Goal: Information Seeking & Learning: Learn about a topic

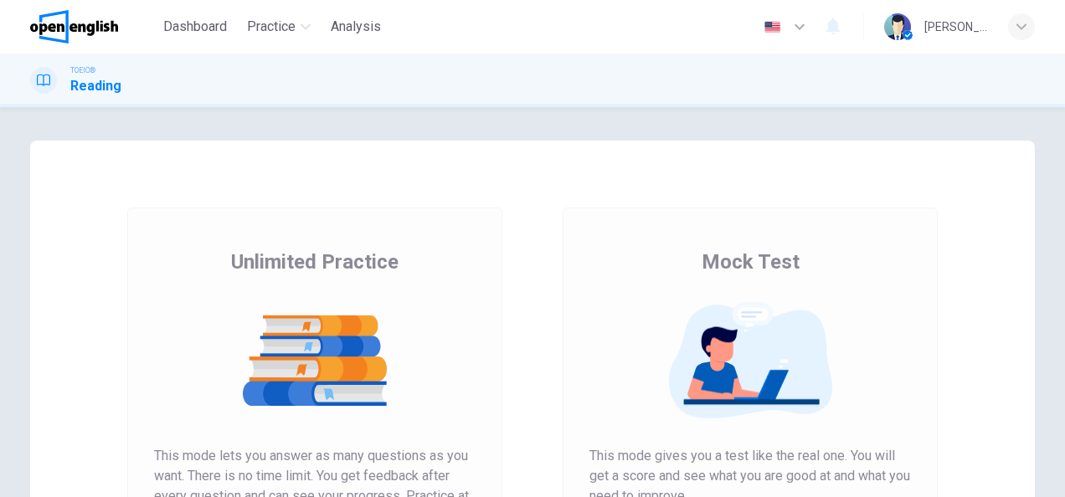
scroll to position [251, 0]
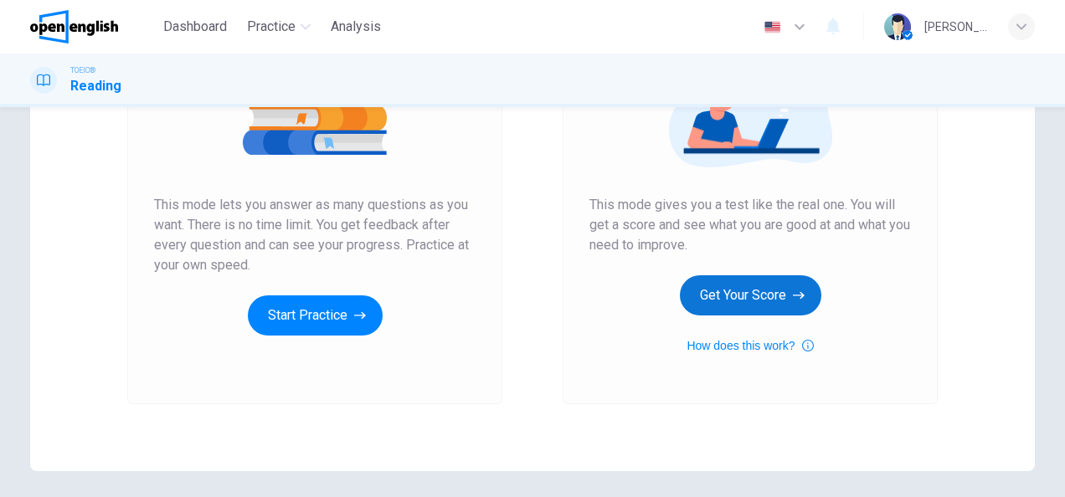
click at [763, 296] on button "Get Your Score" at bounding box center [750, 295] width 141 height 40
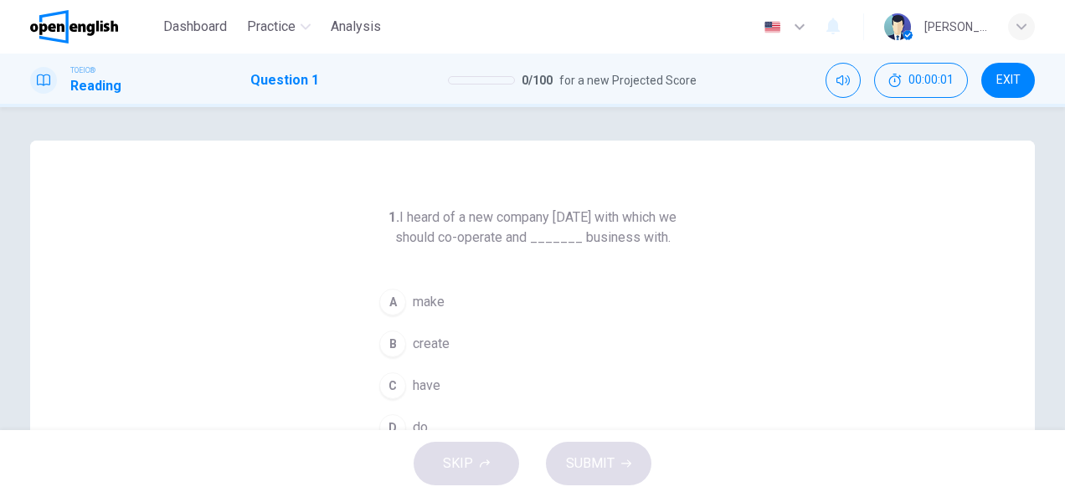
scroll to position [84, 0]
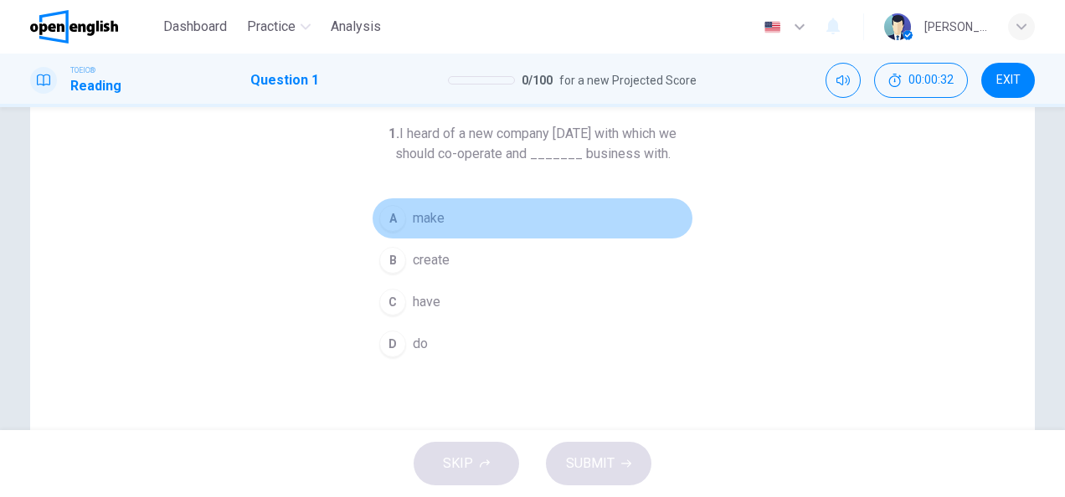
click at [432, 219] on span "make" at bounding box center [429, 218] width 32 height 20
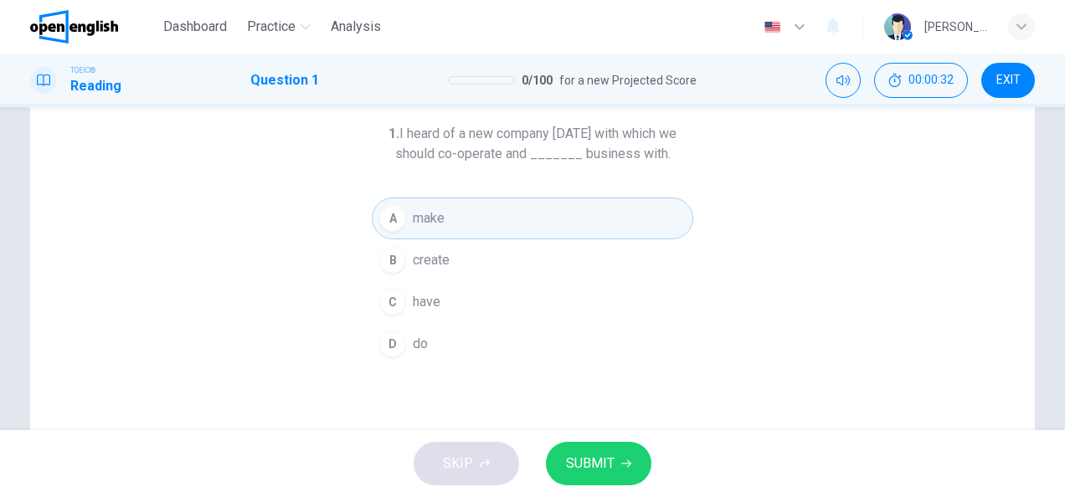
click at [598, 477] on button "SUBMIT" at bounding box center [598, 464] width 105 height 44
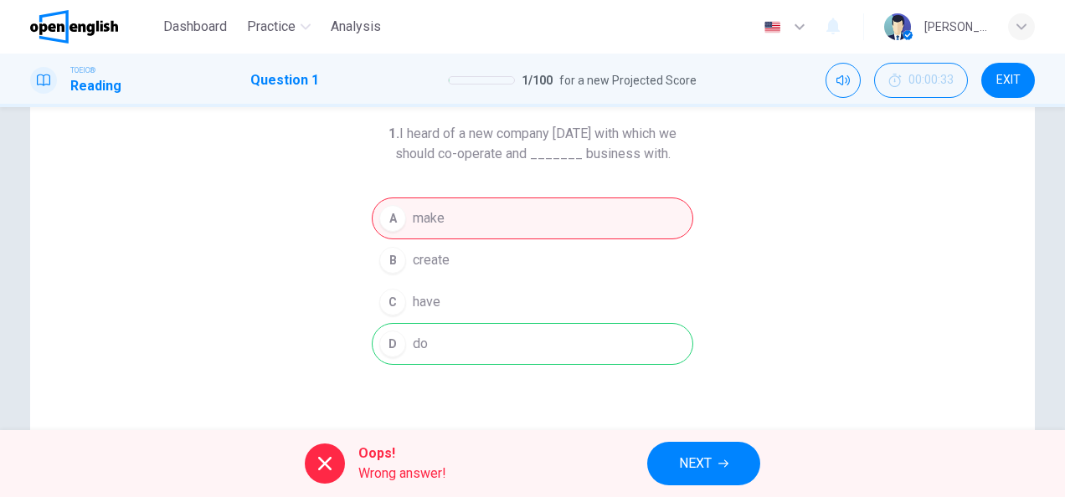
click at [719, 466] on icon "button" at bounding box center [723, 464] width 10 height 10
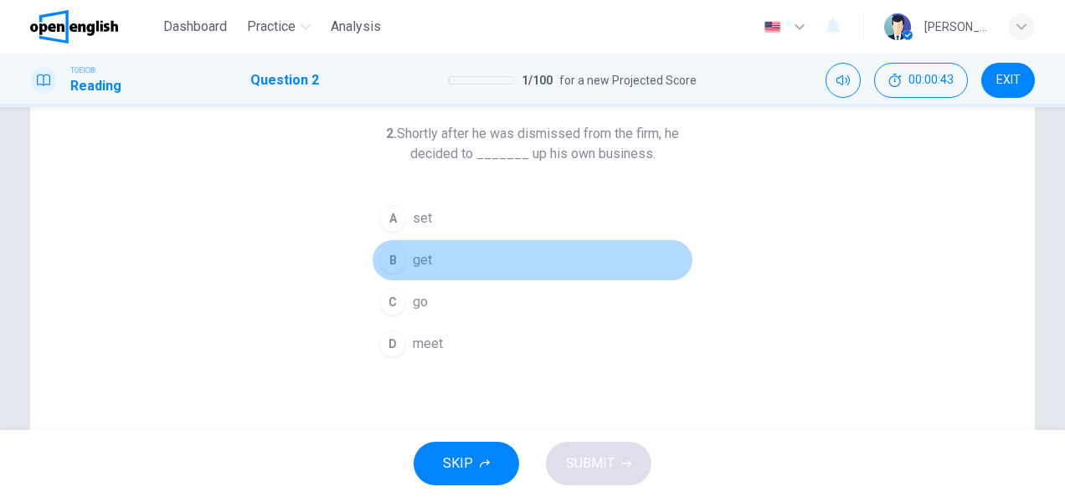
click at [397, 256] on div "B" at bounding box center [392, 260] width 27 height 27
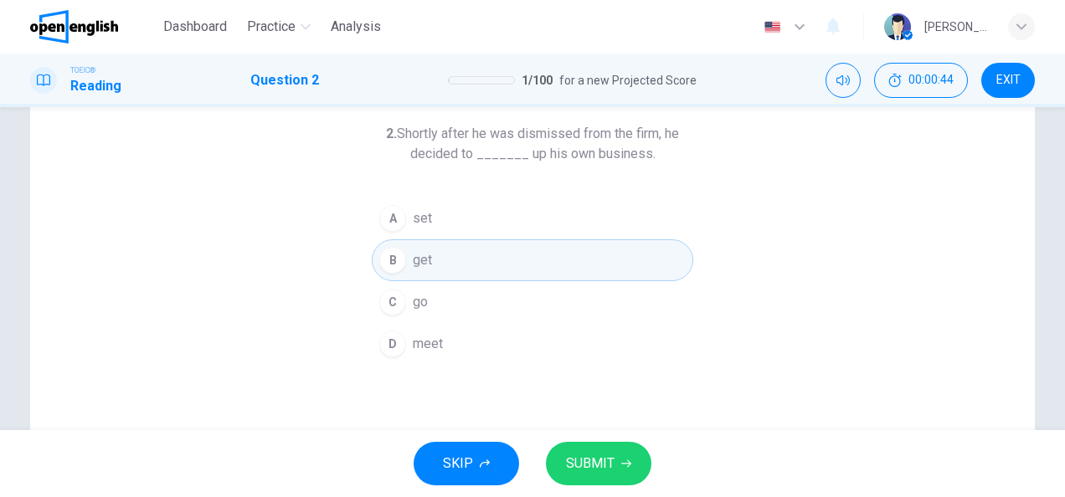
click at [615, 478] on button "SUBMIT" at bounding box center [598, 464] width 105 height 44
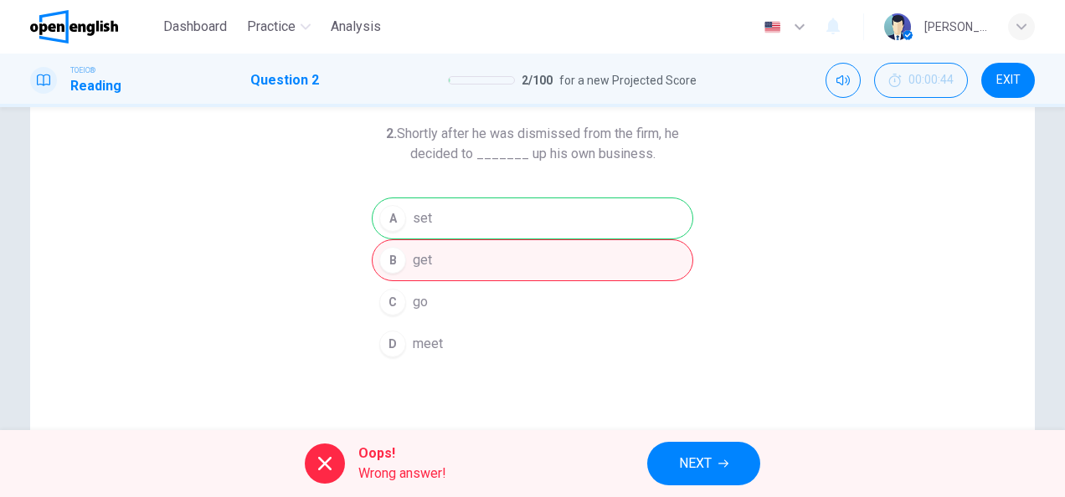
click at [691, 476] on button "NEXT" at bounding box center [703, 464] width 113 height 44
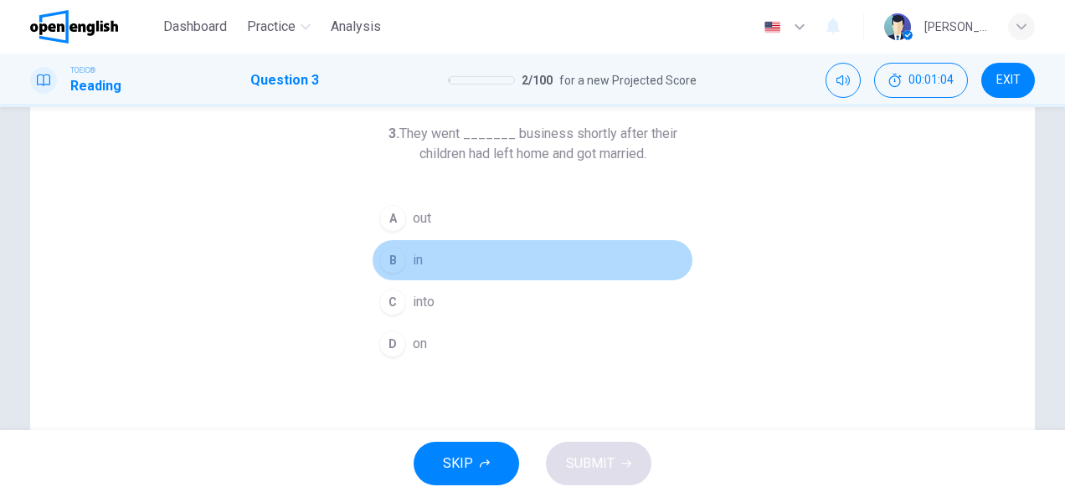
click at [402, 266] on button "B in" at bounding box center [533, 260] width 322 height 42
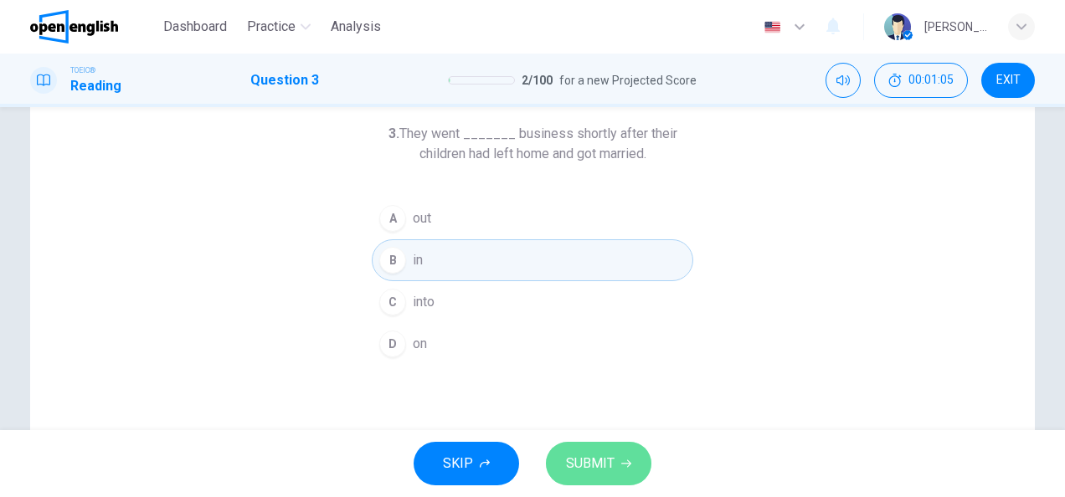
click at [589, 466] on span "SUBMIT" at bounding box center [590, 463] width 49 height 23
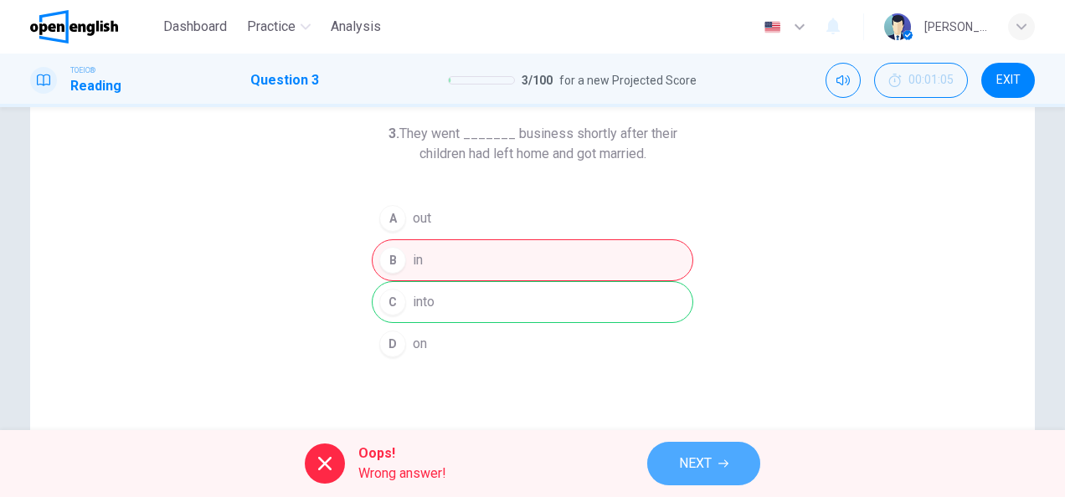
click at [684, 462] on span "NEXT" at bounding box center [695, 463] width 33 height 23
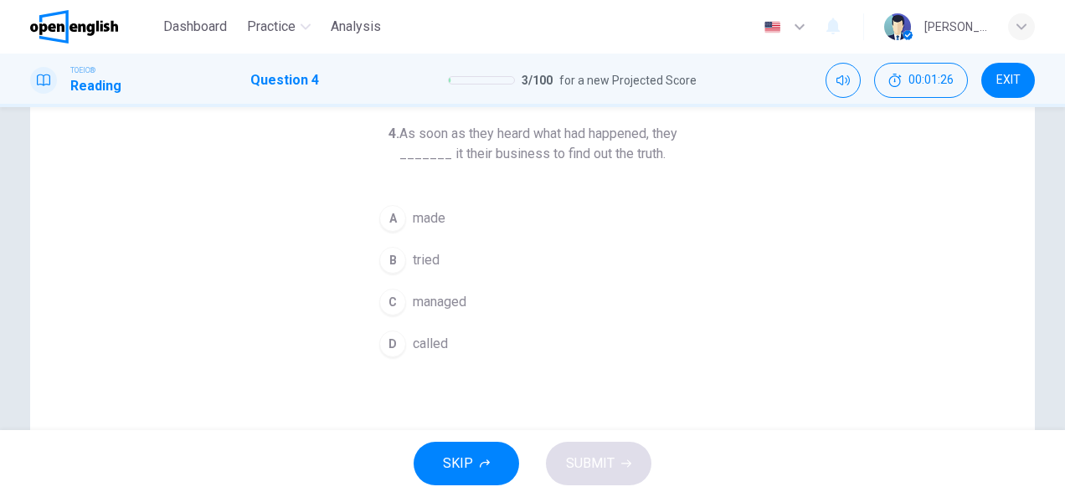
click at [417, 224] on span "made" at bounding box center [429, 218] width 33 height 20
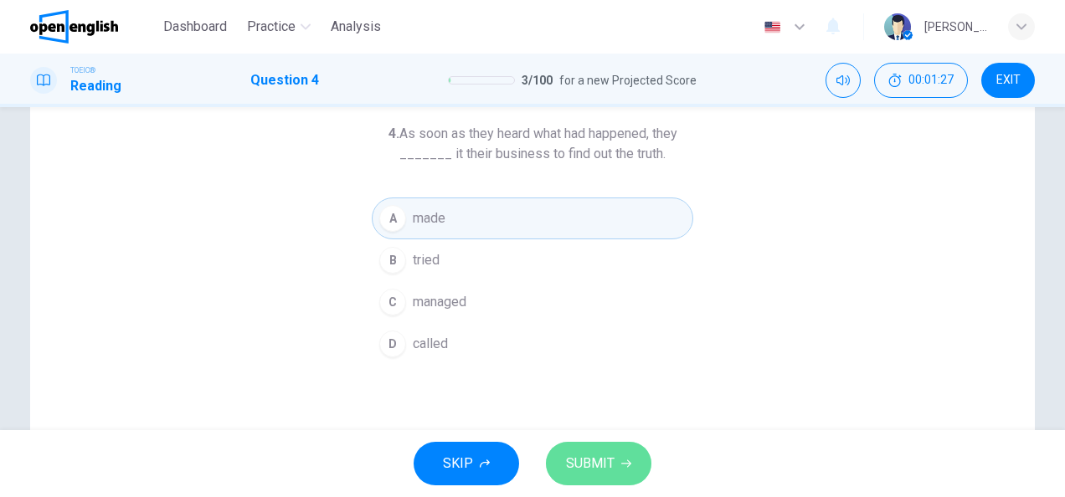
click at [581, 462] on span "SUBMIT" at bounding box center [590, 463] width 49 height 23
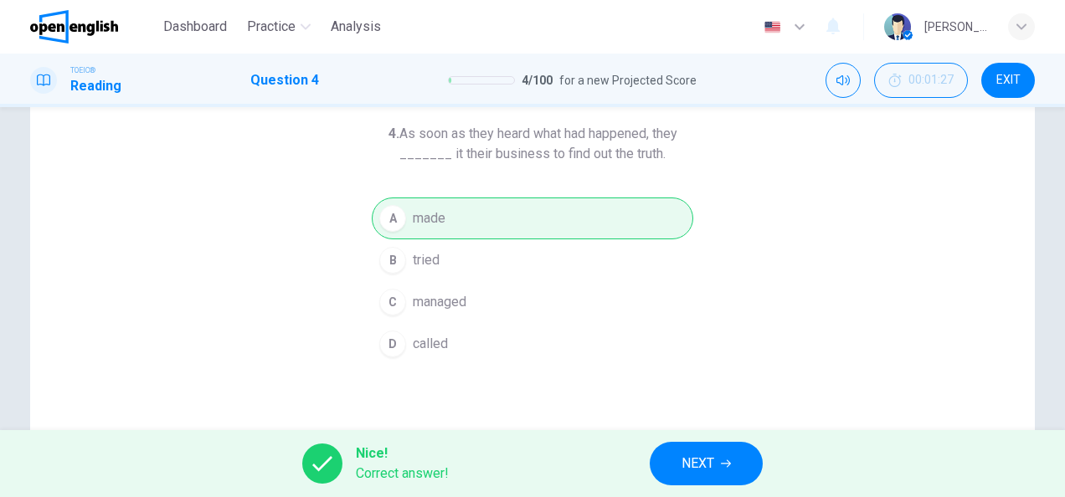
click at [707, 438] on div "Nice! Correct answer! NEXT" at bounding box center [532, 463] width 1065 height 67
click at [683, 471] on span "NEXT" at bounding box center [698, 463] width 33 height 23
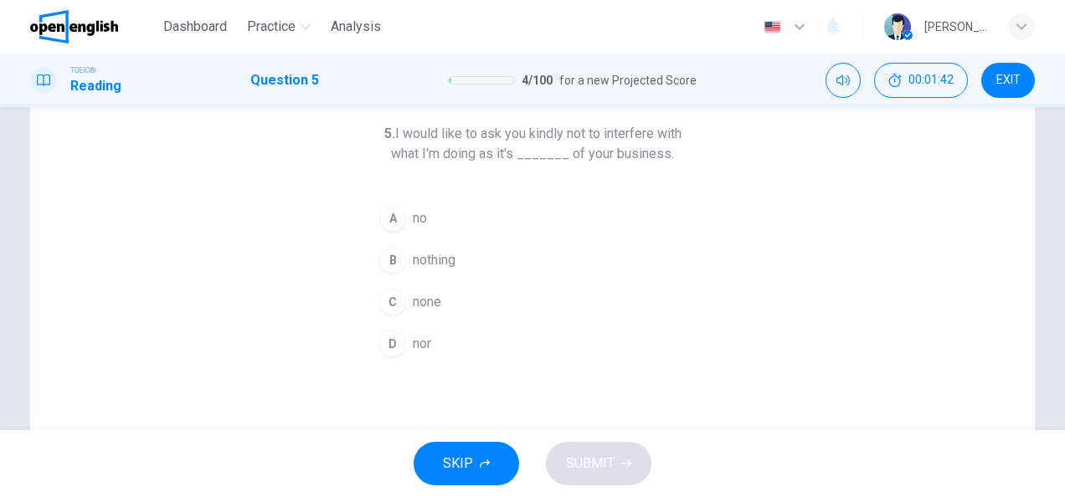
click at [425, 266] on span "nothing" at bounding box center [434, 260] width 43 height 20
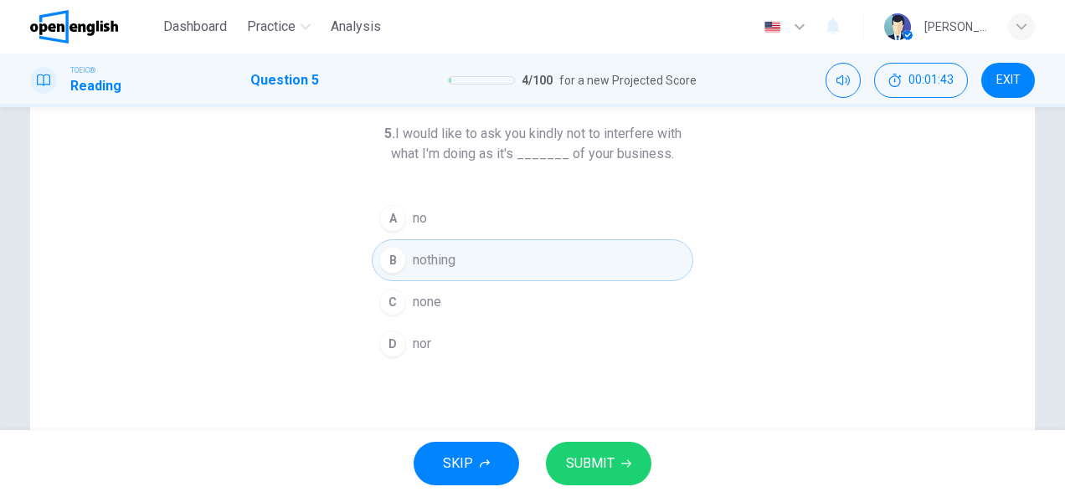
click at [592, 472] on span "SUBMIT" at bounding box center [590, 463] width 49 height 23
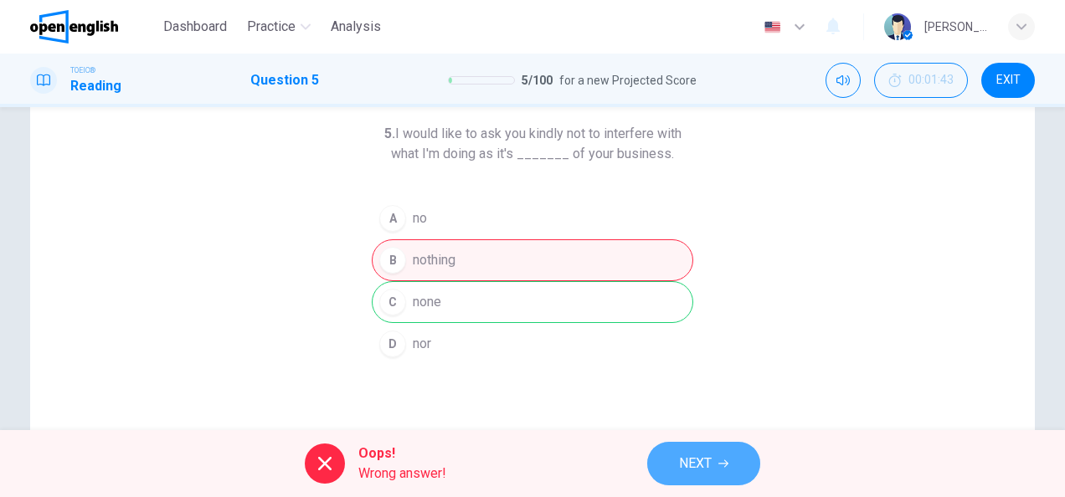
click at [672, 462] on button "NEXT" at bounding box center [703, 464] width 113 height 44
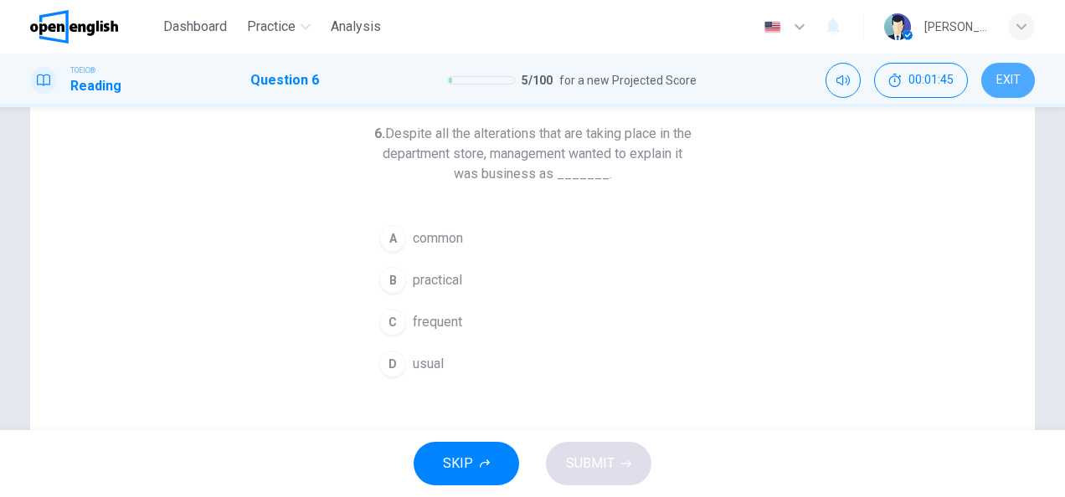
click at [1014, 74] on span "EXIT" at bounding box center [1008, 80] width 24 height 13
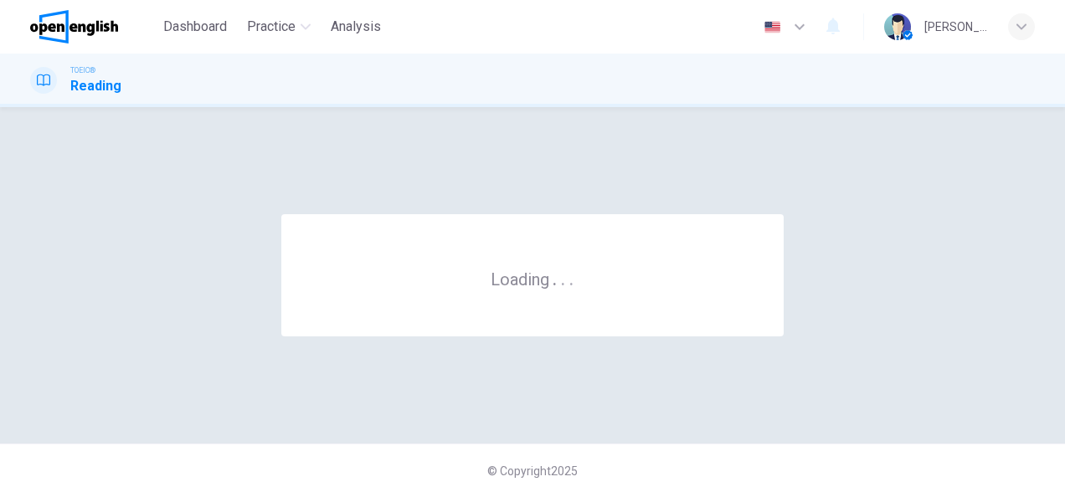
scroll to position [0, 0]
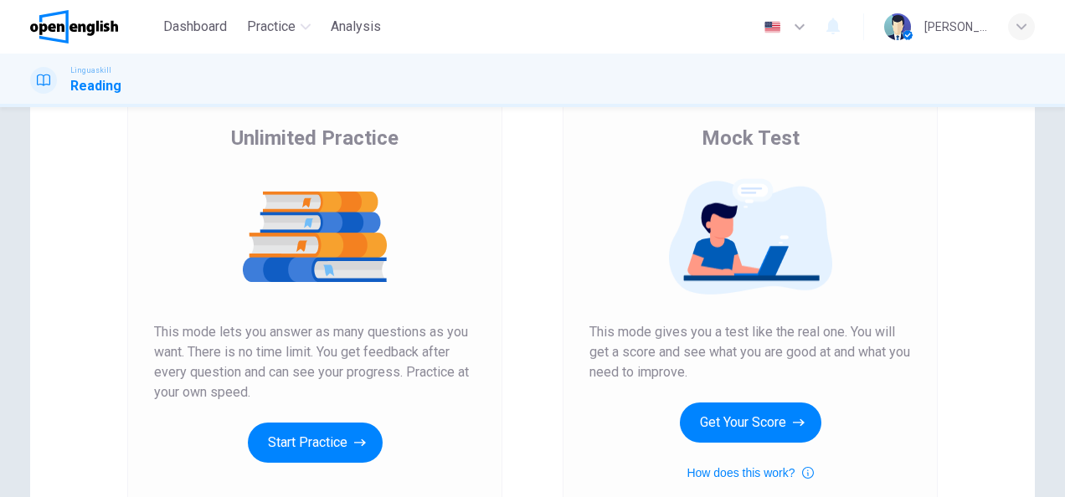
scroll to position [251, 0]
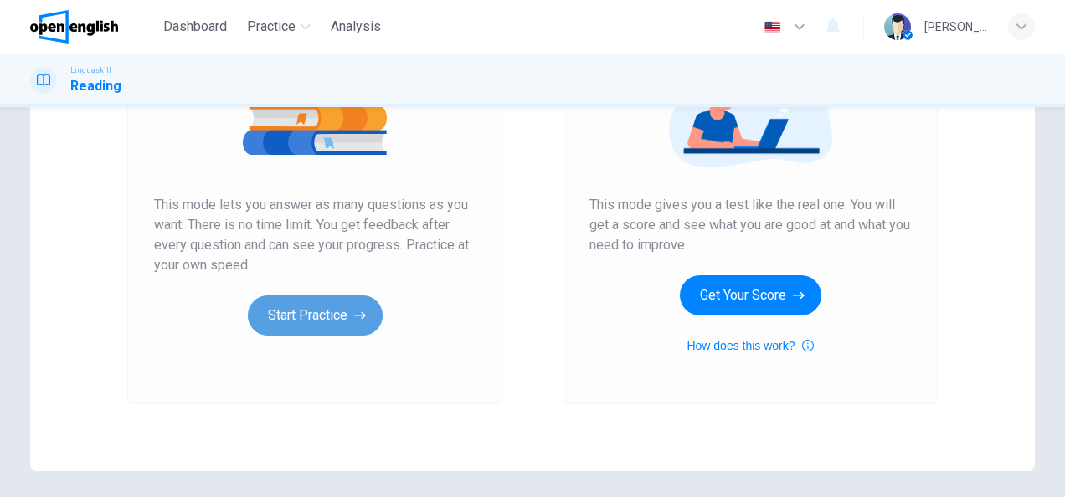
click at [303, 311] on button "Start Practice" at bounding box center [315, 316] width 135 height 40
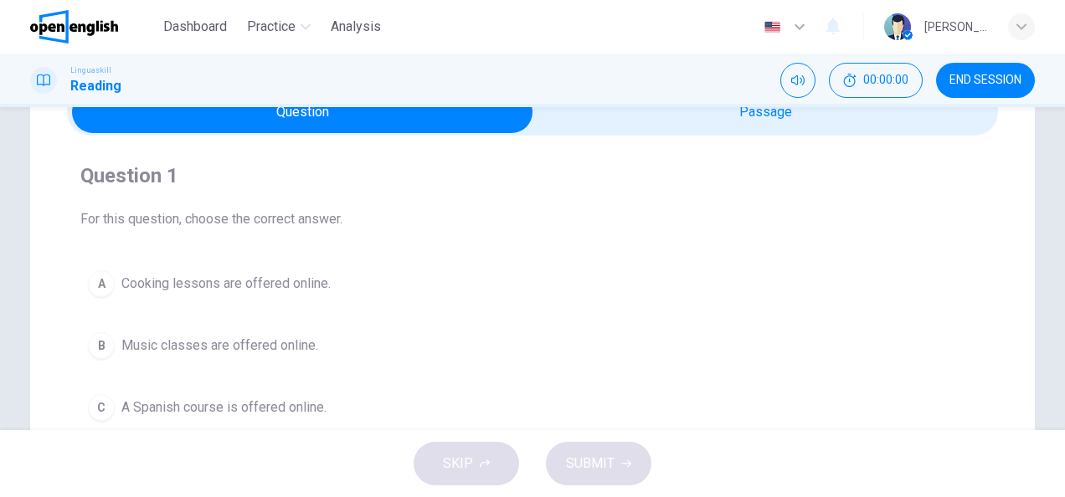
scroll to position [167, 0]
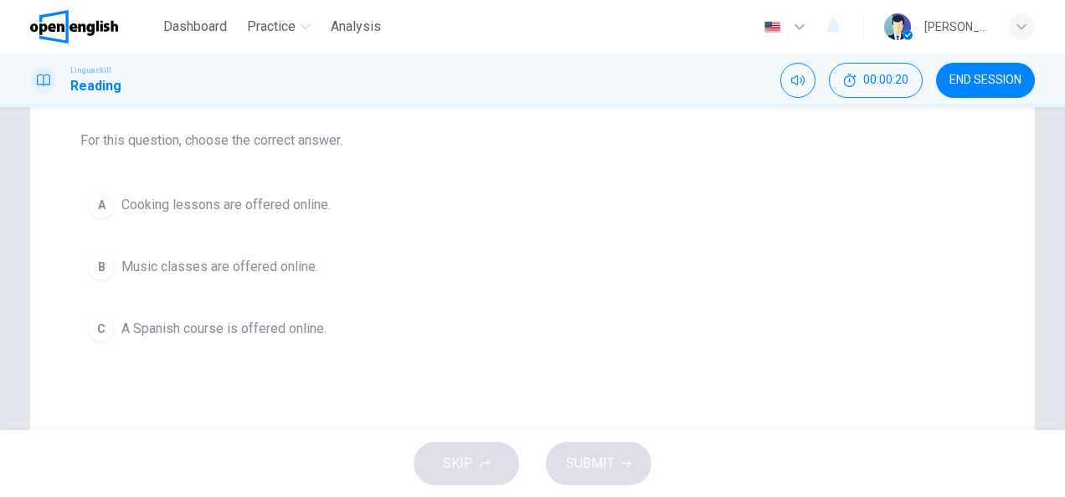
click at [109, 333] on div "C" at bounding box center [101, 329] width 27 height 27
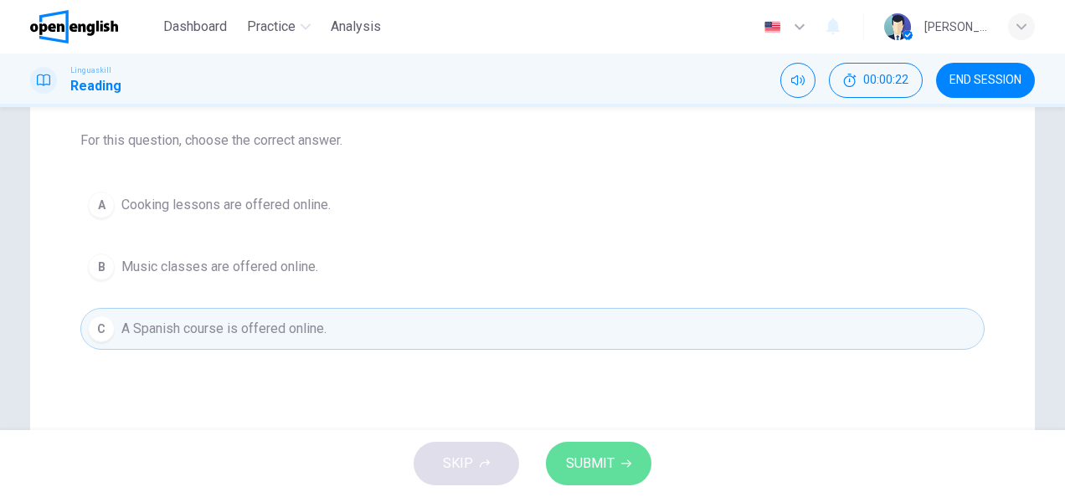
click at [623, 450] on button "SUBMIT" at bounding box center [598, 464] width 105 height 44
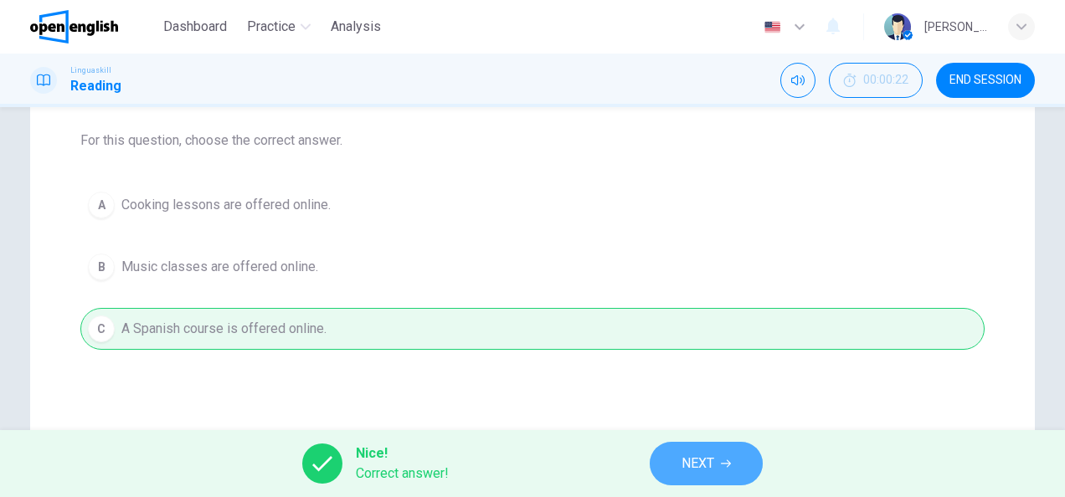
click at [668, 475] on button "NEXT" at bounding box center [706, 464] width 113 height 44
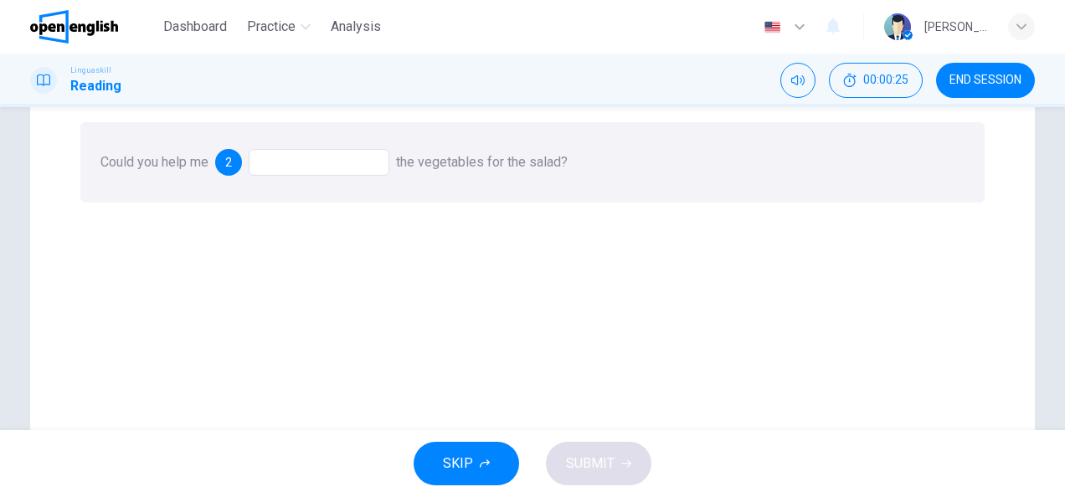
scroll to position [84, 0]
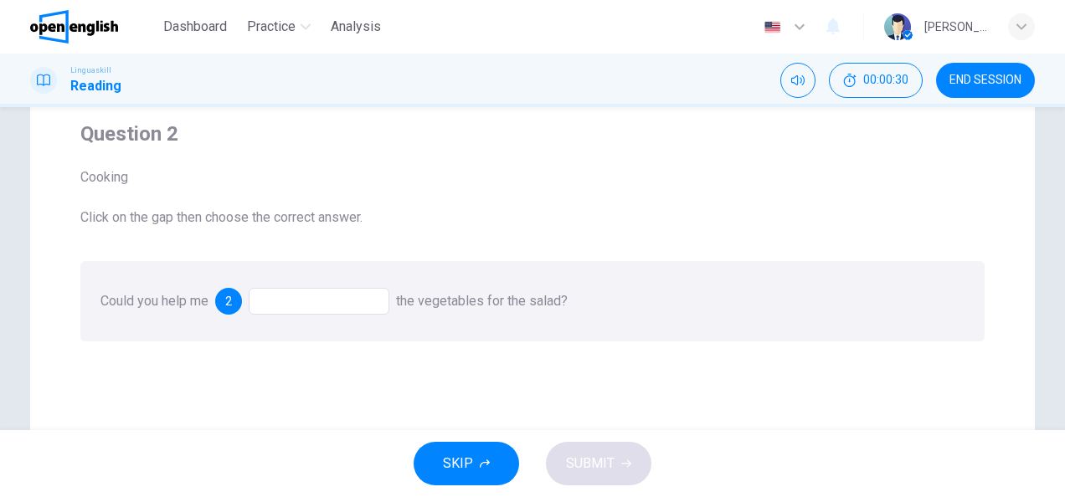
click at [355, 306] on div at bounding box center [319, 301] width 141 height 27
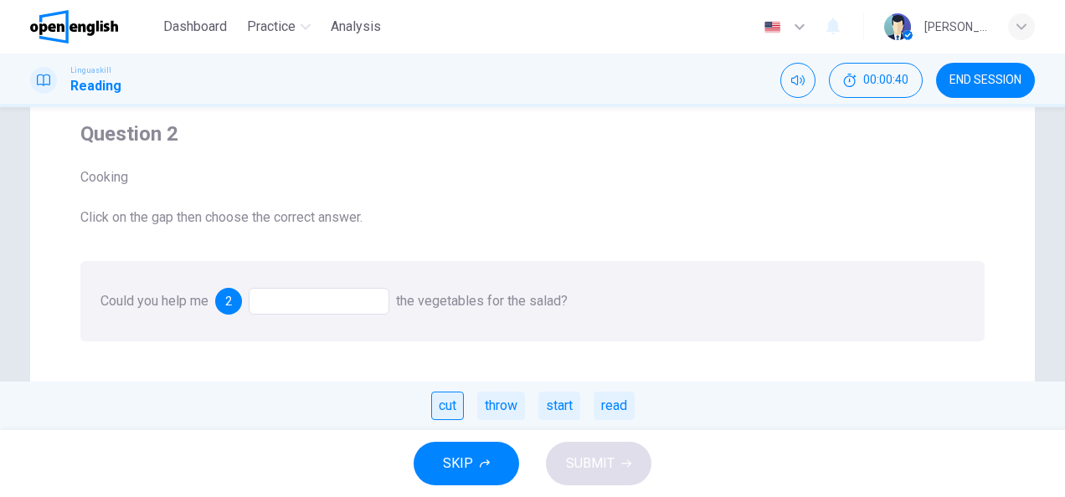
click at [445, 409] on div "cut" at bounding box center [447, 406] width 33 height 28
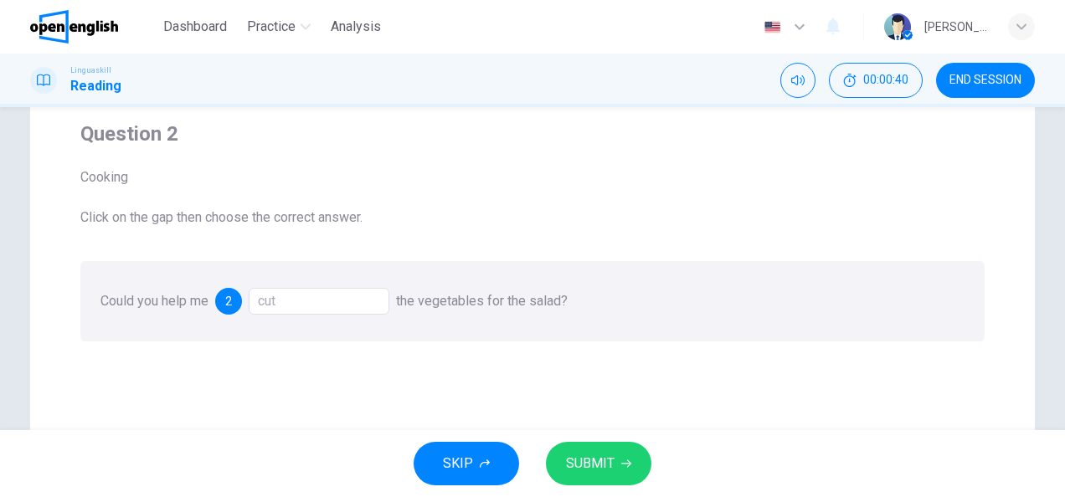
click at [618, 476] on button "SUBMIT" at bounding box center [598, 464] width 105 height 44
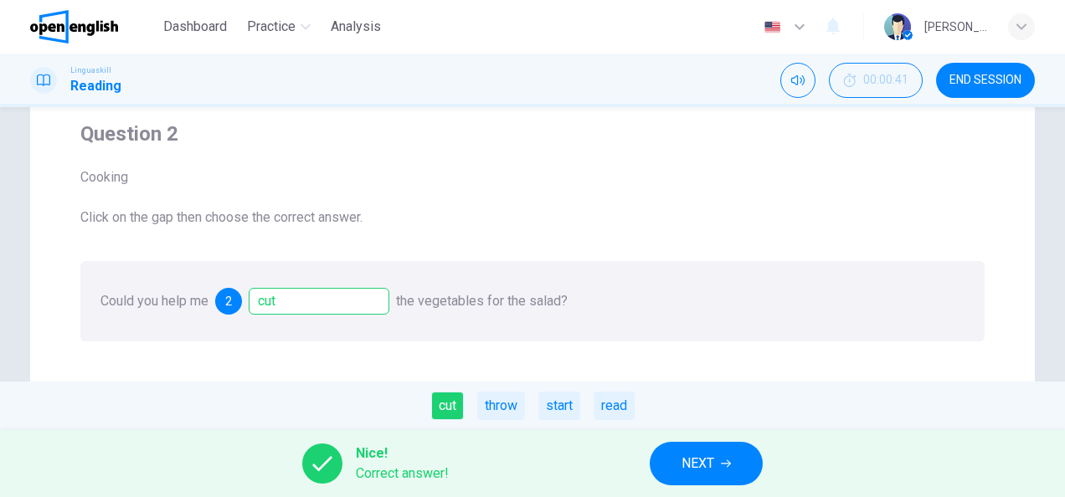
click at [702, 461] on span "NEXT" at bounding box center [698, 463] width 33 height 23
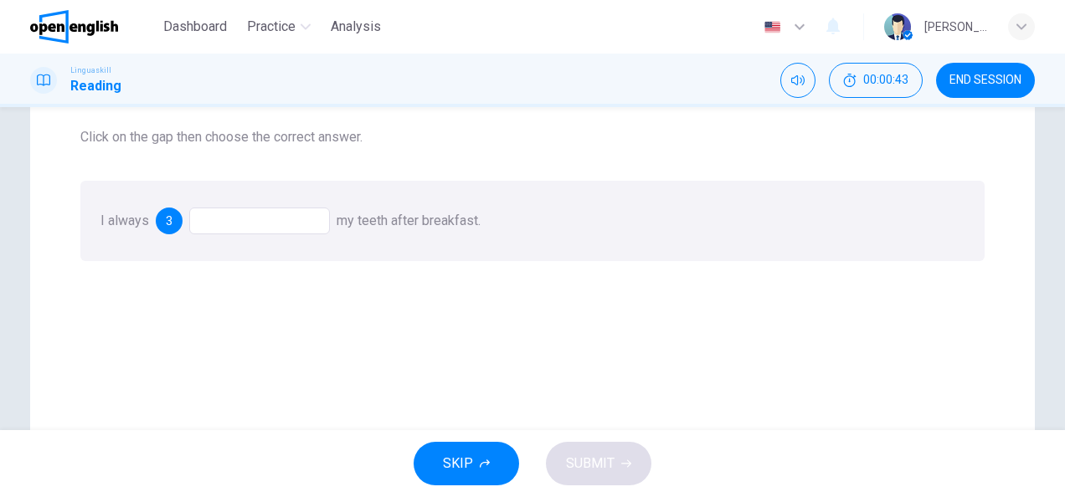
scroll to position [167, 0]
click at [264, 214] on div at bounding box center [259, 217] width 141 height 27
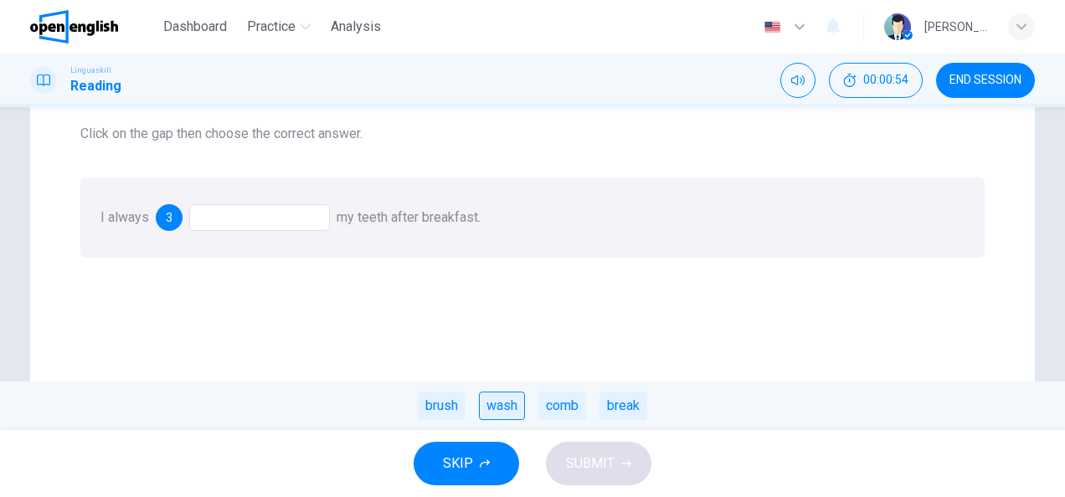
click at [518, 414] on div "wash" at bounding box center [502, 406] width 46 height 28
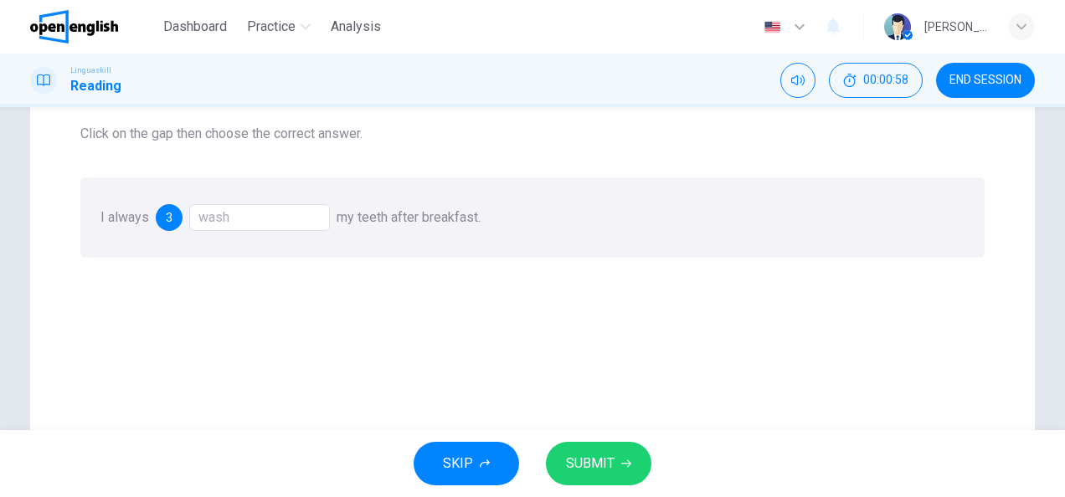
click at [605, 457] on span "SUBMIT" at bounding box center [590, 463] width 49 height 23
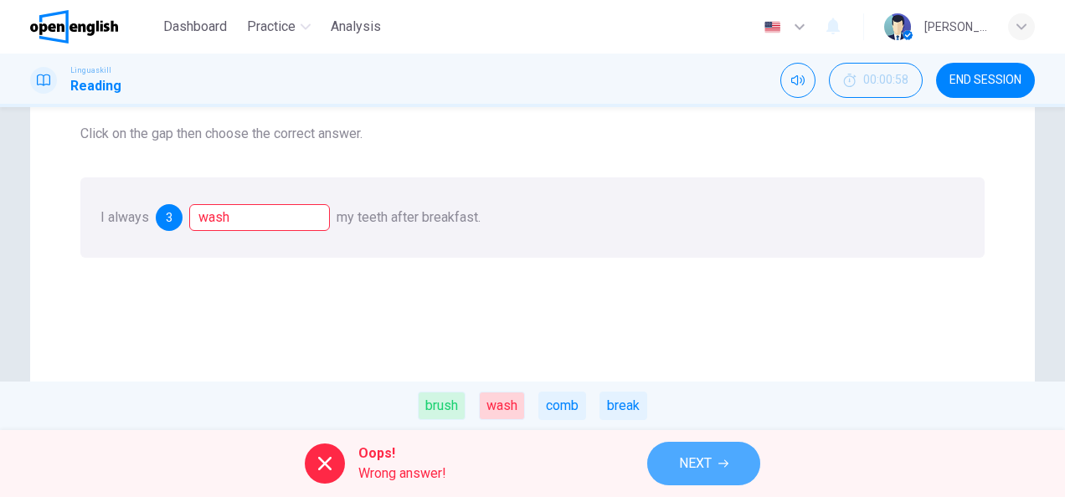
click at [681, 457] on span "NEXT" at bounding box center [695, 463] width 33 height 23
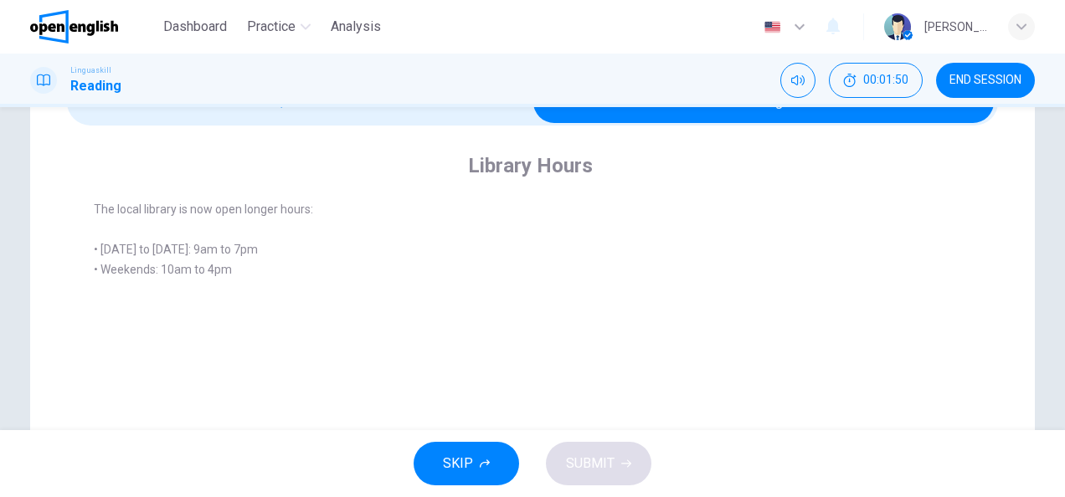
scroll to position [84, 0]
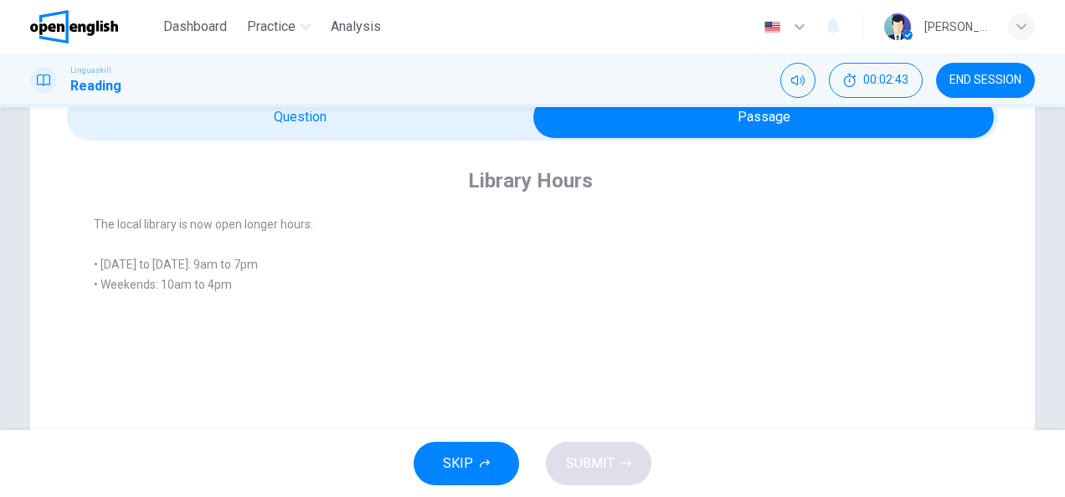
drag, startPoint x: 154, startPoint y: 289, endPoint x: 198, endPoint y: 289, distance: 44.4
click at [198, 289] on span "• Monday to Friday: 9am to 7pm • Weekends: 10am to 4pm" at bounding box center [176, 274] width 164 height 33
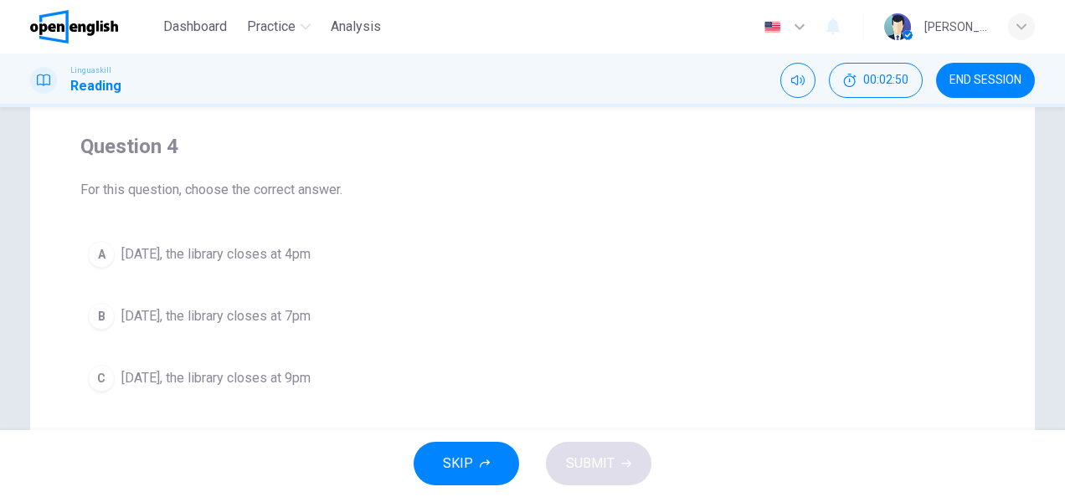
scroll to position [167, 0]
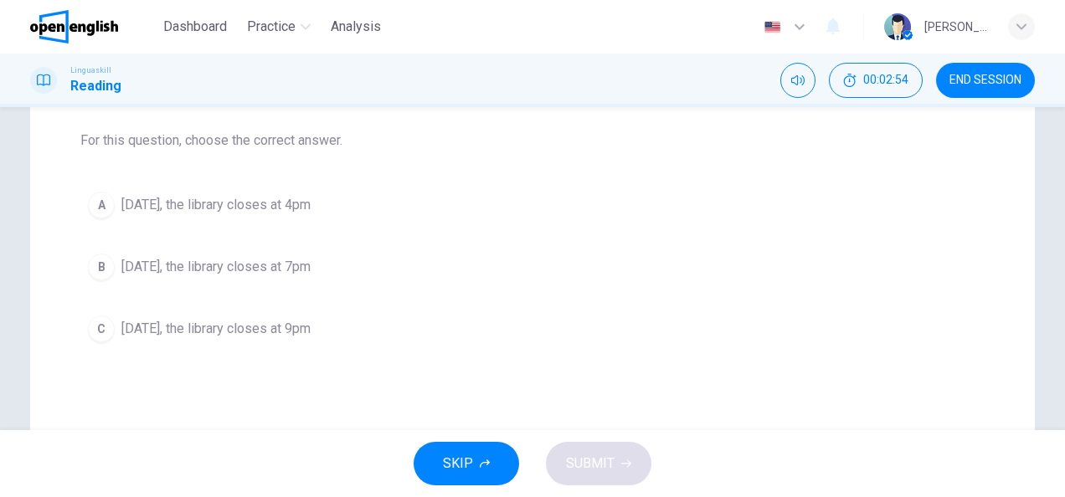
click at [104, 207] on div "A" at bounding box center [101, 205] width 27 height 27
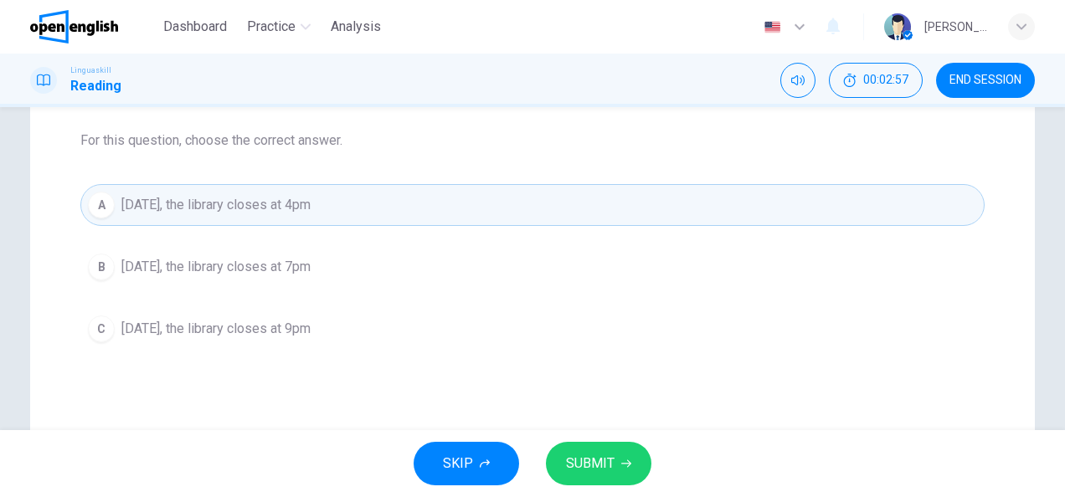
click at [568, 459] on span "SUBMIT" at bounding box center [590, 463] width 49 height 23
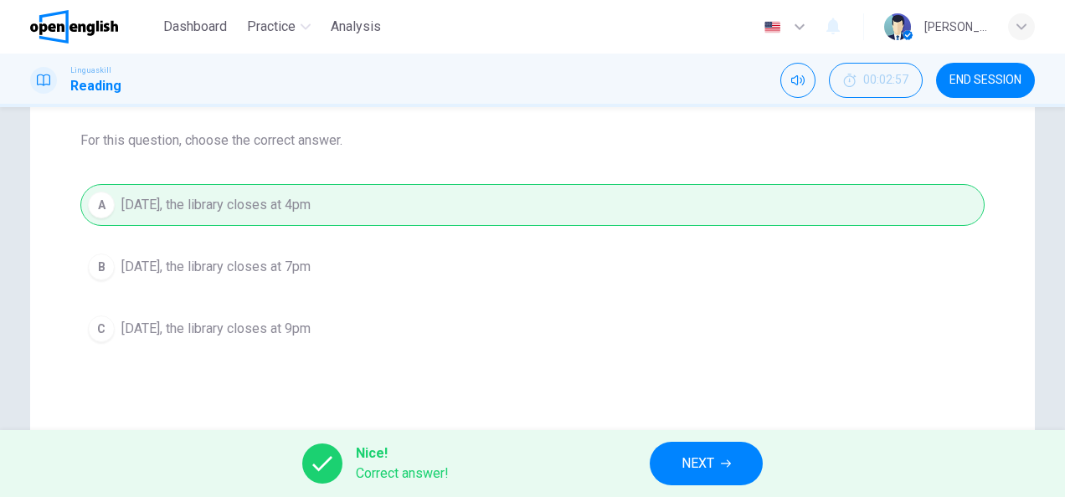
click at [694, 459] on span "NEXT" at bounding box center [698, 463] width 33 height 23
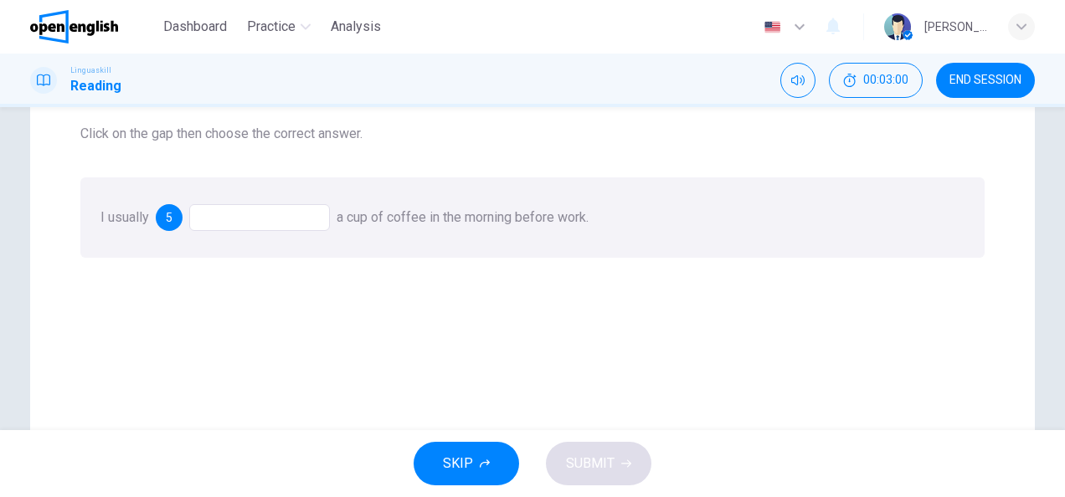
scroll to position [84, 0]
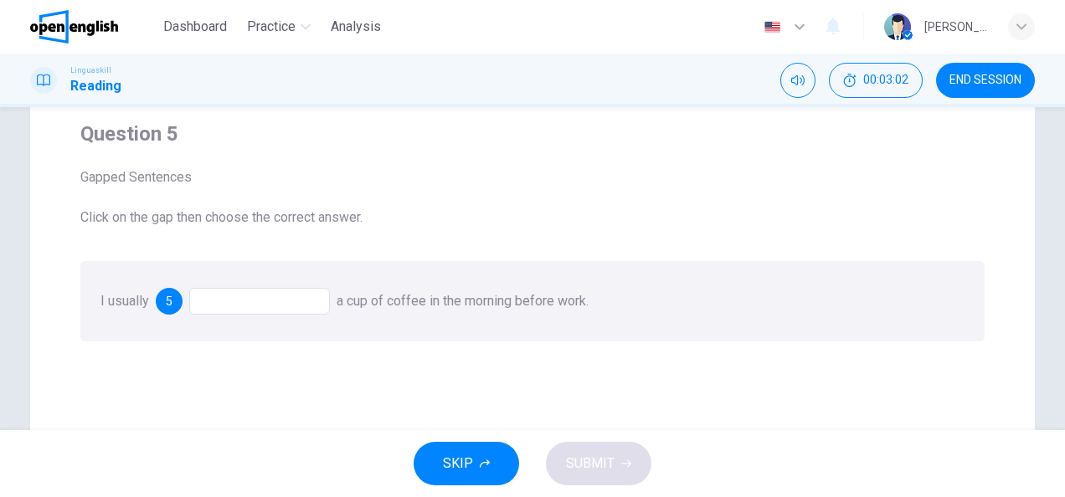
click at [276, 301] on div at bounding box center [259, 301] width 141 height 27
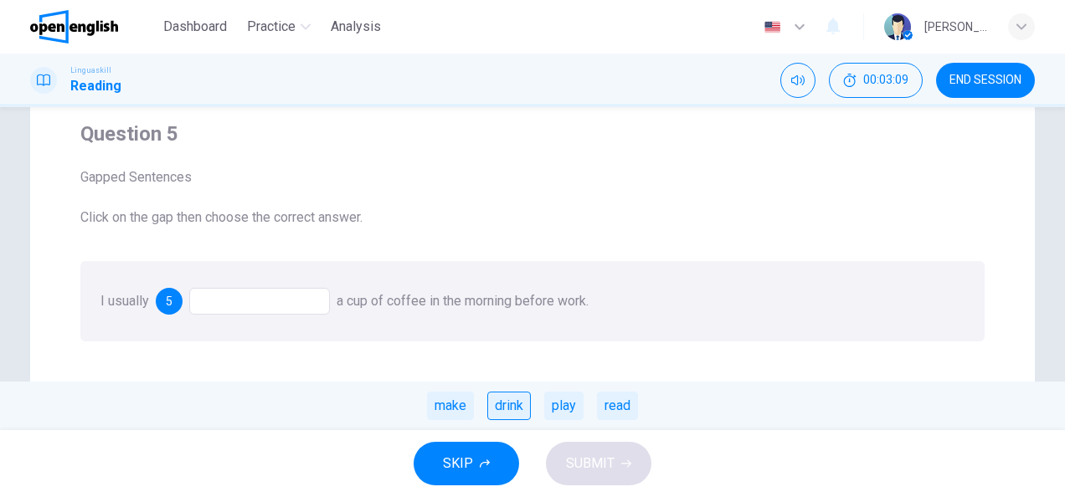
click at [514, 404] on div "drink" at bounding box center [509, 406] width 44 height 28
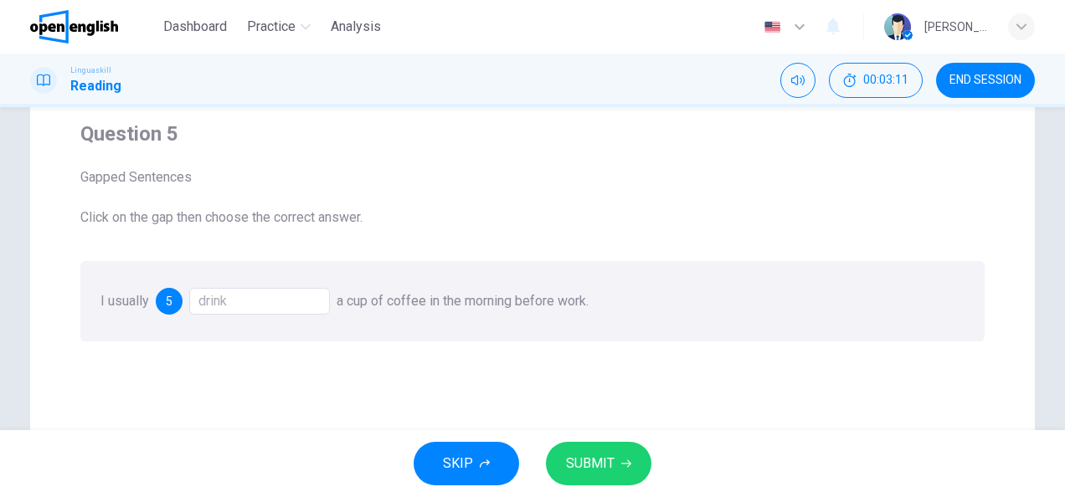
click at [598, 460] on span "SUBMIT" at bounding box center [590, 463] width 49 height 23
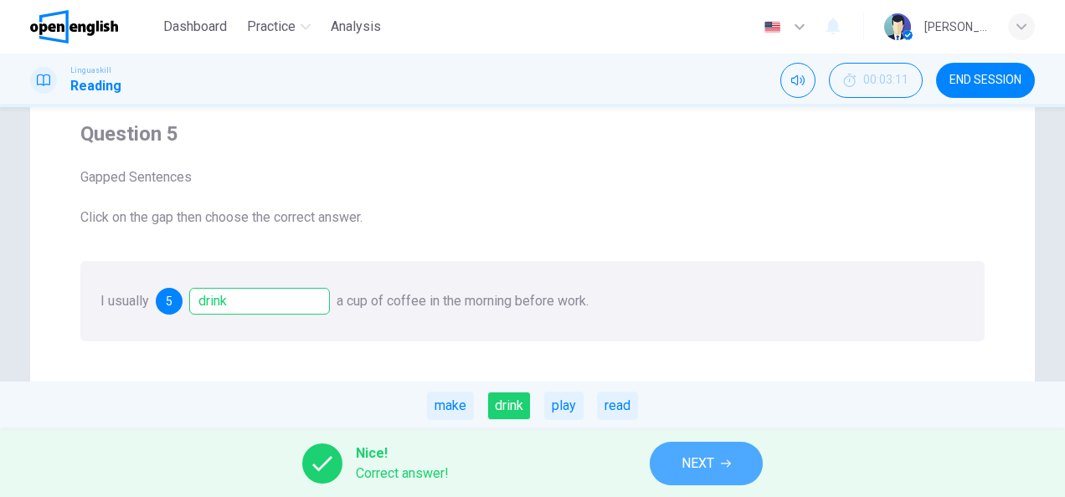
click at [734, 458] on button "NEXT" at bounding box center [706, 464] width 113 height 44
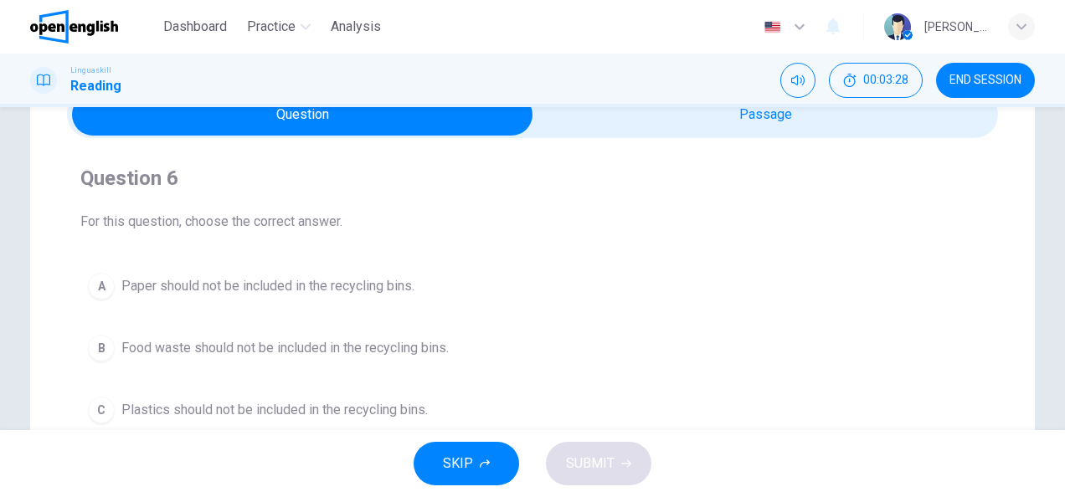
scroll to position [167, 0]
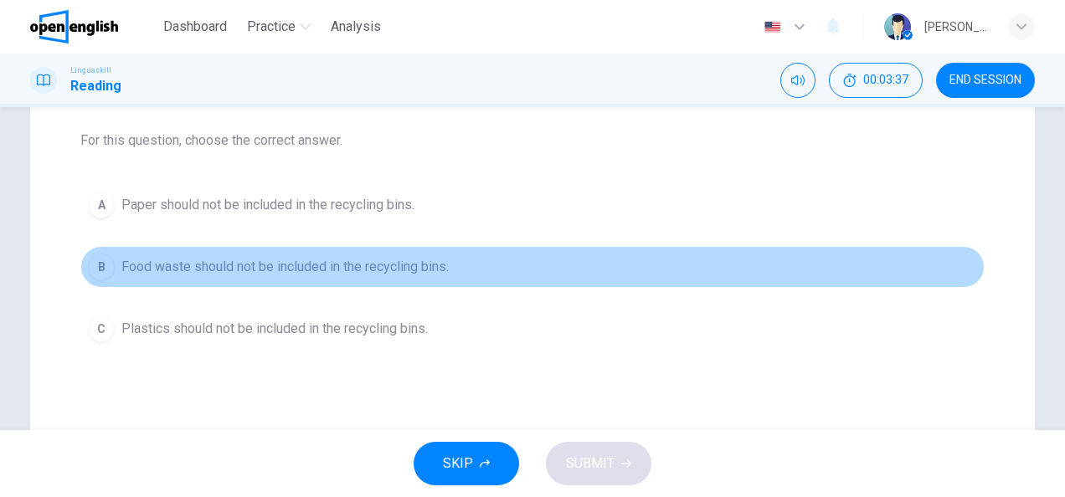
click at [193, 270] on span "Food waste should not be included in the recycling bins." at bounding box center [284, 267] width 327 height 20
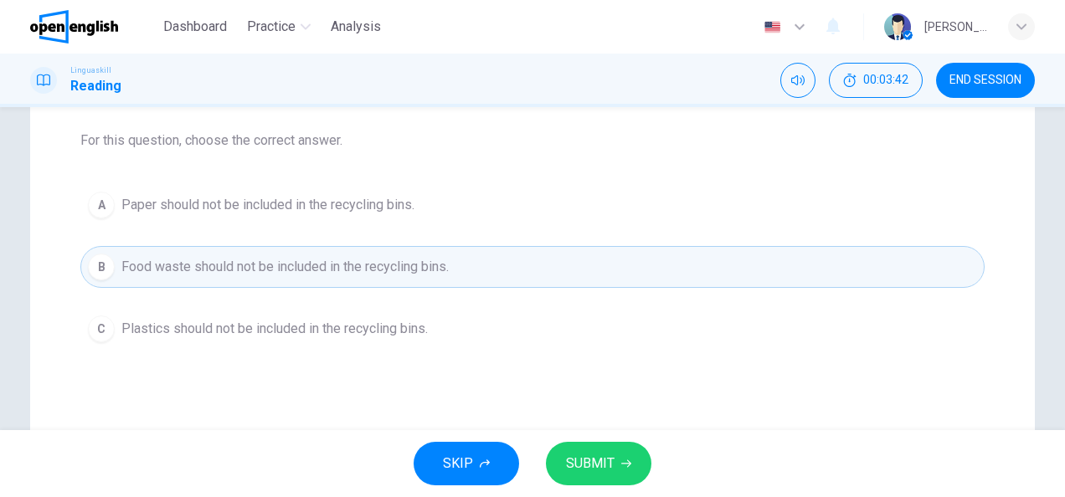
click at [610, 469] on span "SUBMIT" at bounding box center [590, 463] width 49 height 23
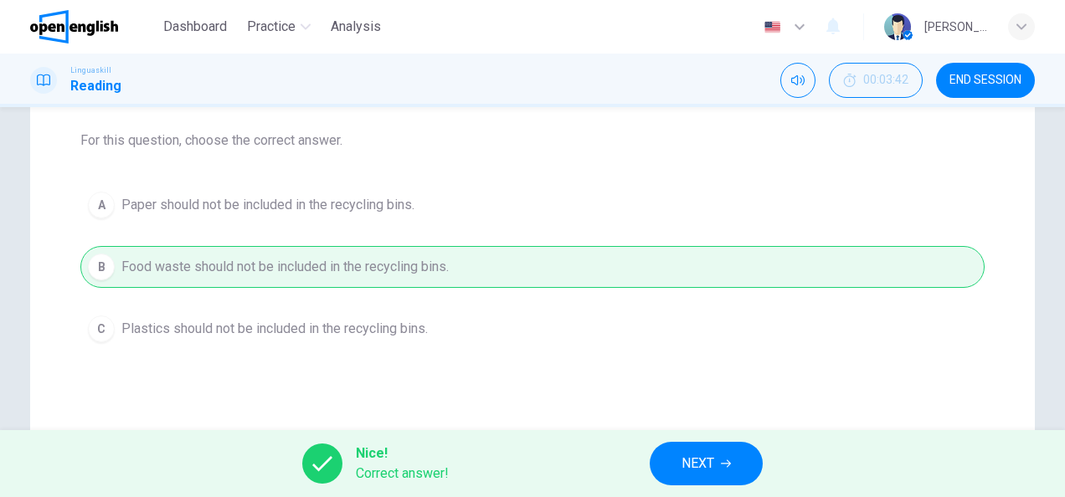
click at [714, 451] on button "NEXT" at bounding box center [706, 464] width 113 height 44
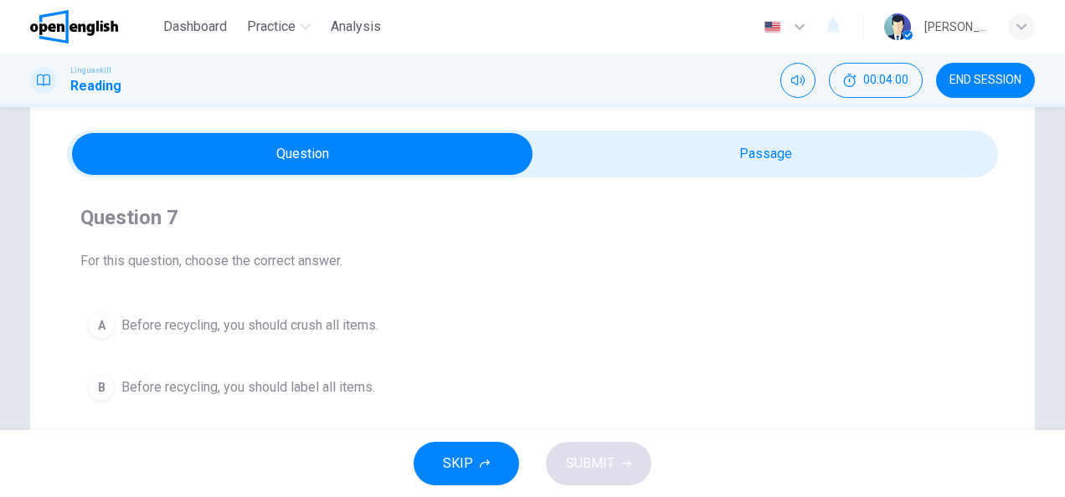
scroll to position [84, 0]
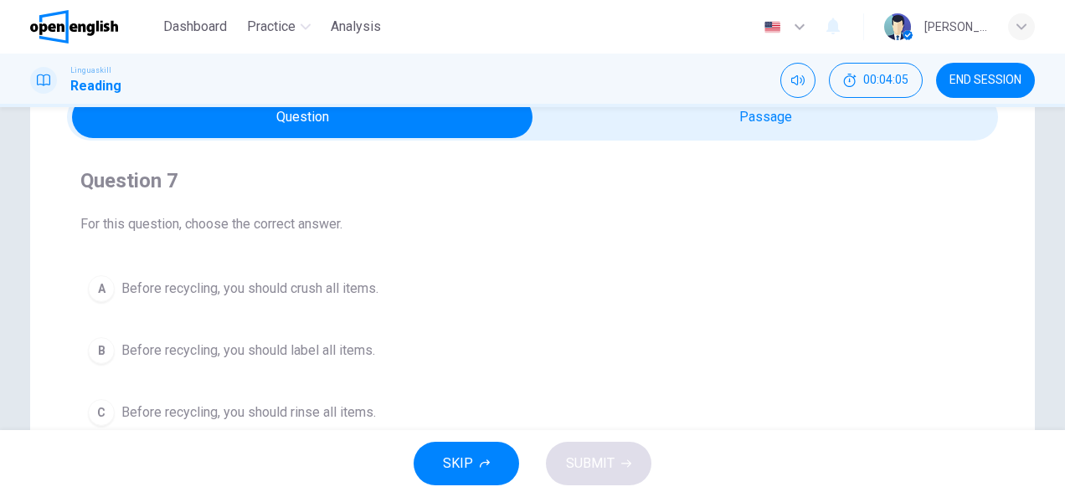
click at [261, 407] on span "Before recycling, you should rinse all items." at bounding box center [248, 413] width 255 height 20
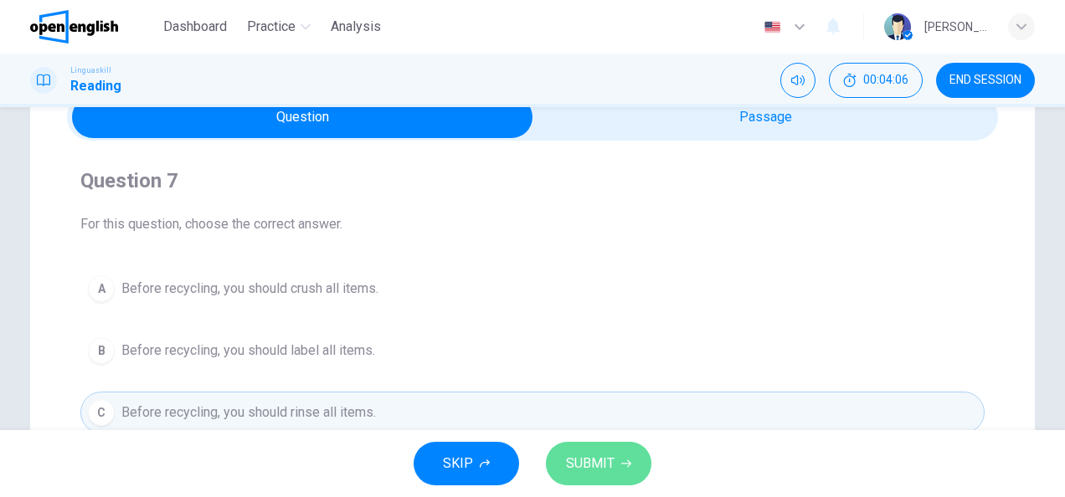
click at [596, 469] on span "SUBMIT" at bounding box center [590, 463] width 49 height 23
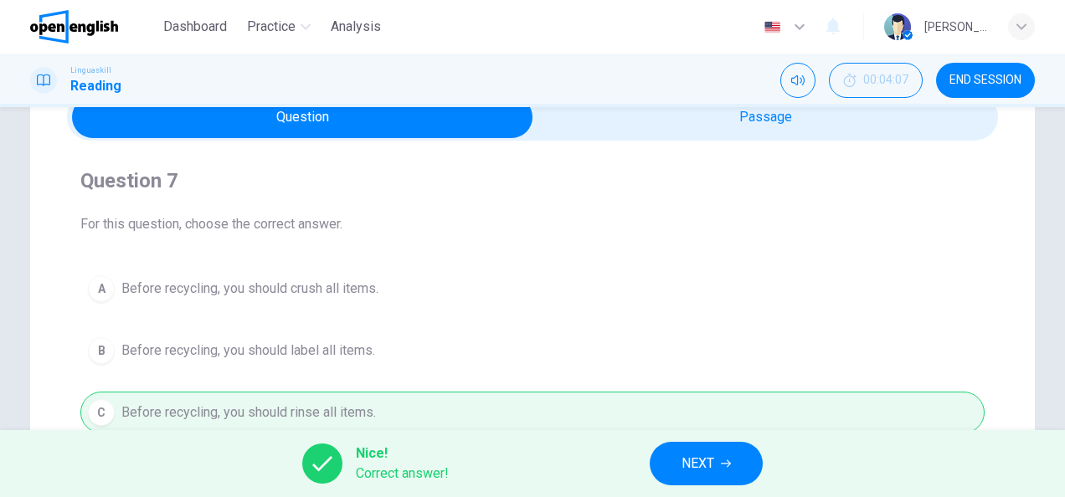
click at [710, 475] on span "NEXT" at bounding box center [698, 463] width 33 height 23
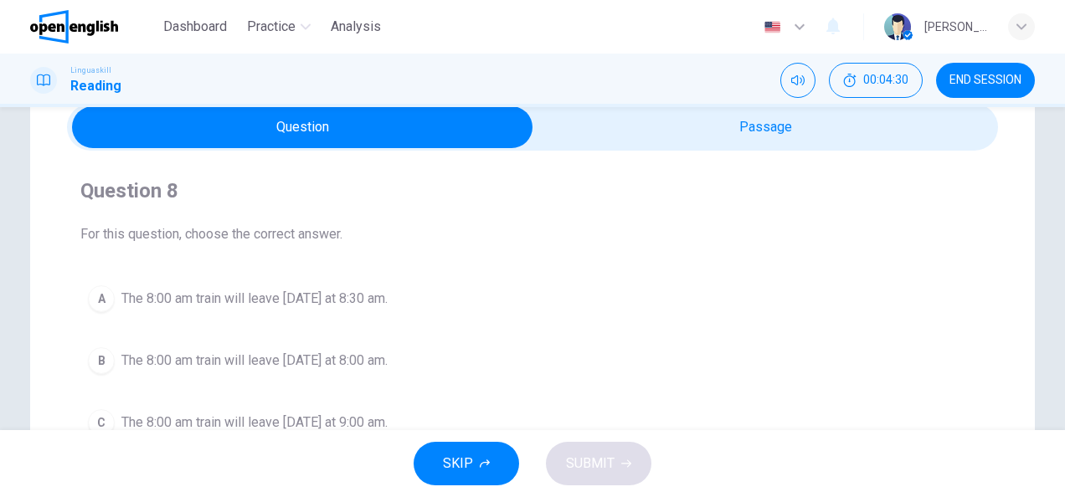
scroll to position [167, 0]
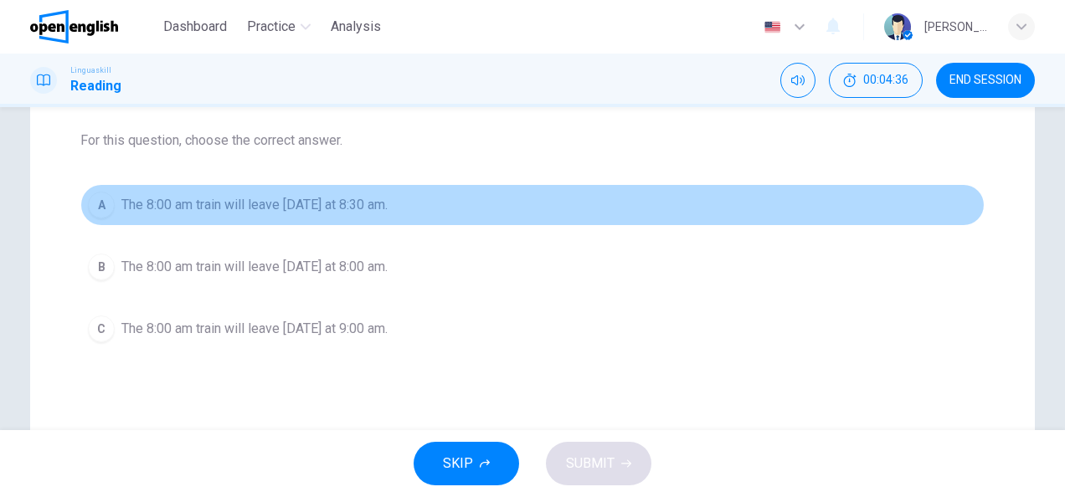
click at [89, 200] on div "A" at bounding box center [101, 205] width 27 height 27
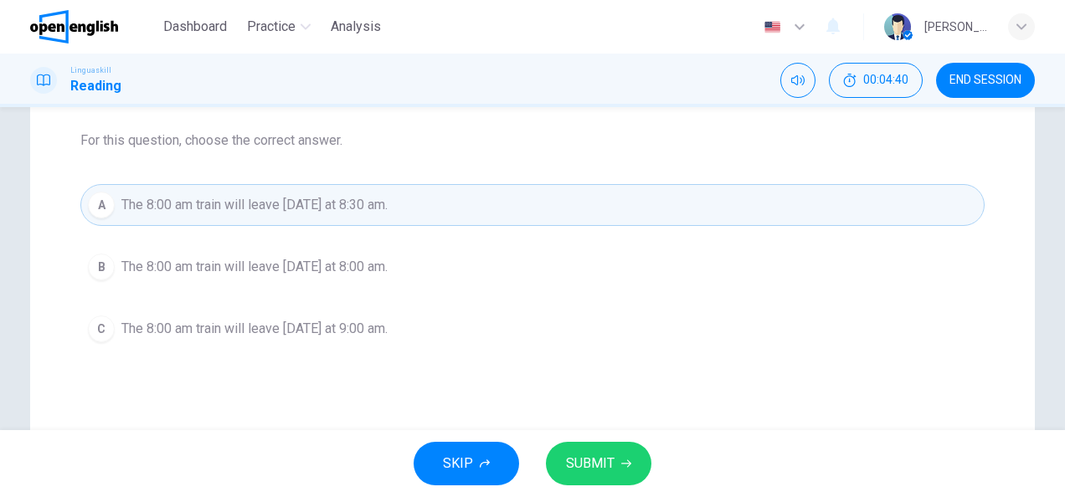
click at [609, 469] on span "SUBMIT" at bounding box center [590, 463] width 49 height 23
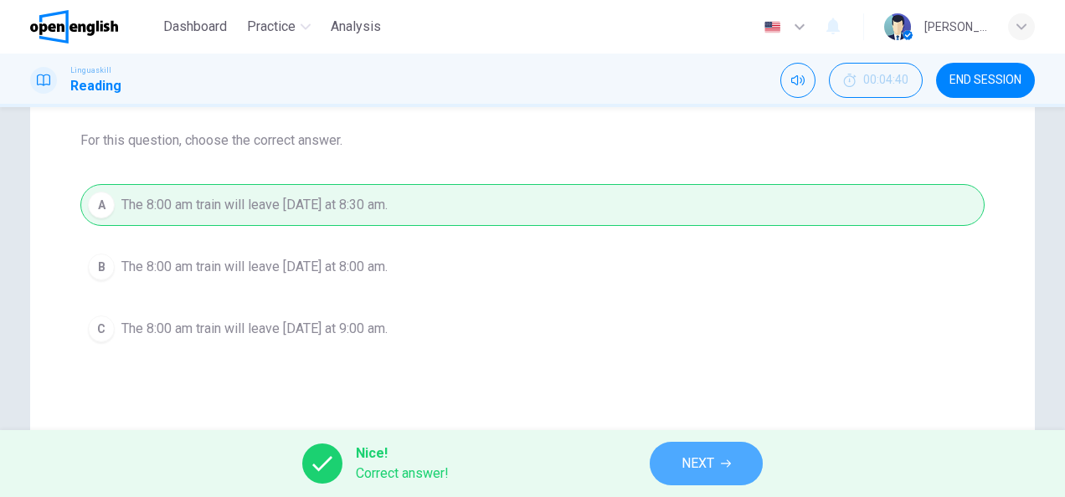
click at [723, 460] on icon "button" at bounding box center [726, 464] width 10 height 10
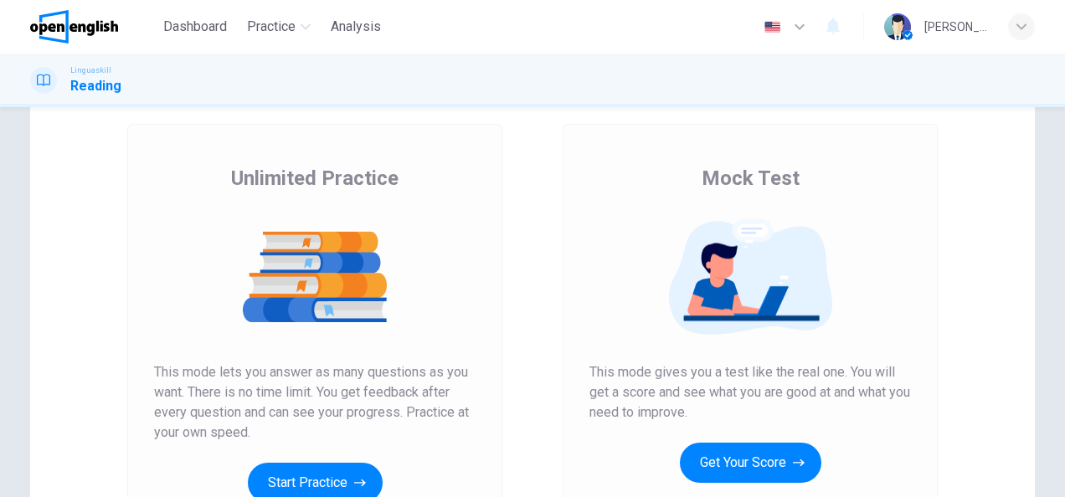
scroll to position [167, 0]
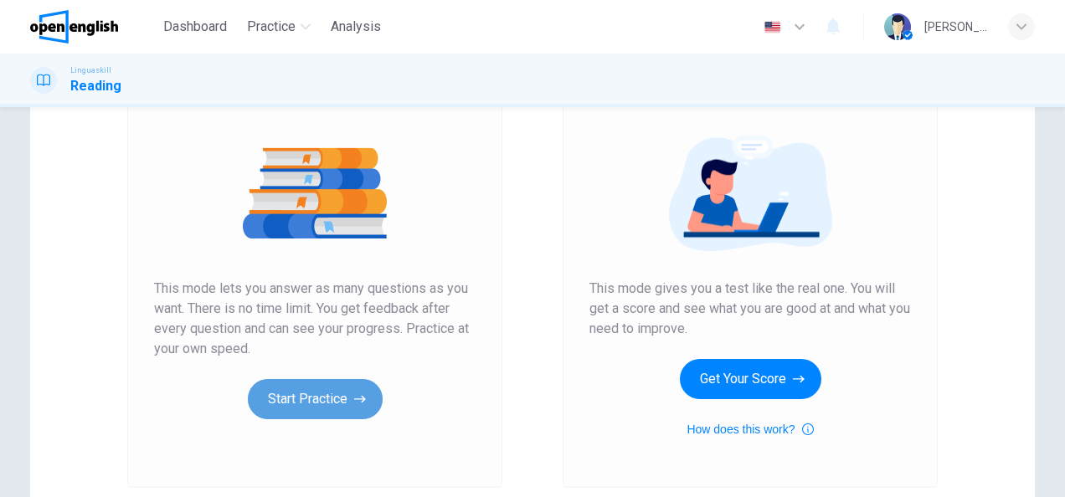
click at [326, 394] on button "Start Practice" at bounding box center [315, 399] width 135 height 40
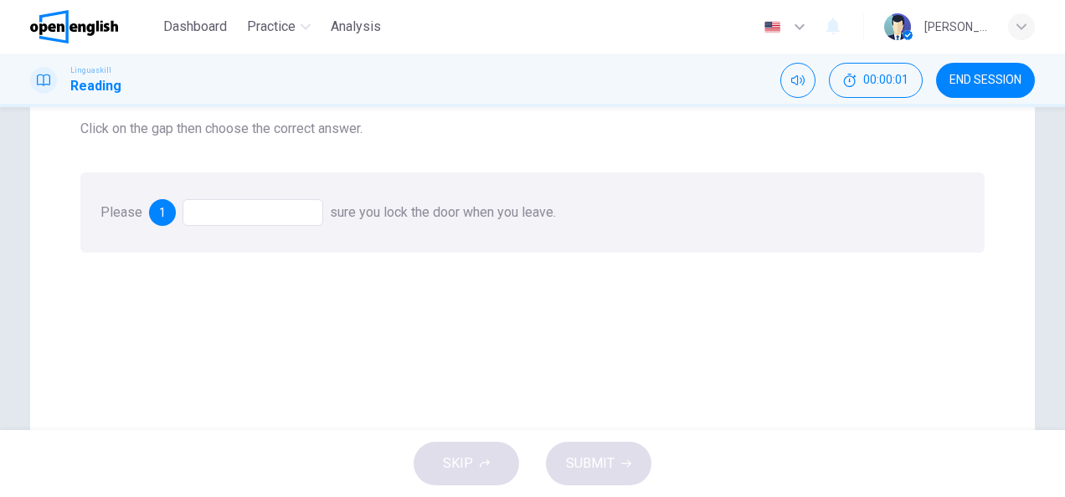
scroll to position [84, 0]
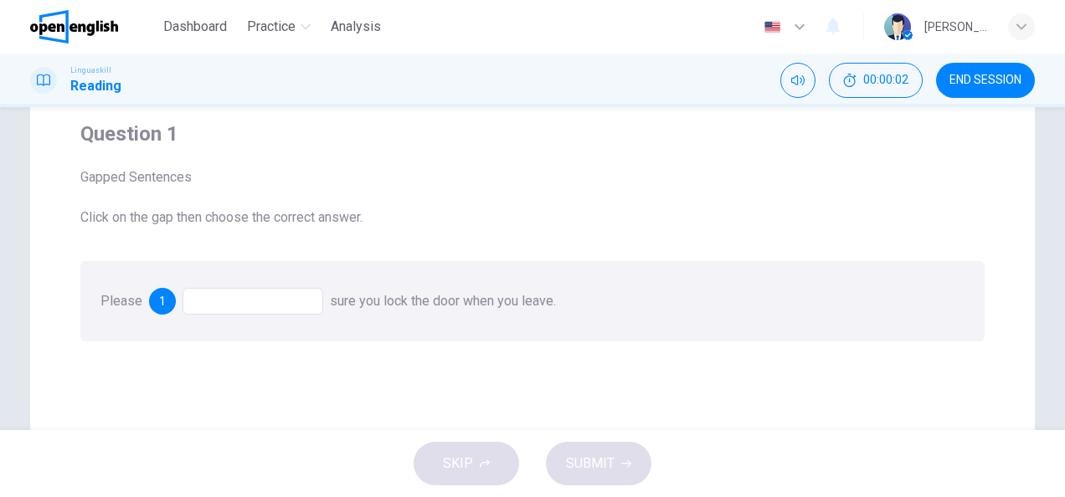
click at [203, 282] on div "Please 1 sure you lock the door when you leave." at bounding box center [532, 301] width 904 height 80
click at [214, 308] on div at bounding box center [253, 301] width 141 height 27
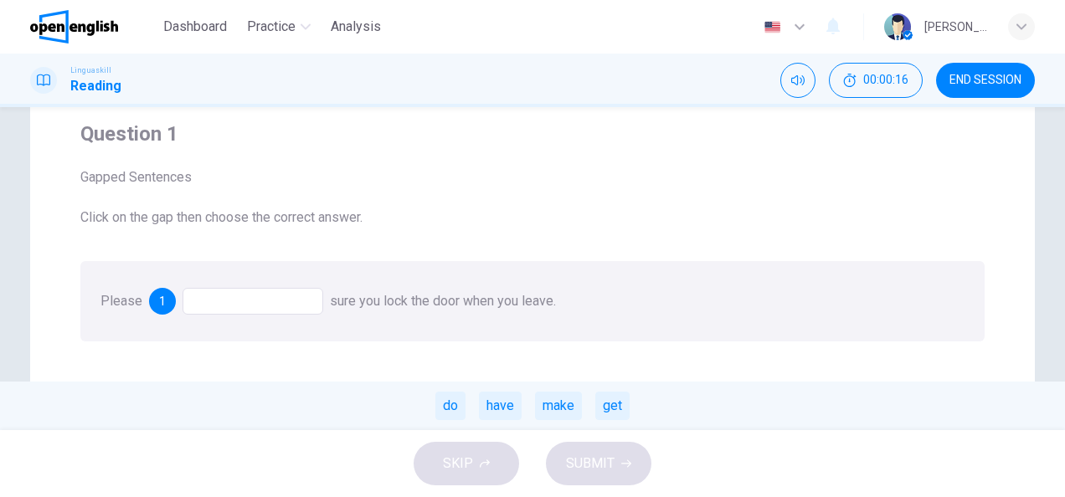
drag, startPoint x: 612, startPoint y: 399, endPoint x: 605, endPoint y: 427, distance: 29.4
click at [612, 400] on div "get" at bounding box center [612, 406] width 34 height 28
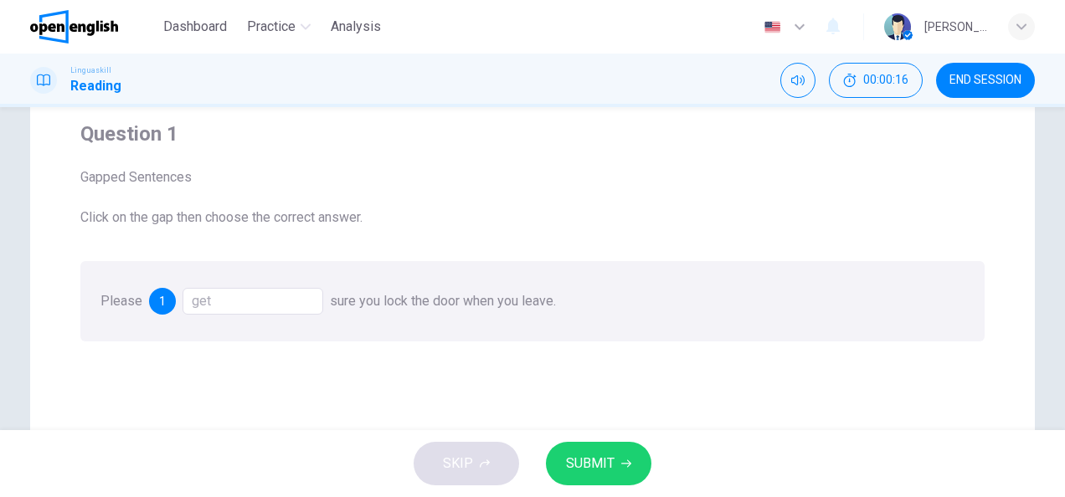
click at [601, 459] on span "SUBMIT" at bounding box center [590, 463] width 49 height 23
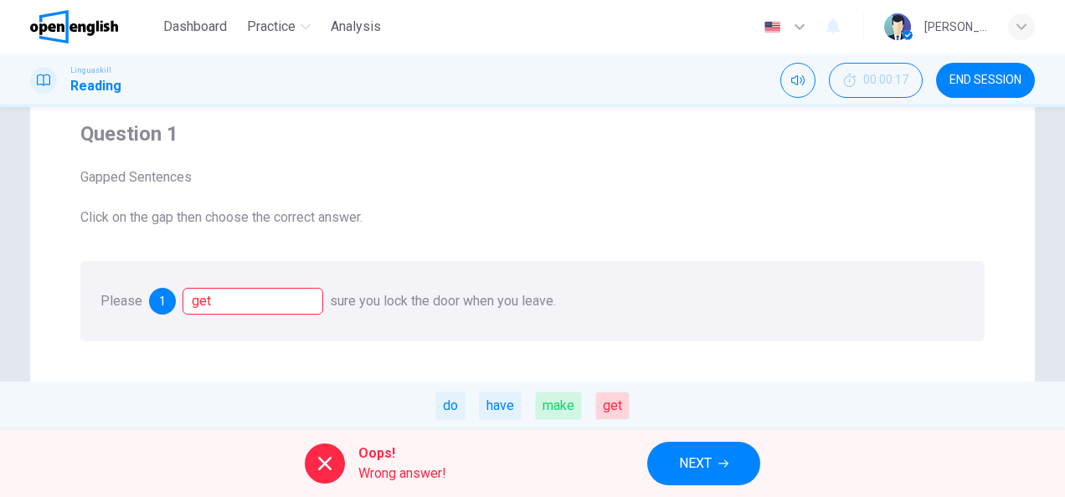
click at [697, 461] on span "NEXT" at bounding box center [695, 463] width 33 height 23
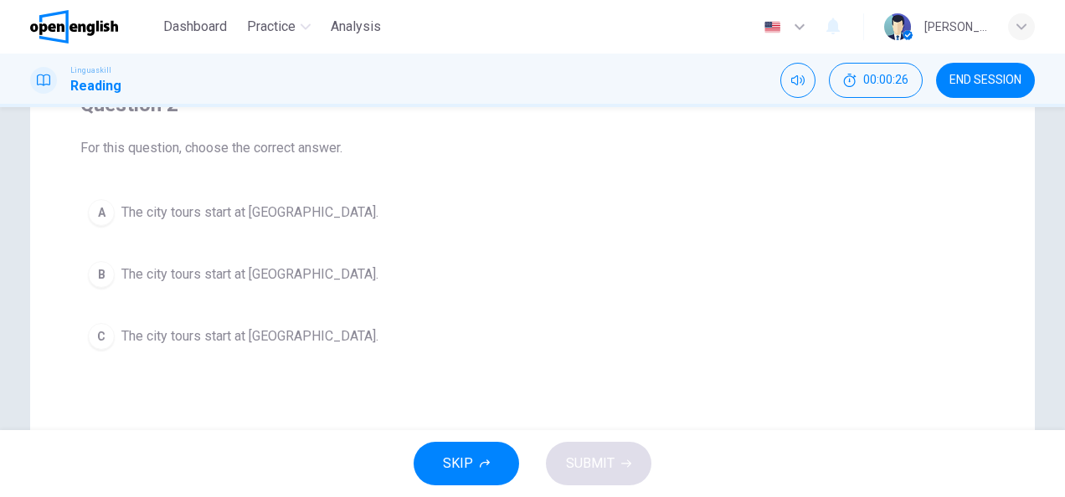
scroll to position [167, 0]
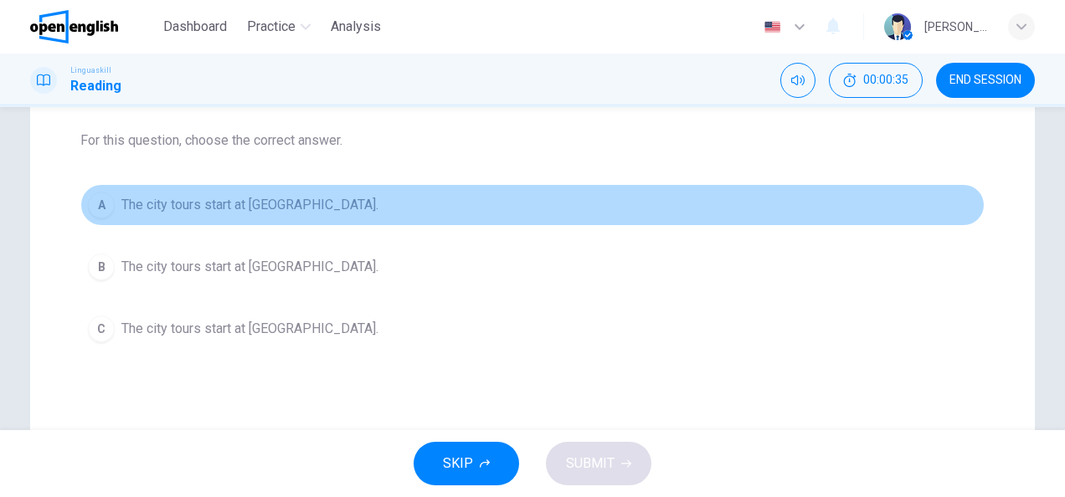
click at [270, 209] on span "The city tours start at City Museum." at bounding box center [249, 205] width 257 height 20
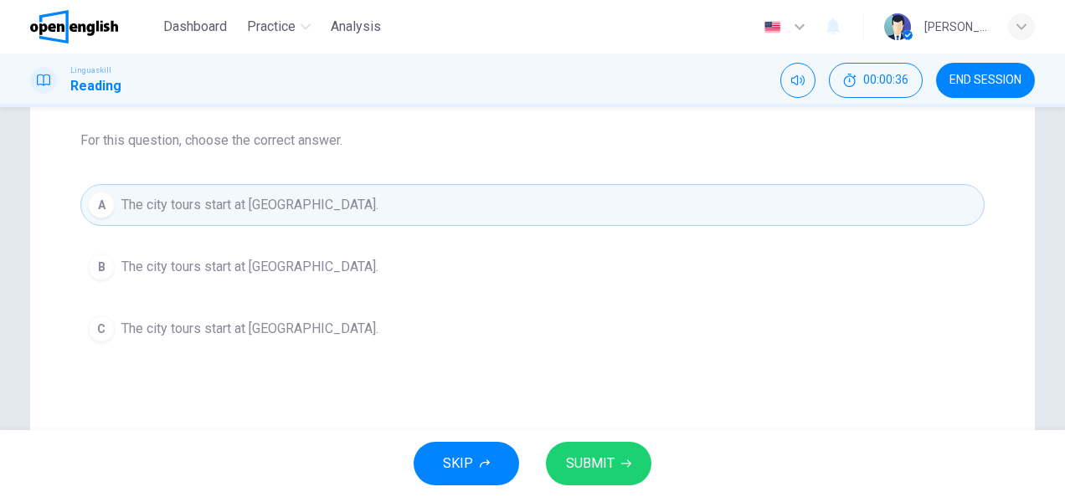
click at [587, 472] on span "SUBMIT" at bounding box center [590, 463] width 49 height 23
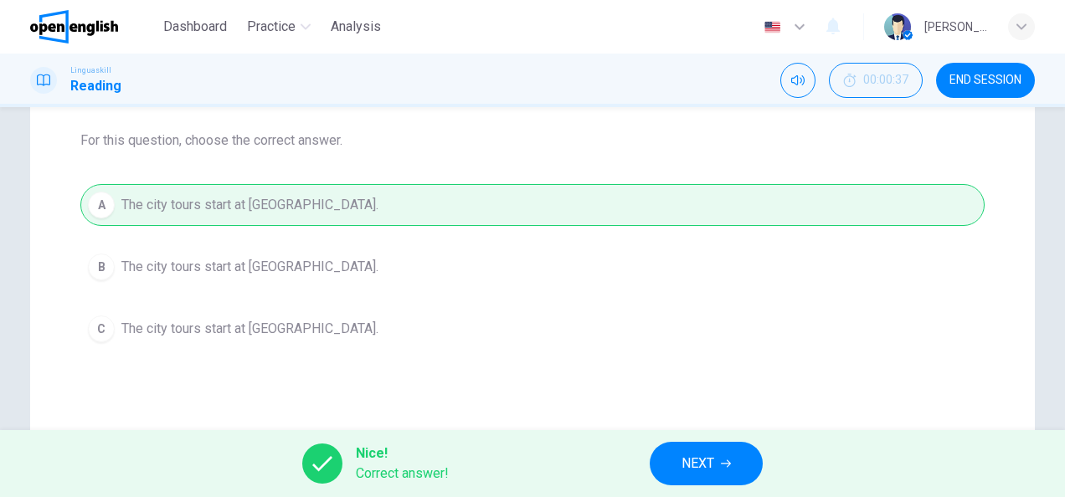
click at [693, 460] on span "NEXT" at bounding box center [698, 463] width 33 height 23
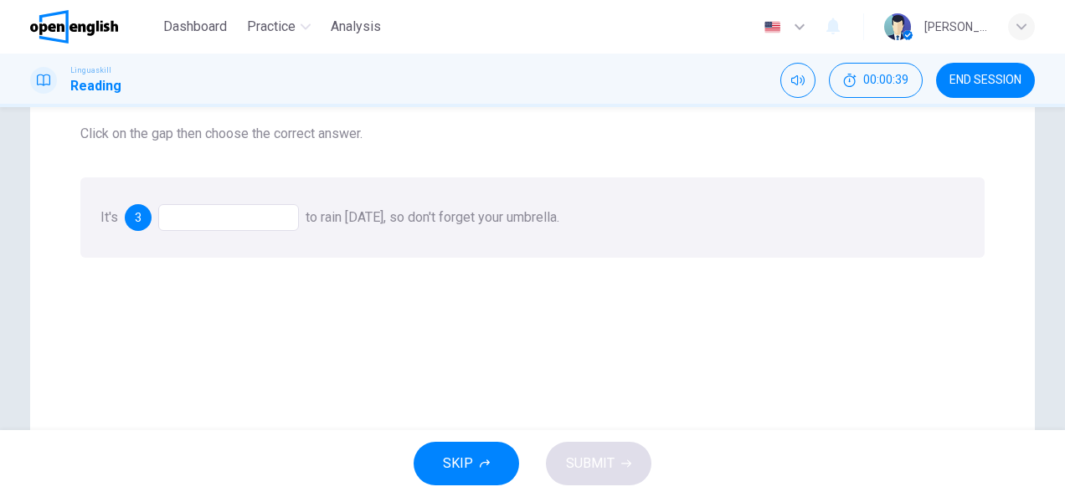
click at [276, 211] on div at bounding box center [228, 217] width 141 height 27
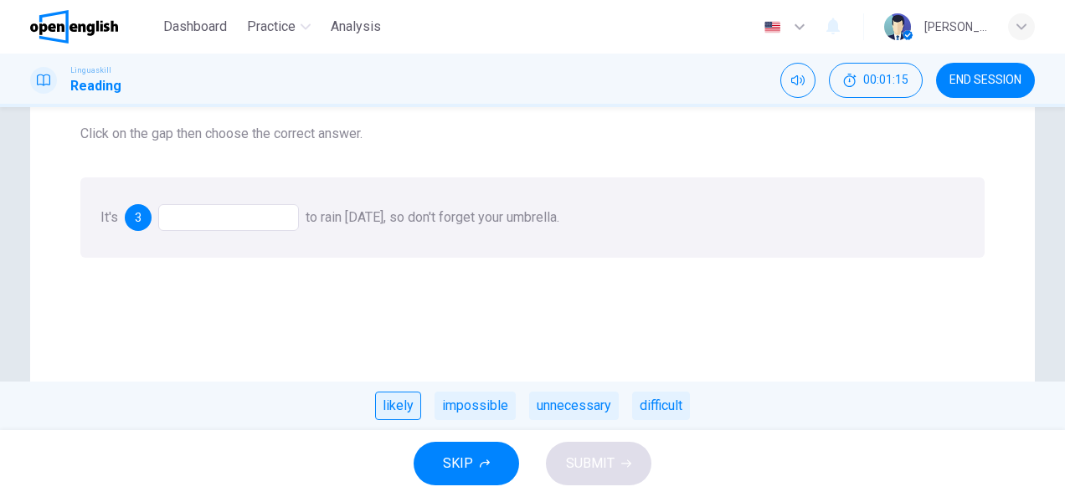
click at [411, 414] on div "likely" at bounding box center [398, 406] width 46 height 28
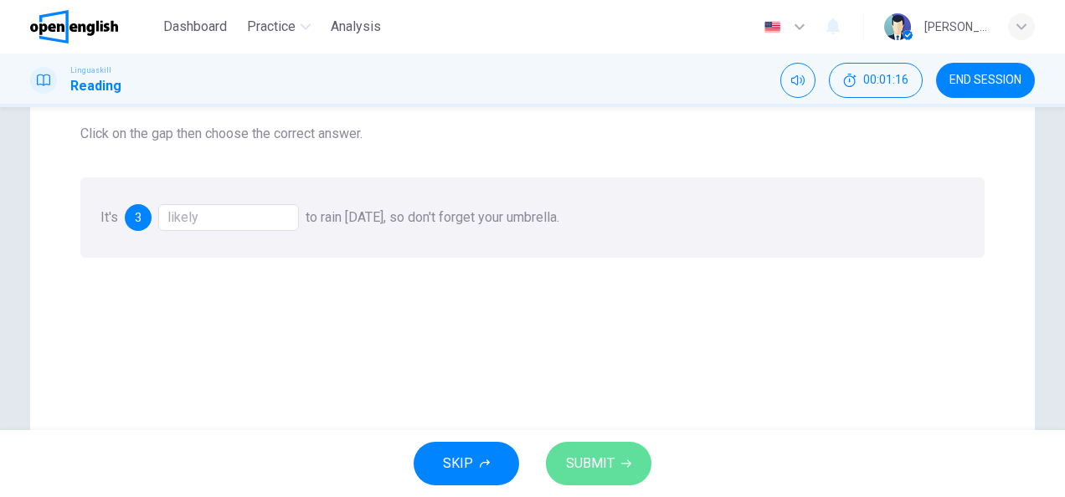
click at [625, 470] on button "SUBMIT" at bounding box center [598, 464] width 105 height 44
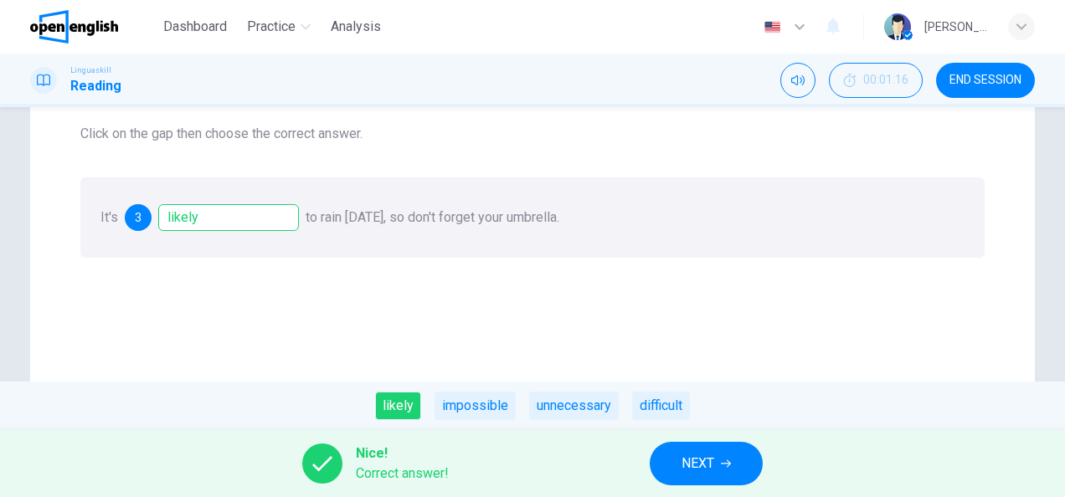
click at [689, 467] on span "NEXT" at bounding box center [698, 463] width 33 height 23
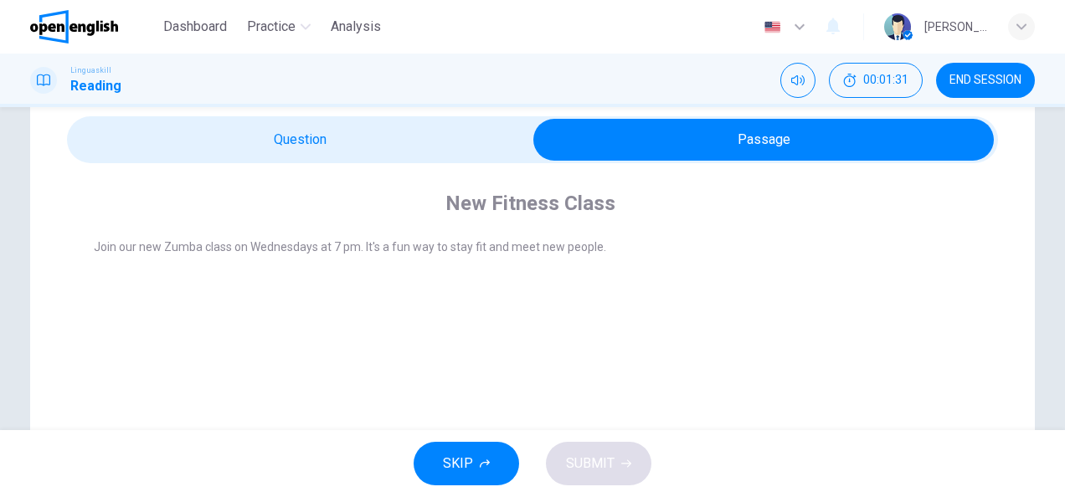
scroll to position [84, 0]
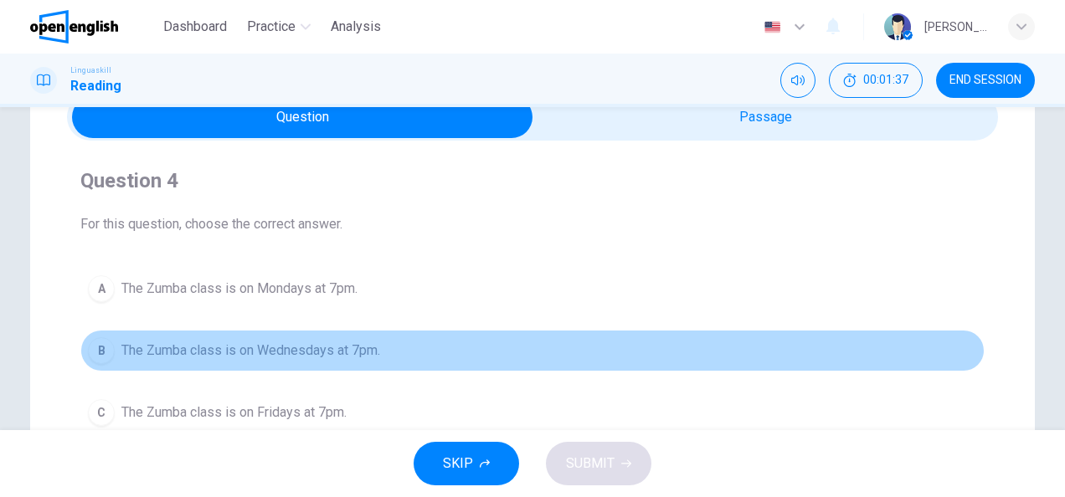
click at [196, 353] on span "The Zumba class is on Wednesdays at 7pm." at bounding box center [250, 351] width 259 height 20
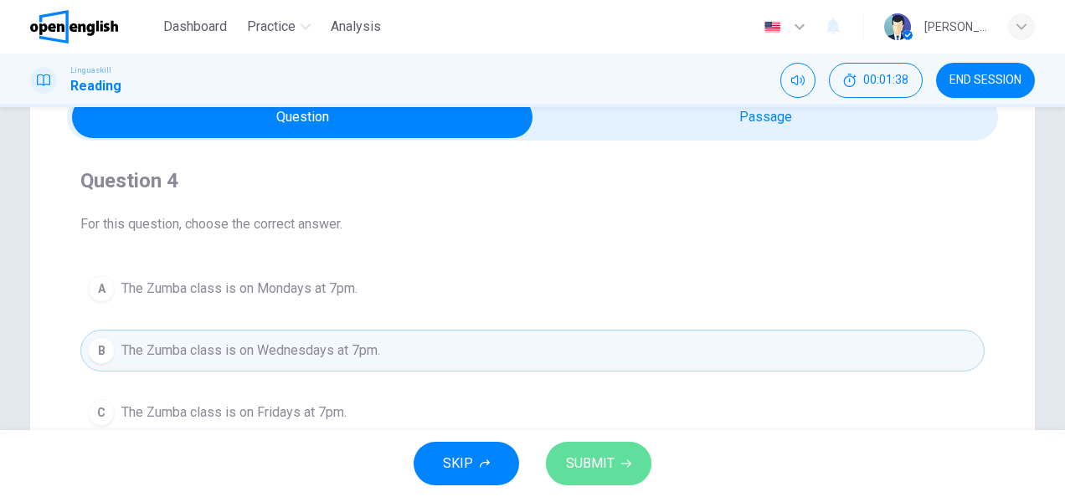
click at [594, 459] on span "SUBMIT" at bounding box center [590, 463] width 49 height 23
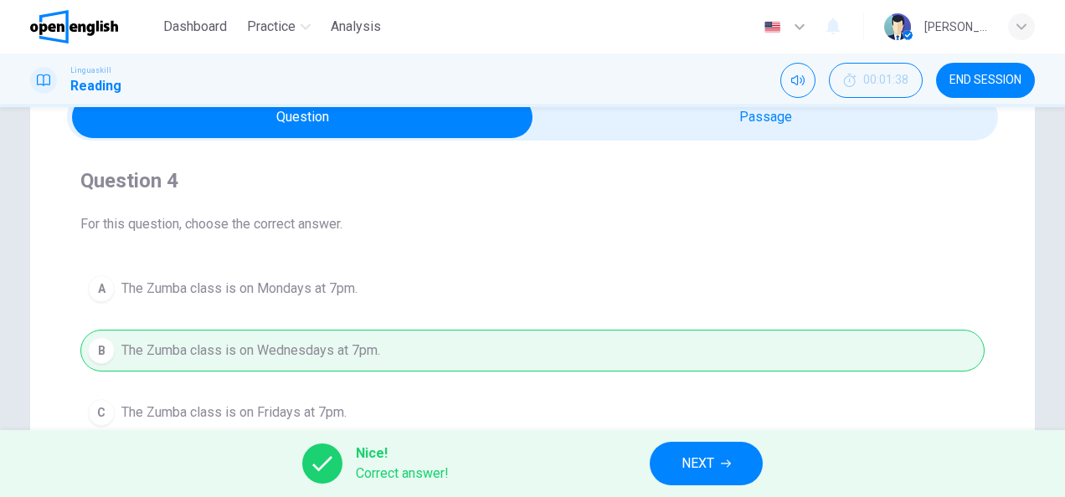
click at [701, 452] on span "NEXT" at bounding box center [698, 463] width 33 height 23
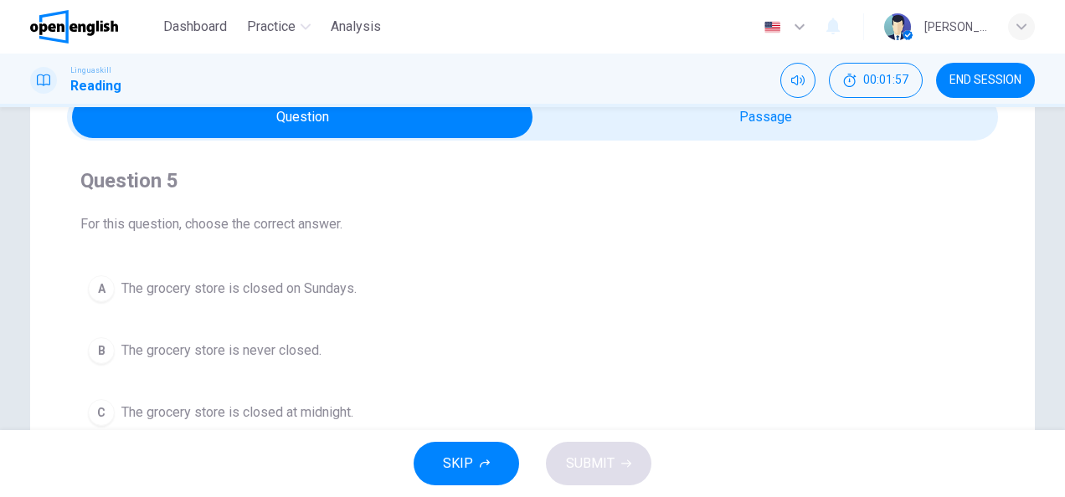
scroll to position [167, 0]
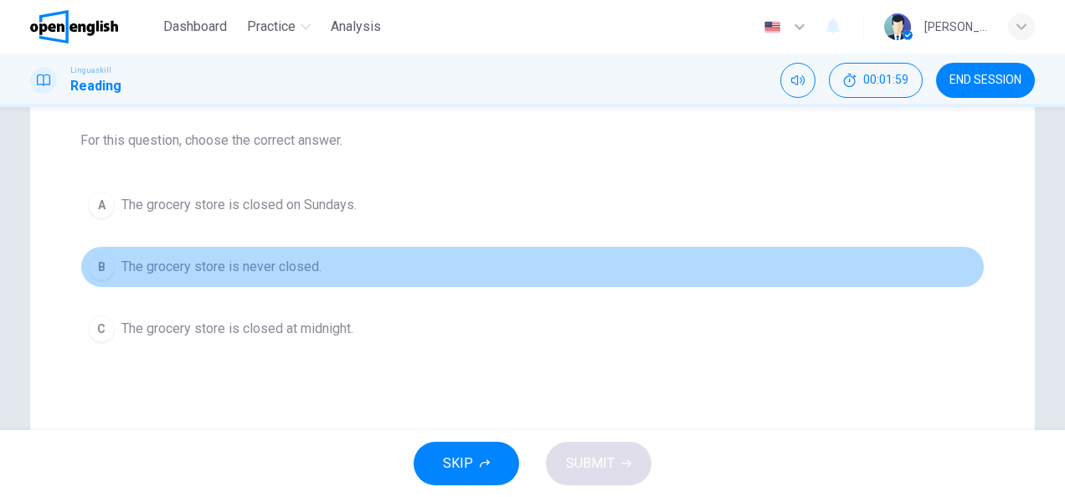
click at [301, 264] on span "The grocery store is never closed." at bounding box center [221, 267] width 200 height 20
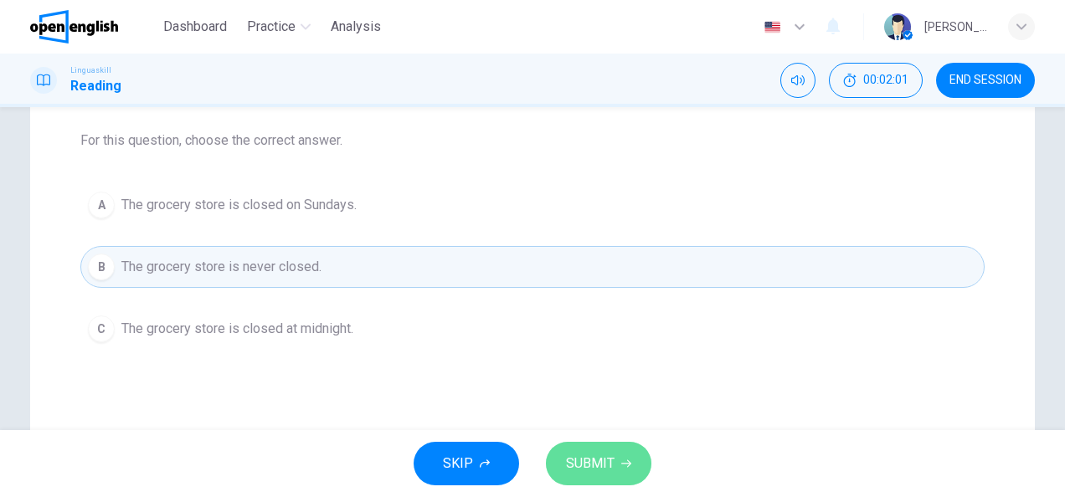
click at [588, 475] on span "SUBMIT" at bounding box center [590, 463] width 49 height 23
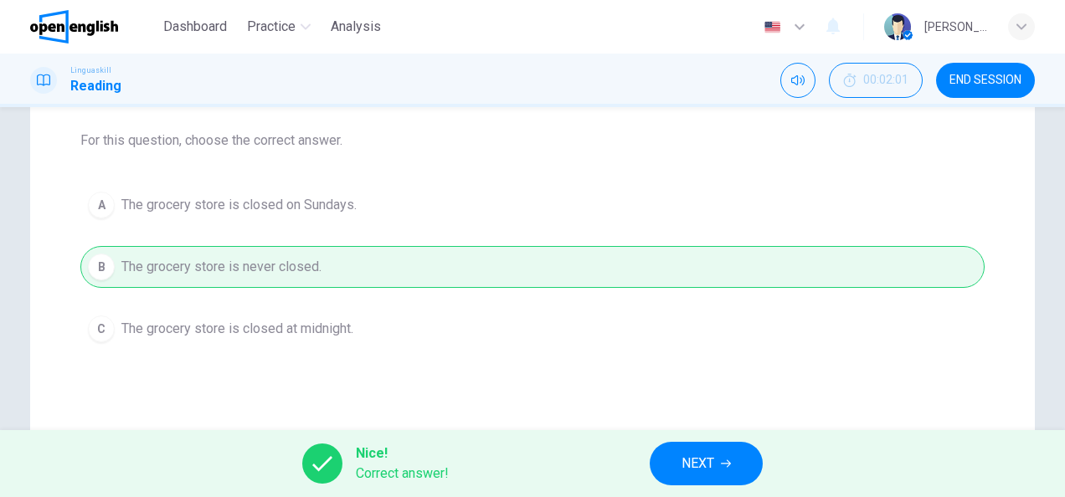
click at [769, 459] on div "Nice! Correct answer! NEXT" at bounding box center [532, 463] width 1065 height 67
click at [697, 459] on span "NEXT" at bounding box center [698, 463] width 33 height 23
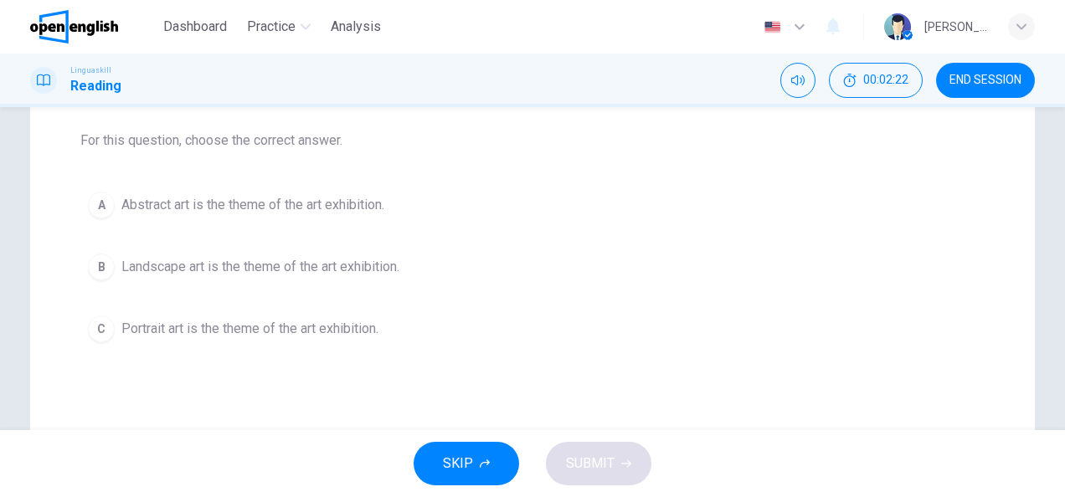
click at [167, 270] on span "Landscape art is the theme of the art exhibition." at bounding box center [260, 267] width 278 height 20
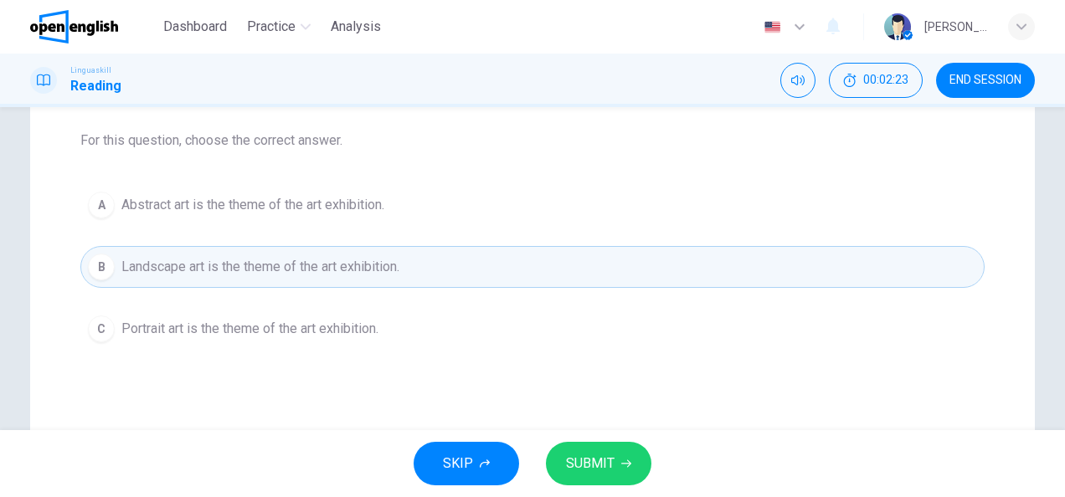
click at [573, 457] on span "SUBMIT" at bounding box center [590, 463] width 49 height 23
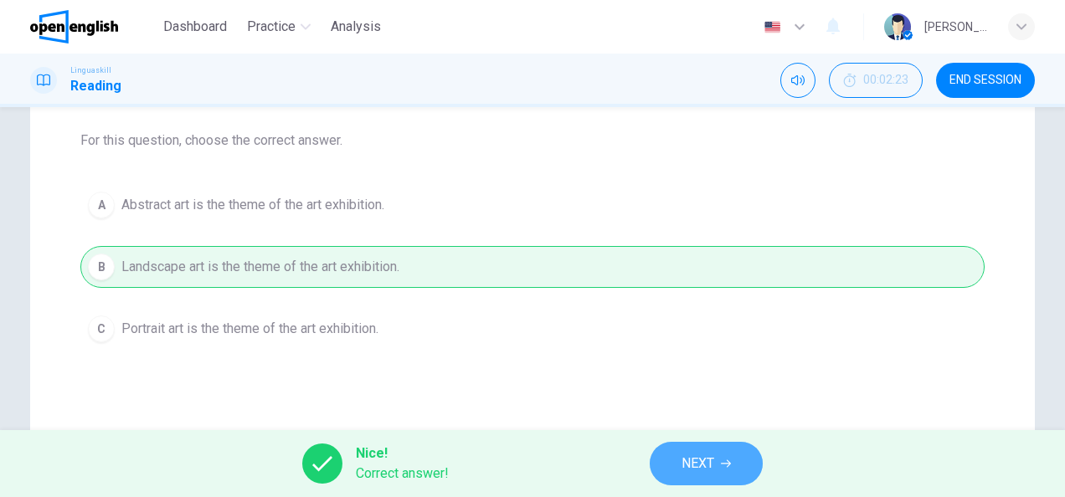
click at [754, 466] on button "NEXT" at bounding box center [706, 464] width 113 height 44
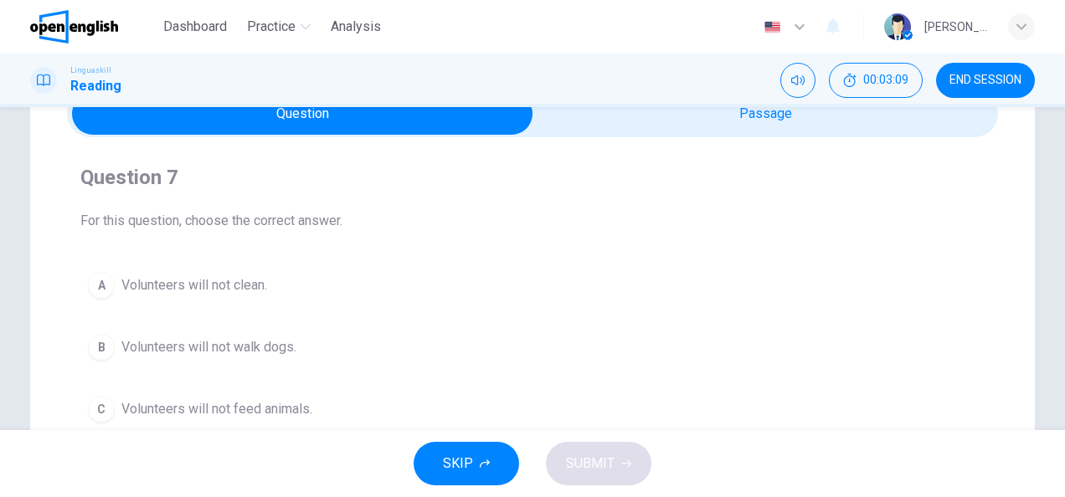
scroll to position [0, 0]
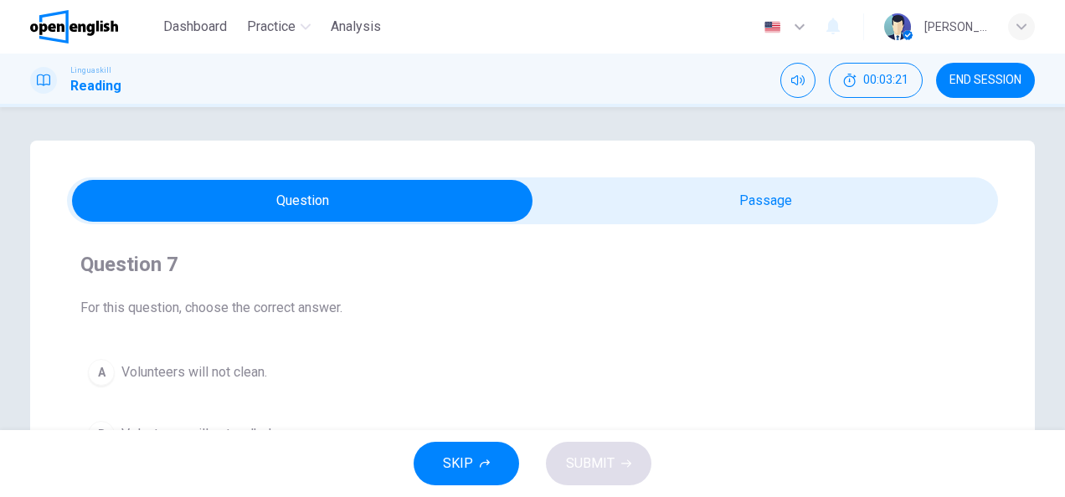
click at [229, 368] on span "Volunteers will not clean." at bounding box center [194, 373] width 146 height 20
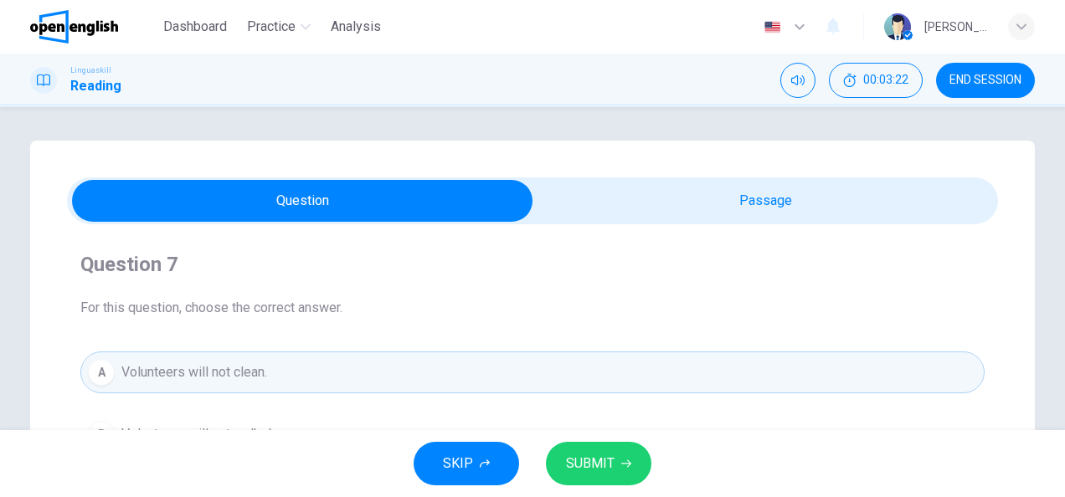
click at [602, 468] on span "SUBMIT" at bounding box center [590, 463] width 49 height 23
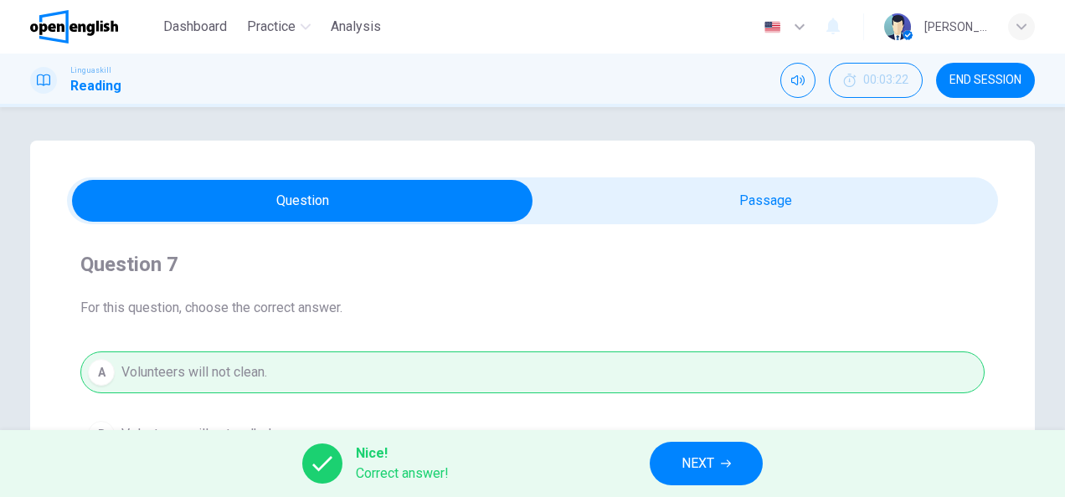
scroll to position [167, 0]
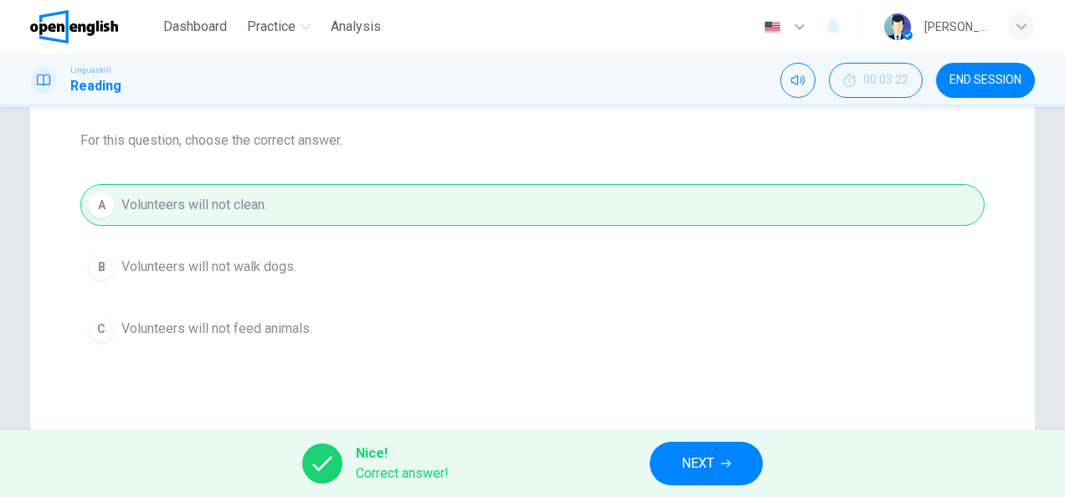
click at [677, 464] on button "NEXT" at bounding box center [706, 464] width 113 height 44
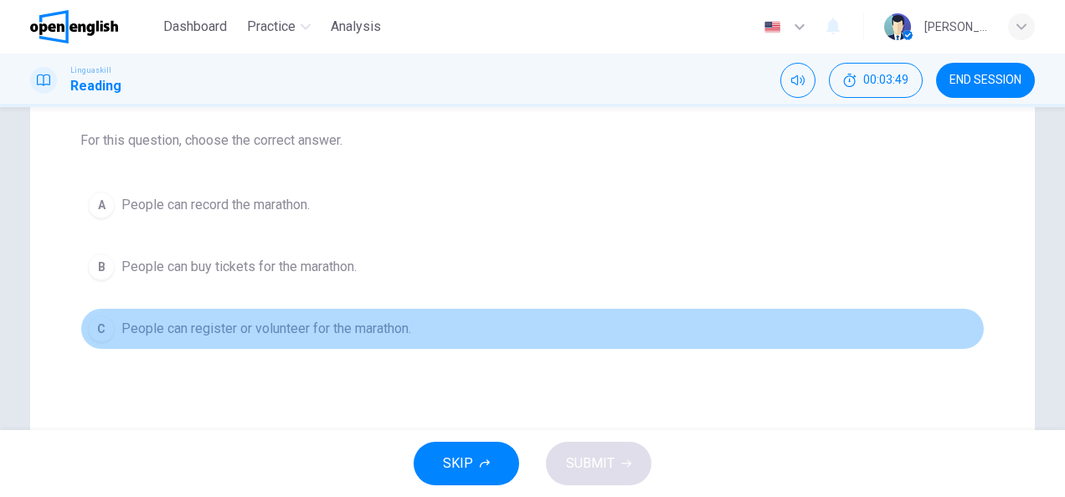
click at [236, 328] on span "People can register or volunteer for the marathon." at bounding box center [266, 329] width 290 height 20
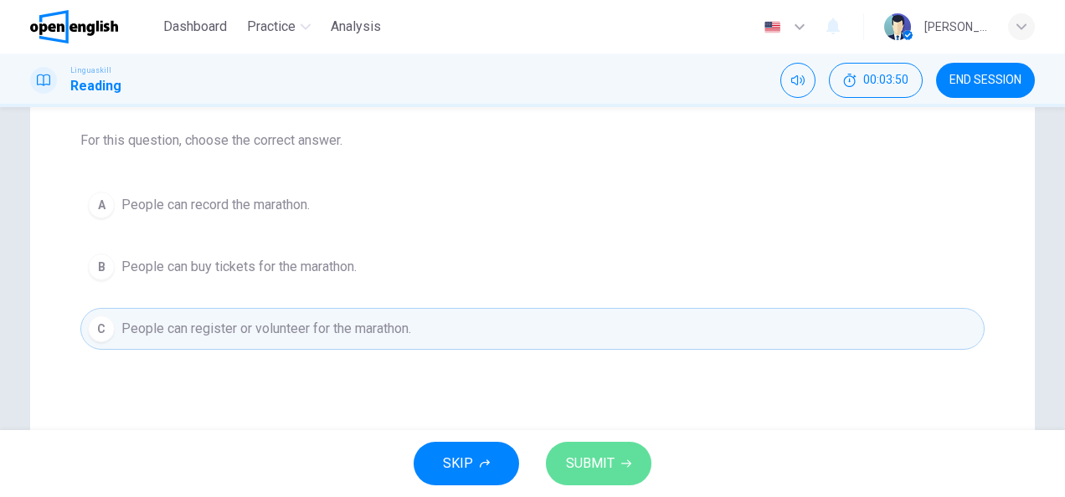
click at [597, 460] on span "SUBMIT" at bounding box center [590, 463] width 49 height 23
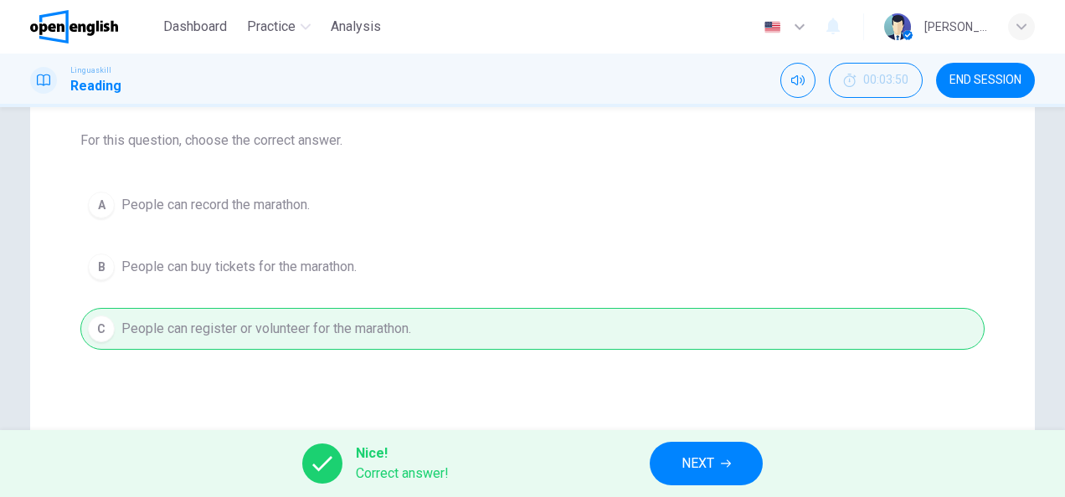
click at [682, 464] on button "NEXT" at bounding box center [706, 464] width 113 height 44
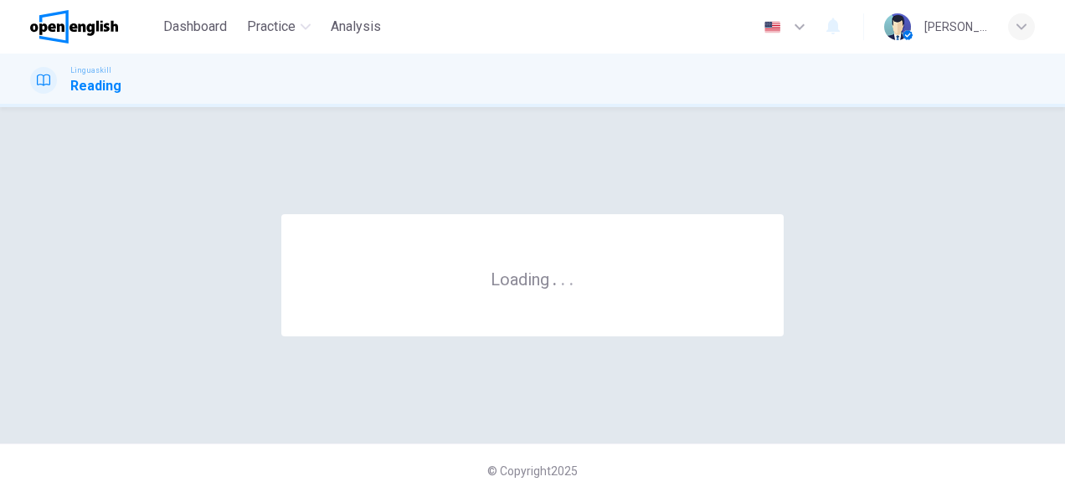
scroll to position [0, 0]
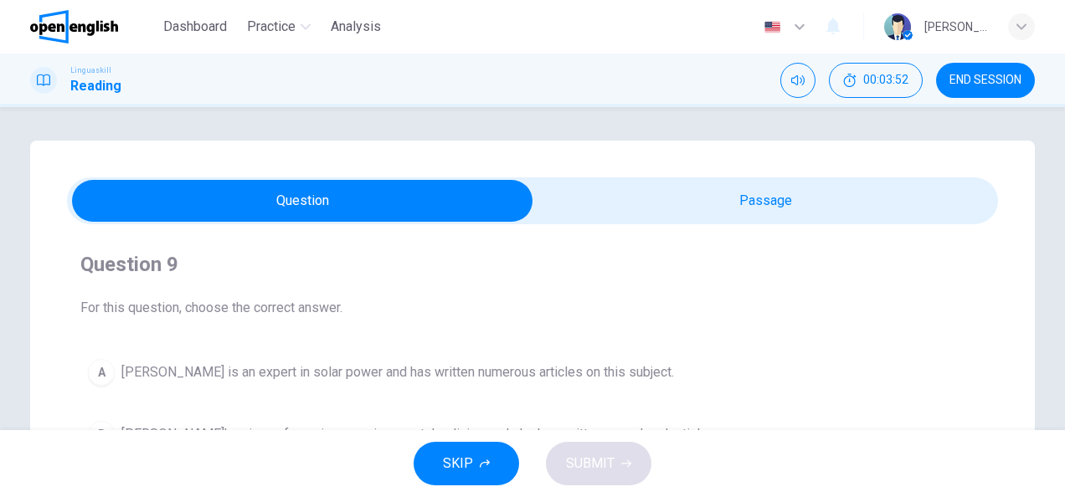
click at [810, 30] on icon "button" at bounding box center [800, 27] width 20 height 20
click at [810, 496] on div at bounding box center [532, 497] width 1065 height 0
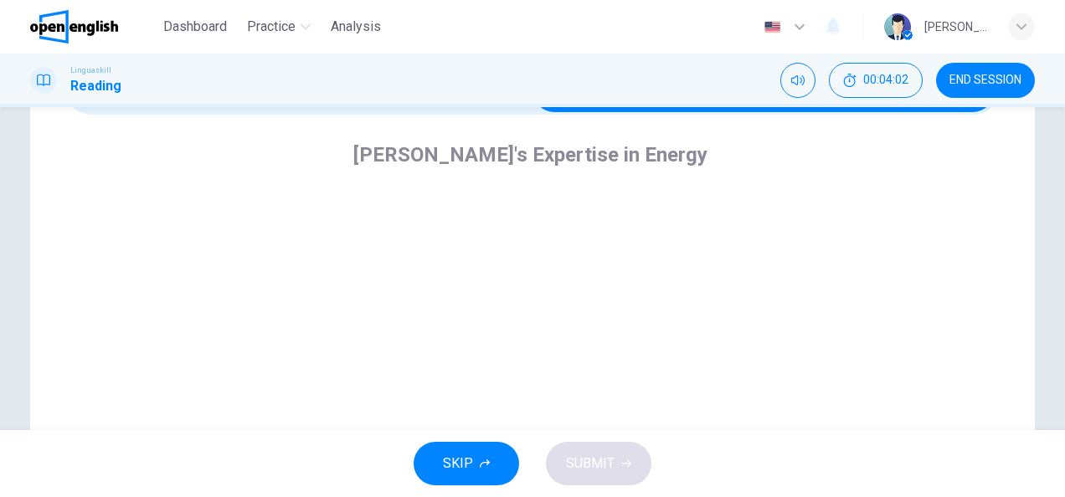
scroll to position [84, 0]
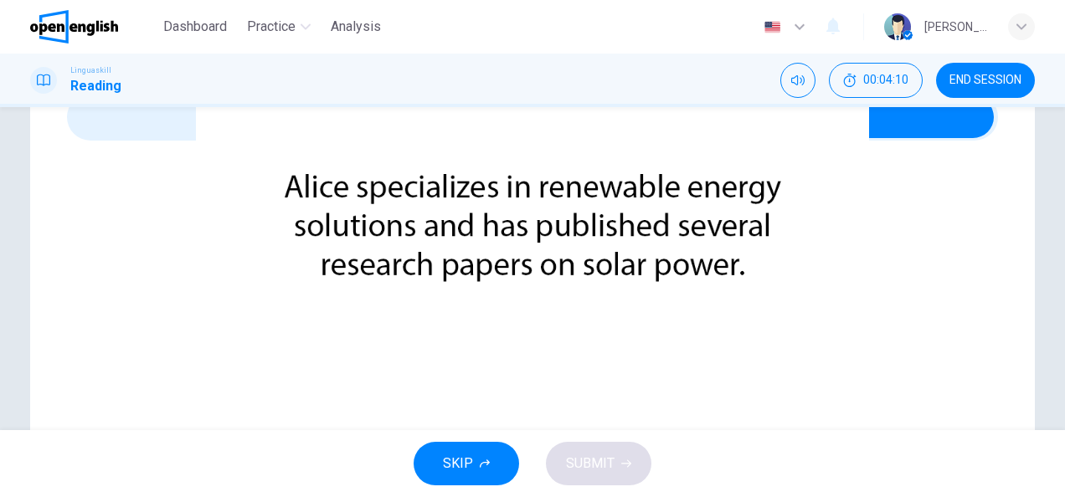
click at [157, 88] on img at bounding box center [532, 248] width 1065 height 497
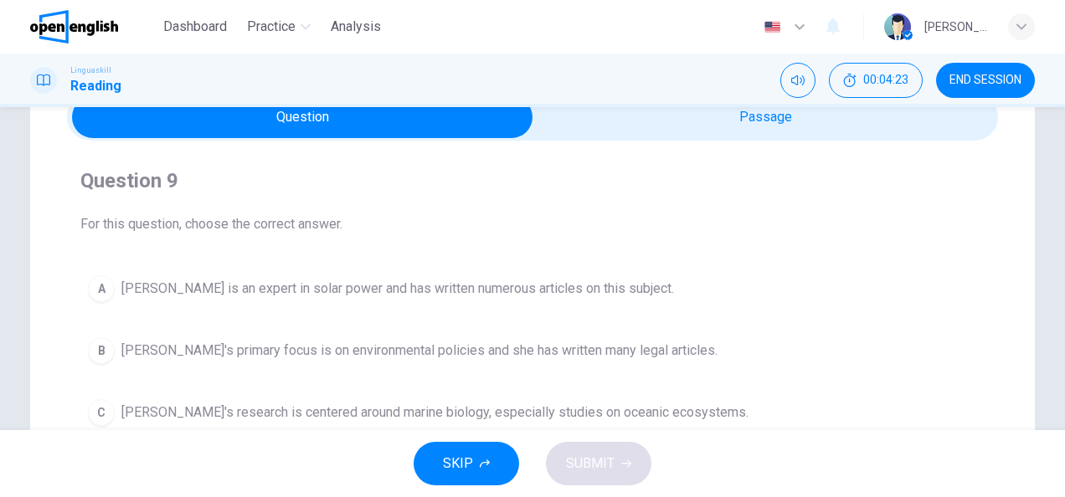
drag, startPoint x: 452, startPoint y: 291, endPoint x: 471, endPoint y: 287, distance: 19.7
click at [456, 288] on button "A Alice is an expert in solar power and has written numerous articles on this s…" at bounding box center [532, 289] width 904 height 42
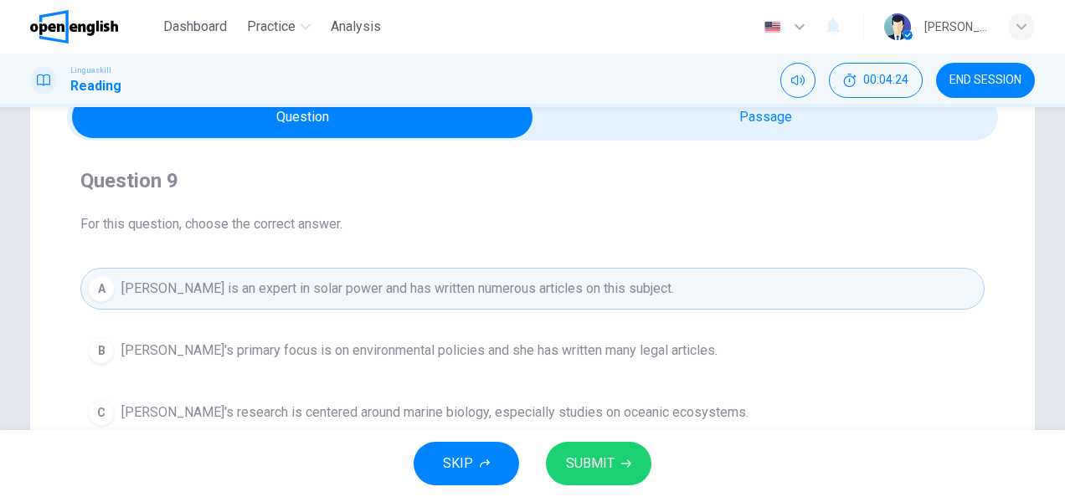
click at [621, 467] on icon "button" at bounding box center [626, 464] width 10 height 10
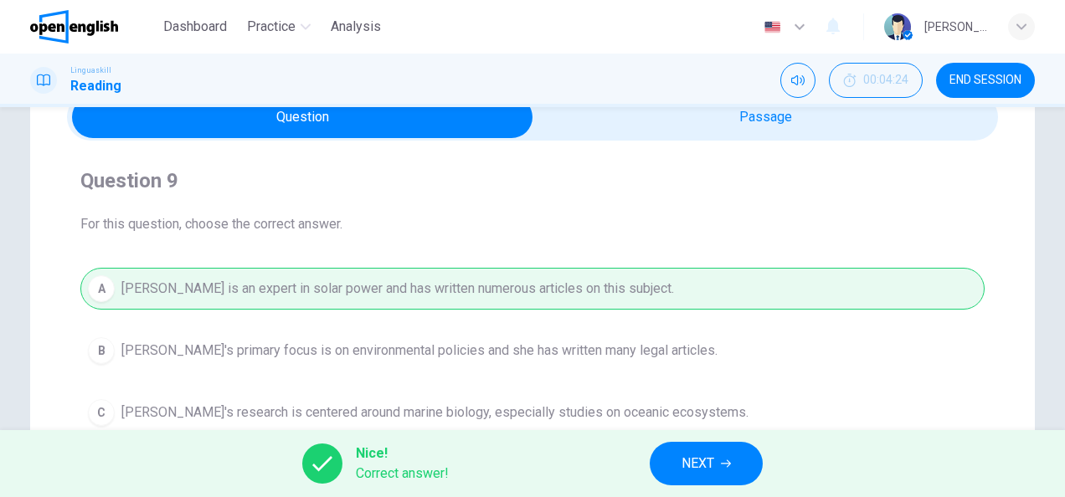
click at [717, 462] on button "NEXT" at bounding box center [706, 464] width 113 height 44
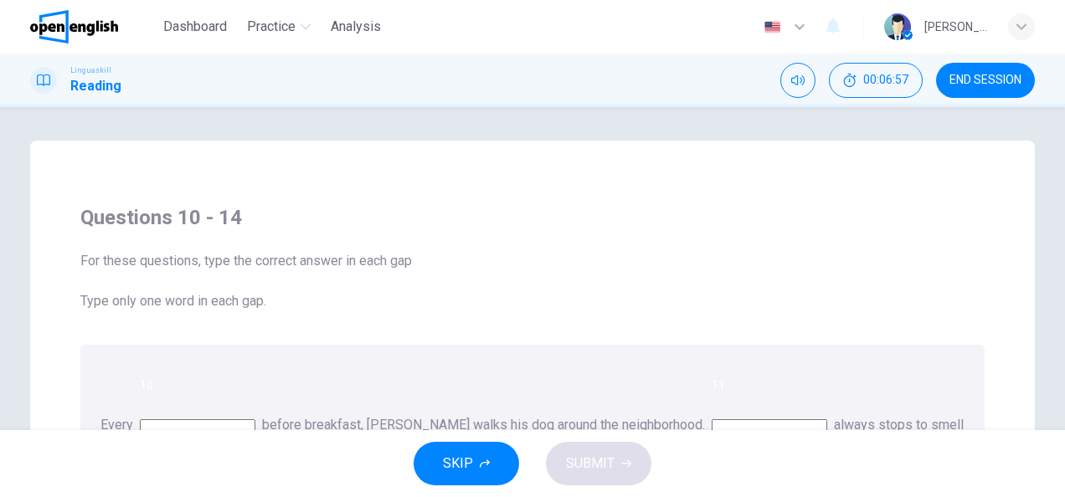
scroll to position [167, 0]
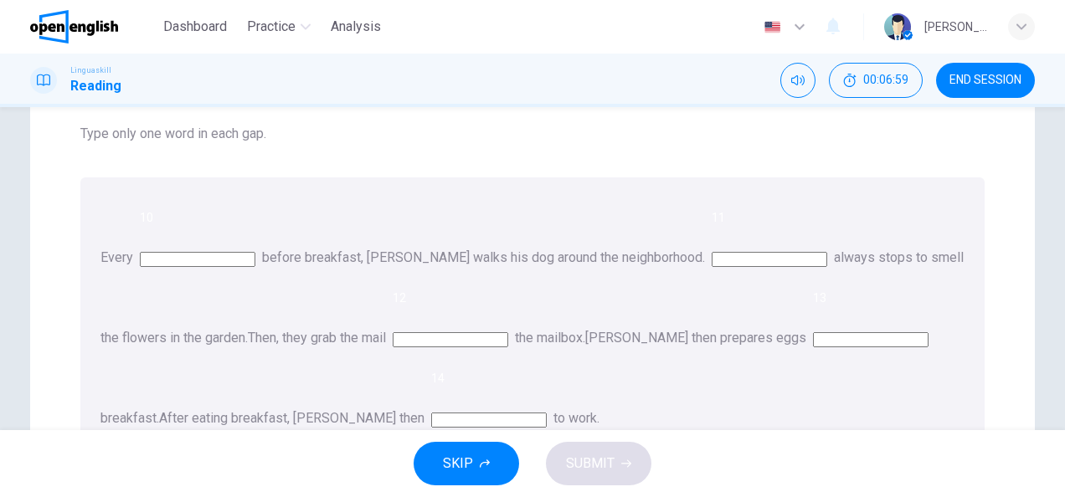
click at [252, 252] on input at bounding box center [198, 259] width 116 height 15
click at [255, 252] on input at bounding box center [198, 259] width 116 height 15
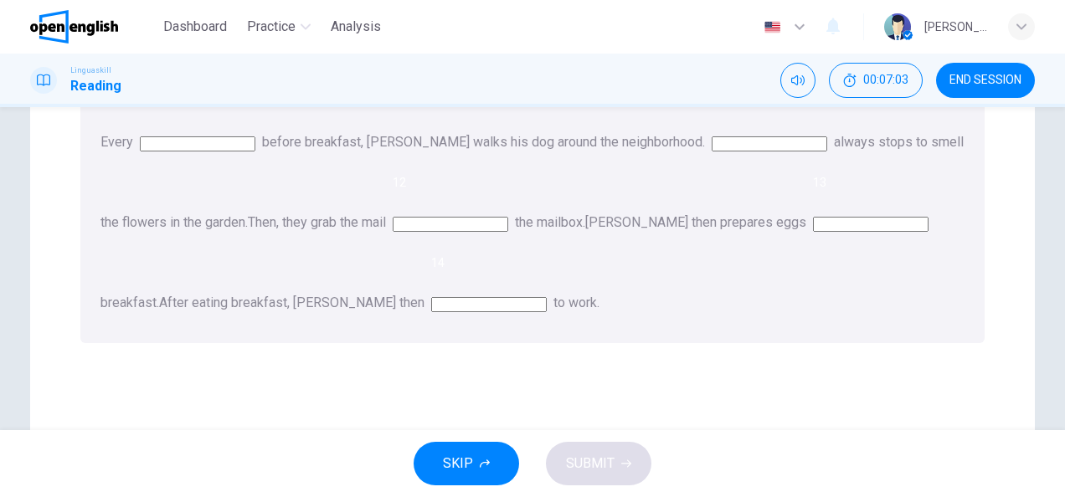
scroll to position [166, 0]
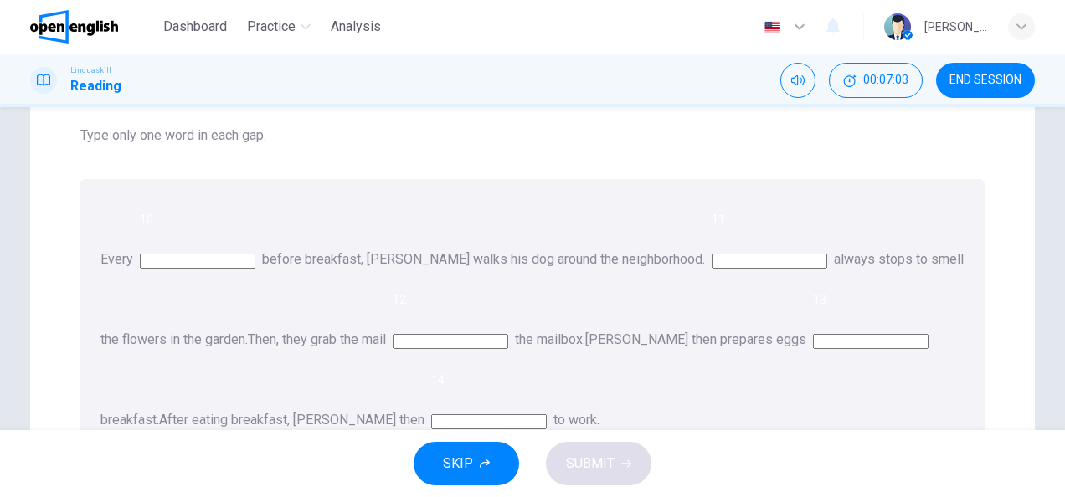
click at [150, 222] on span "10" at bounding box center [146, 219] width 13 height 13
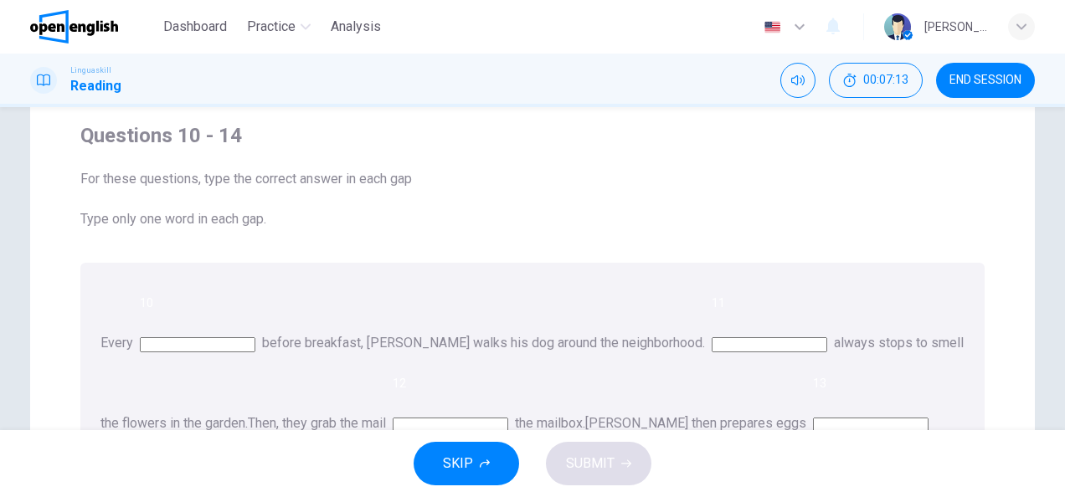
click at [255, 337] on input at bounding box center [198, 344] width 116 height 15
type input "***"
type input "**"
click at [393, 418] on input at bounding box center [451, 425] width 116 height 15
type input "**"
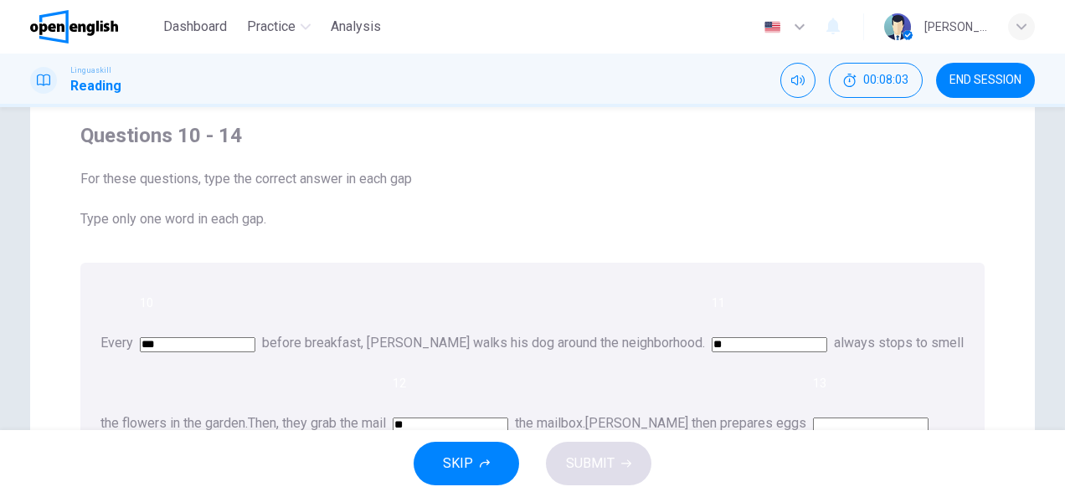
click at [813, 418] on input at bounding box center [871, 425] width 116 height 15
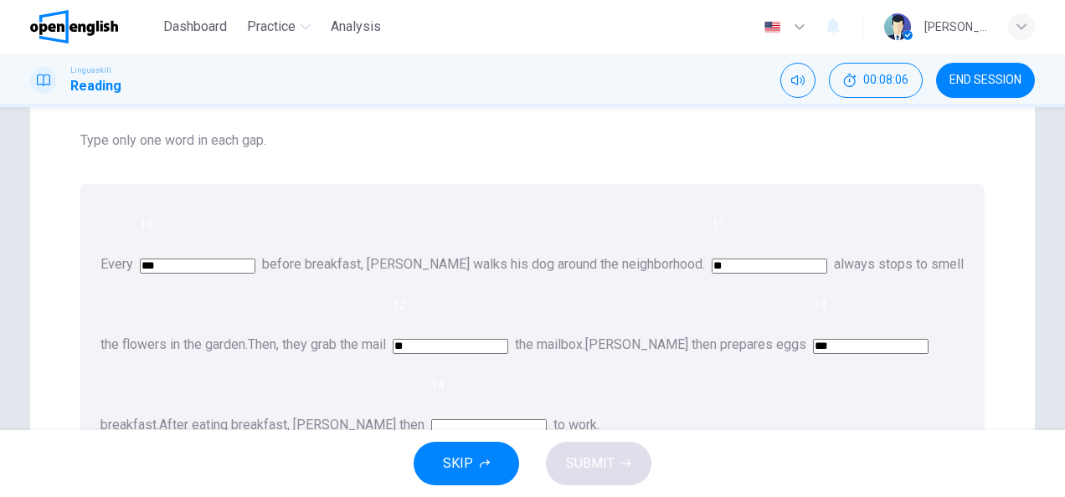
scroll to position [250, 0]
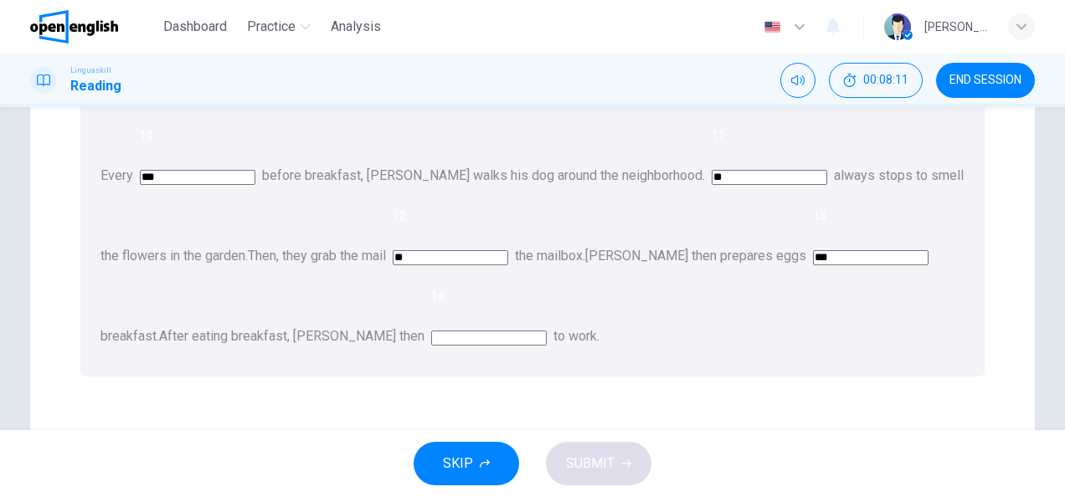
type input "***"
click at [431, 331] on input at bounding box center [489, 338] width 116 height 15
type input "*"
type input "****"
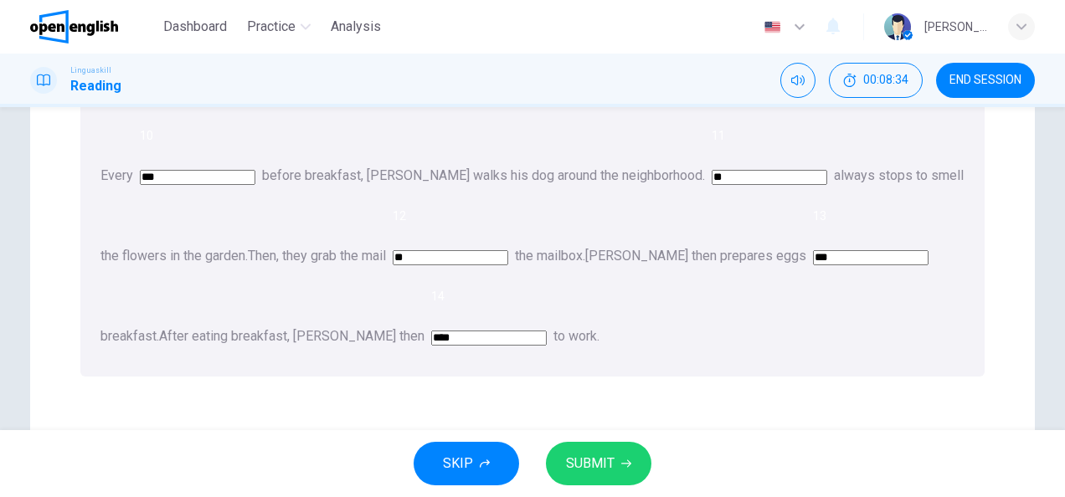
click at [603, 466] on span "SUBMIT" at bounding box center [590, 463] width 49 height 23
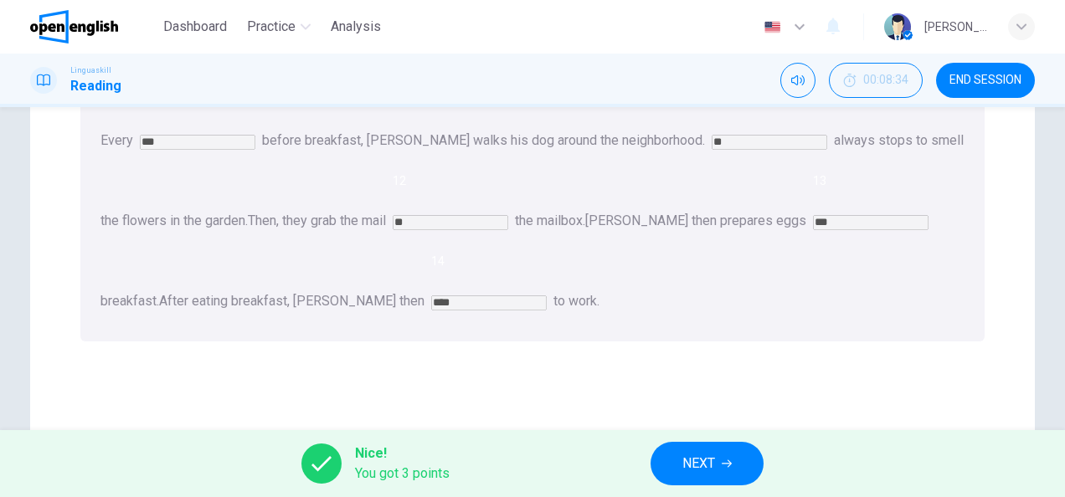
scroll to position [166, 0]
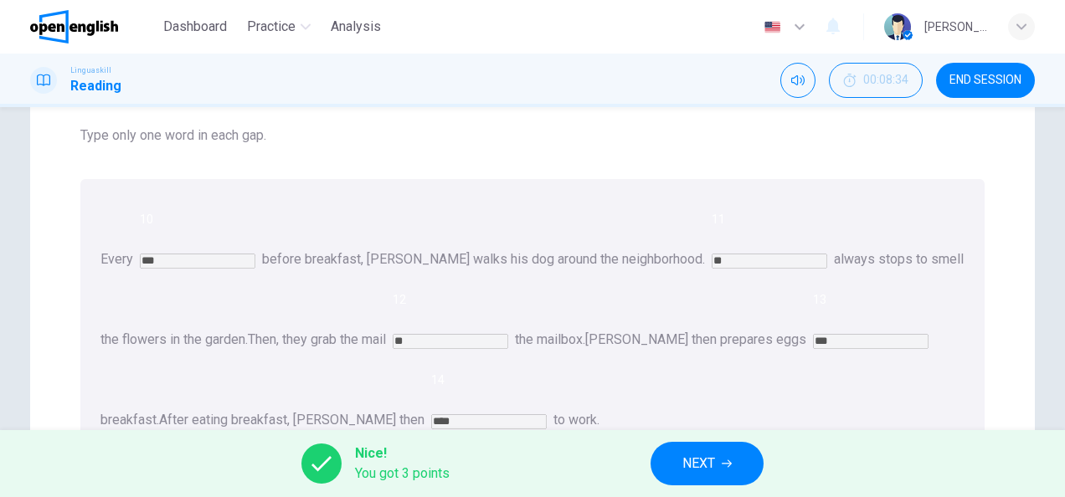
click at [705, 471] on span "NEXT" at bounding box center [698, 463] width 33 height 23
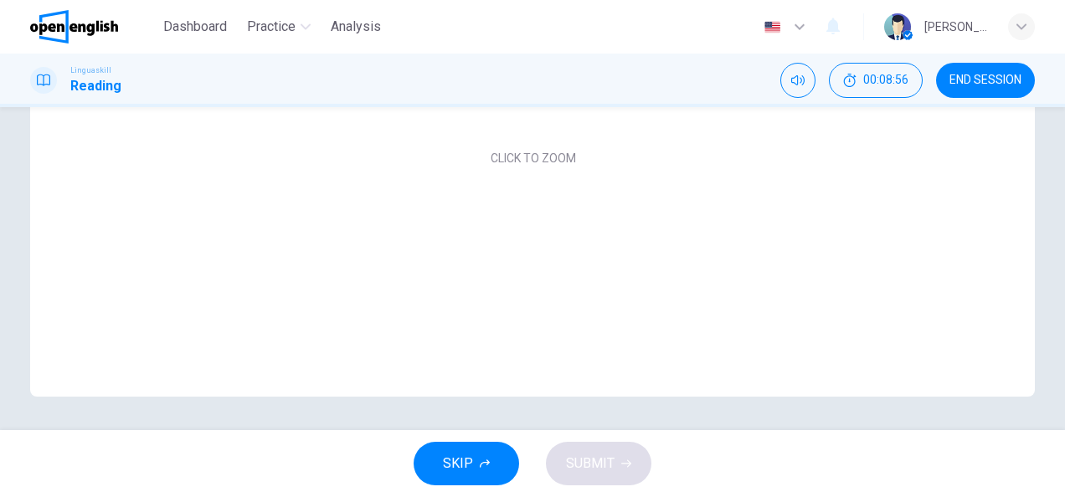
scroll to position [82, 0]
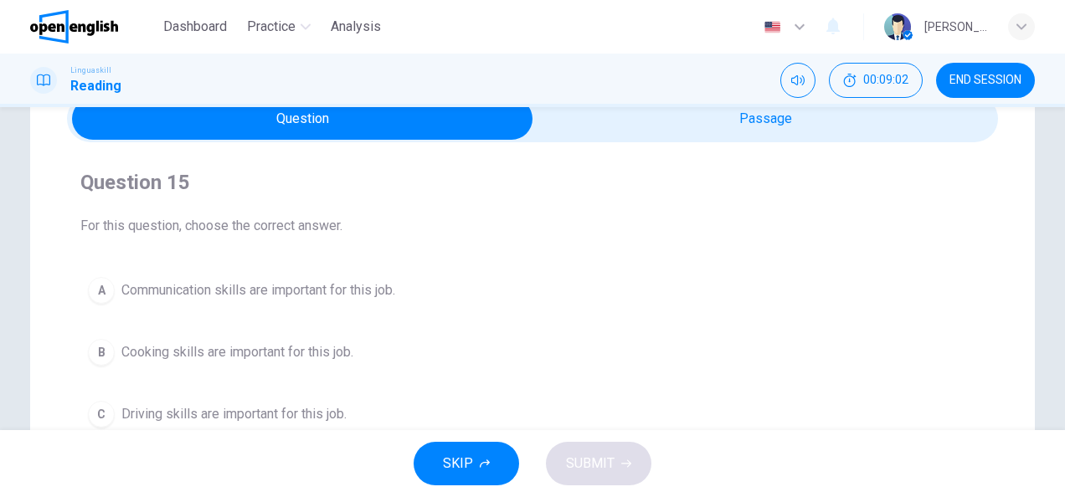
click at [306, 291] on span "Communication skills are important for this job." at bounding box center [258, 290] width 274 height 20
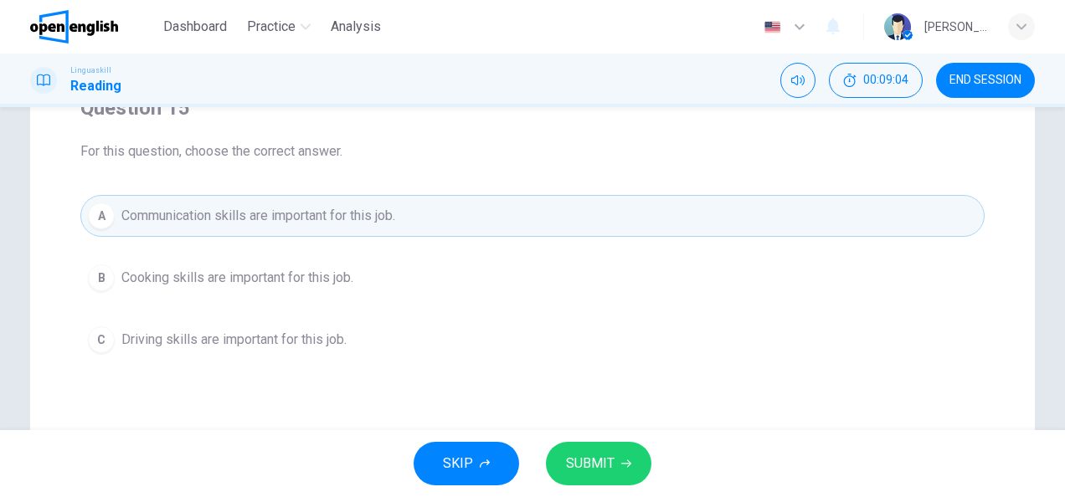
scroll to position [250, 0]
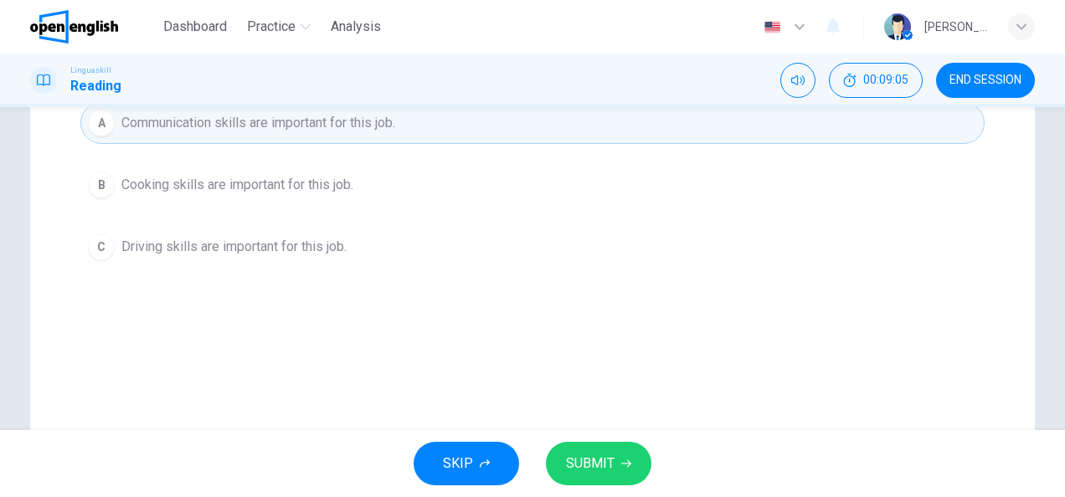
click at [605, 460] on span "SUBMIT" at bounding box center [590, 463] width 49 height 23
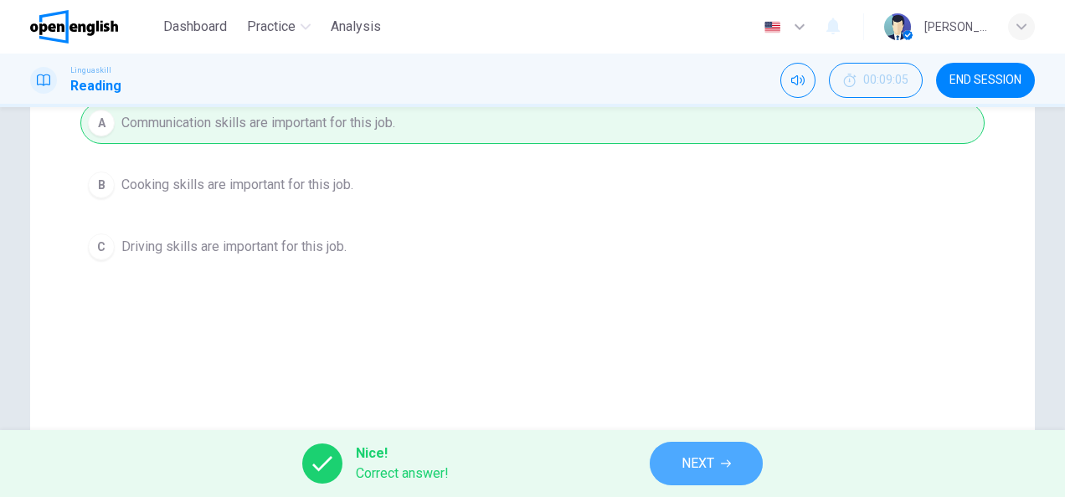
click at [717, 475] on button "NEXT" at bounding box center [706, 464] width 113 height 44
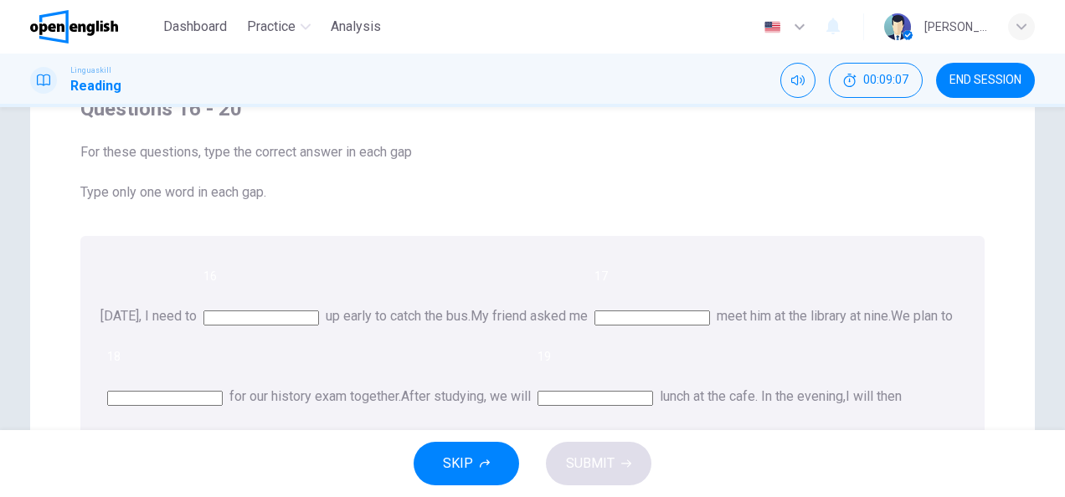
scroll to position [84, 0]
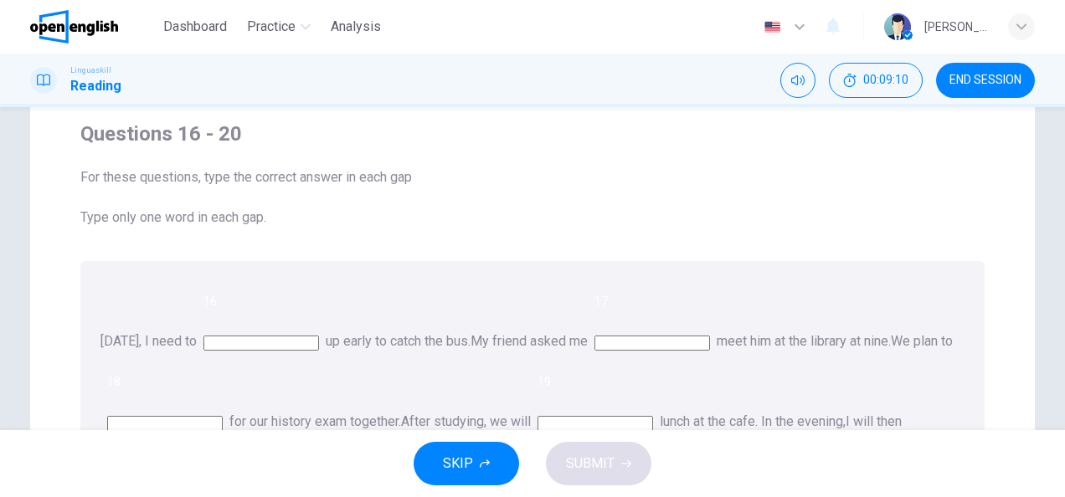
click at [217, 302] on span "16" at bounding box center [209, 301] width 13 height 13
click at [275, 336] on input at bounding box center [261, 343] width 116 height 15
type input "***"
click at [710, 336] on input at bounding box center [652, 343] width 116 height 15
type input "**"
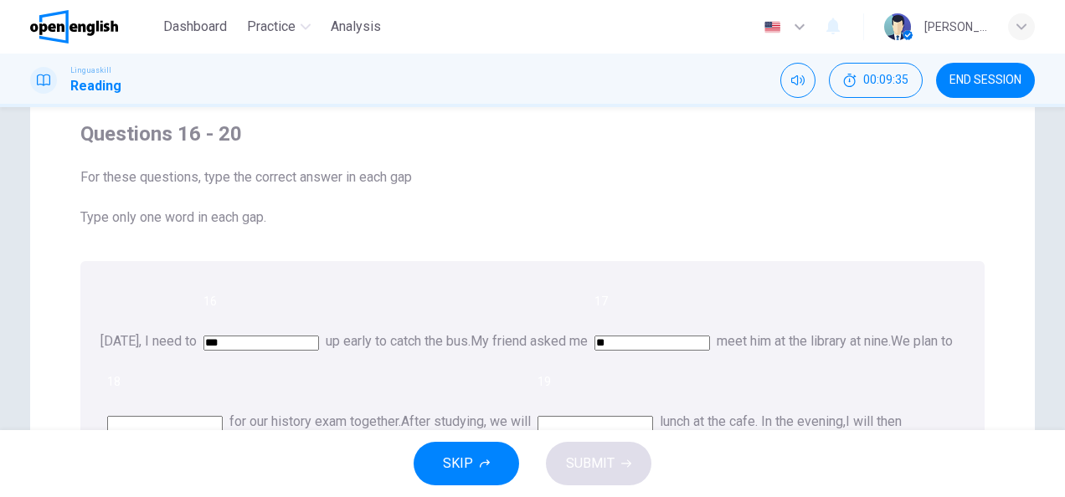
click at [223, 416] on input at bounding box center [165, 423] width 116 height 15
type input "*****"
click at [538, 416] on input at bounding box center [596, 423] width 116 height 15
type input "****"
click at [223, 496] on input at bounding box center [165, 503] width 116 height 15
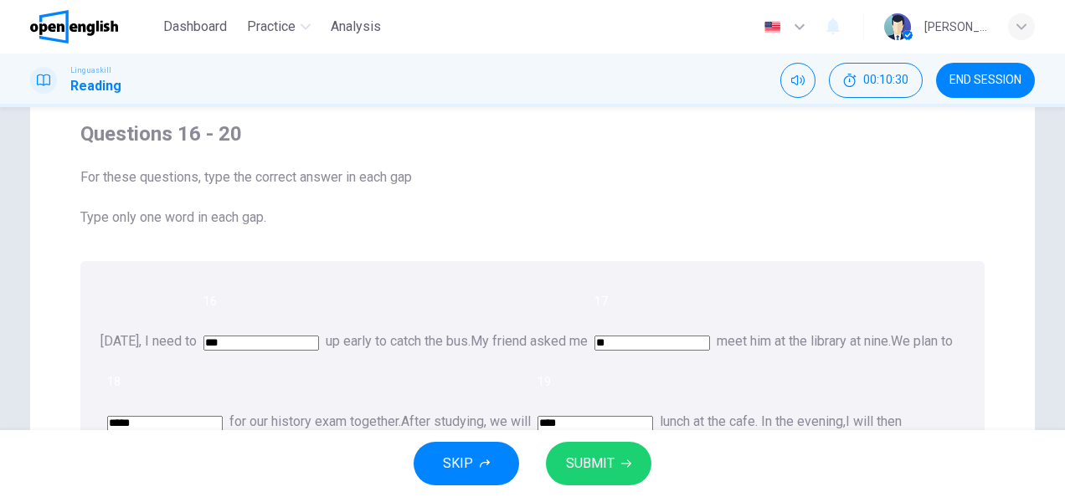
type input "****"
click at [599, 466] on span "SUBMIT" at bounding box center [590, 463] width 49 height 23
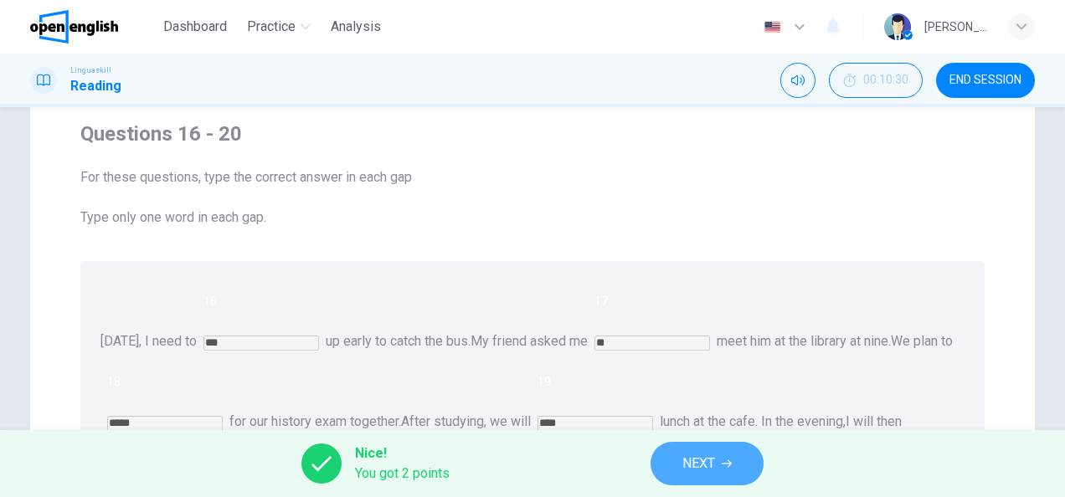
click at [718, 464] on button "NEXT" at bounding box center [707, 464] width 113 height 44
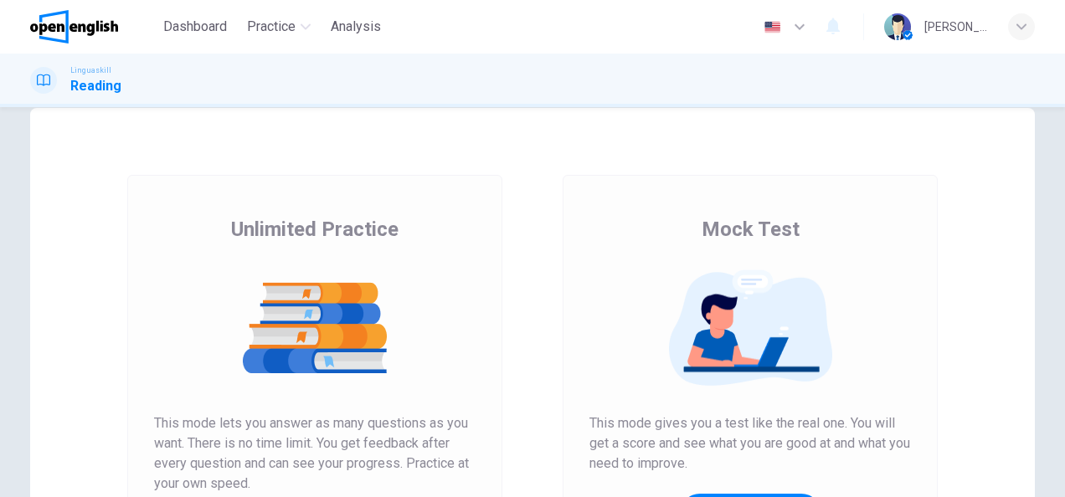
scroll to position [84, 0]
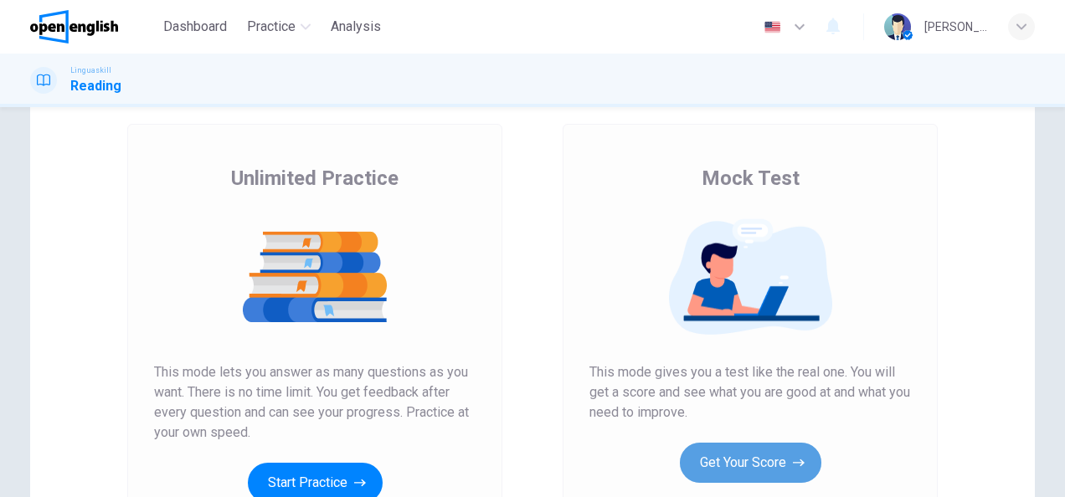
click at [715, 468] on button "Get Your Score" at bounding box center [750, 463] width 141 height 40
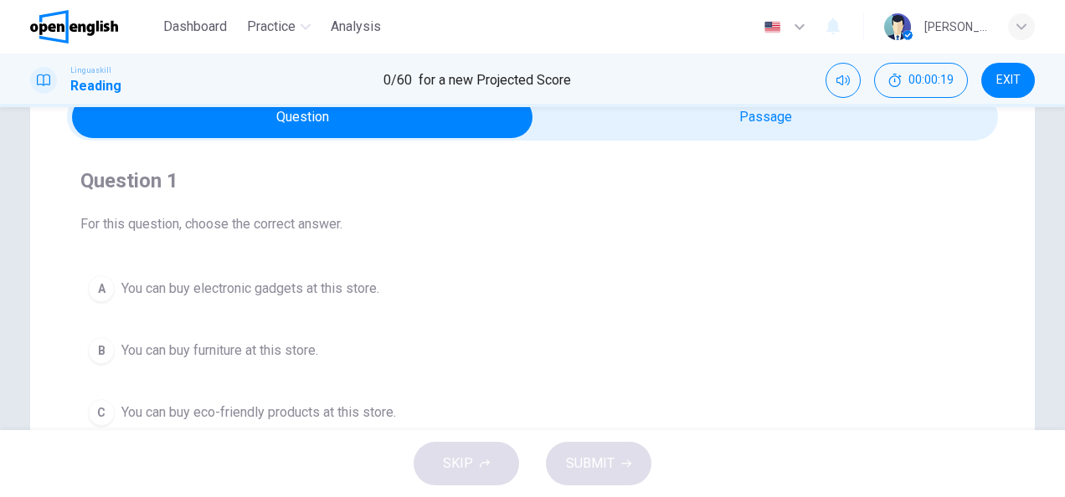
scroll to position [167, 0]
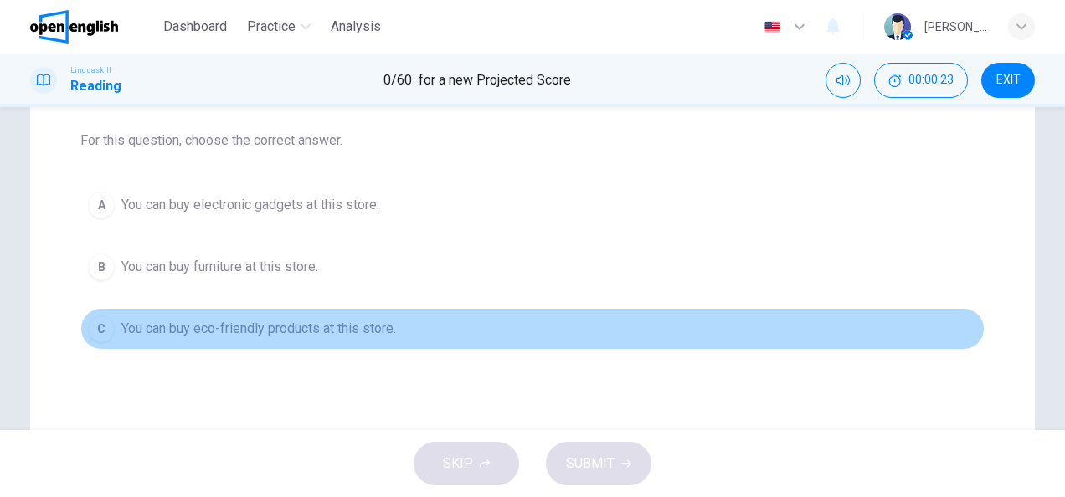
click at [259, 327] on span "You can buy eco-friendly products at this store." at bounding box center [258, 329] width 275 height 20
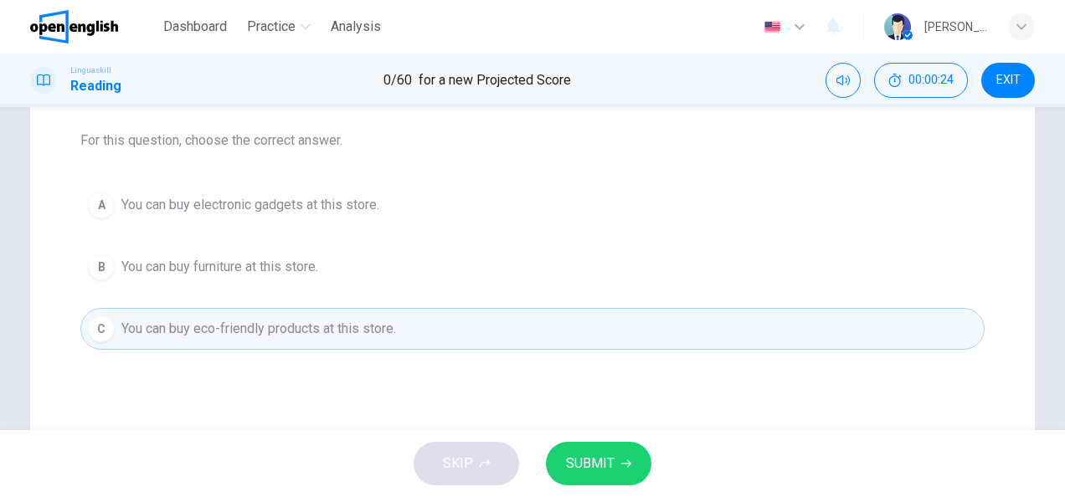
click at [587, 471] on span "SUBMIT" at bounding box center [590, 463] width 49 height 23
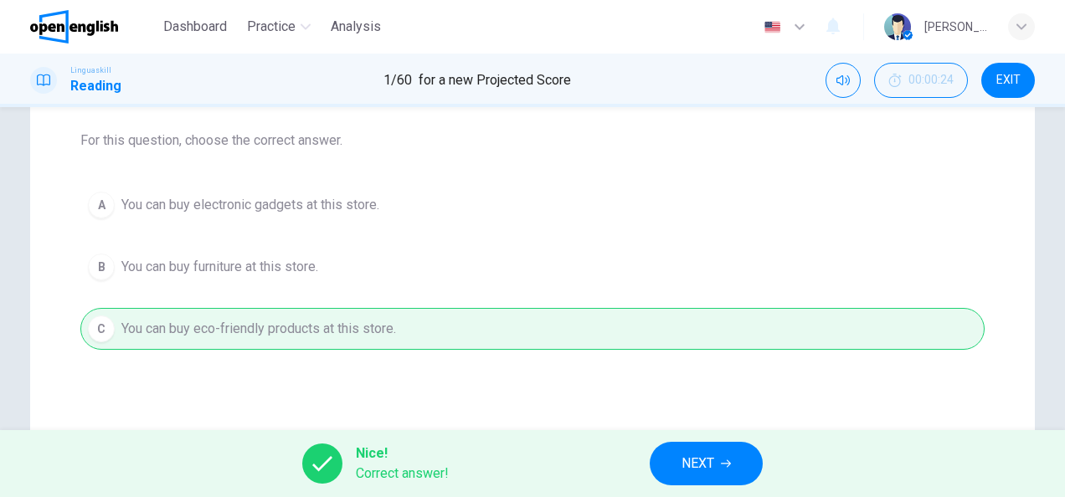
click at [707, 463] on span "NEXT" at bounding box center [698, 463] width 33 height 23
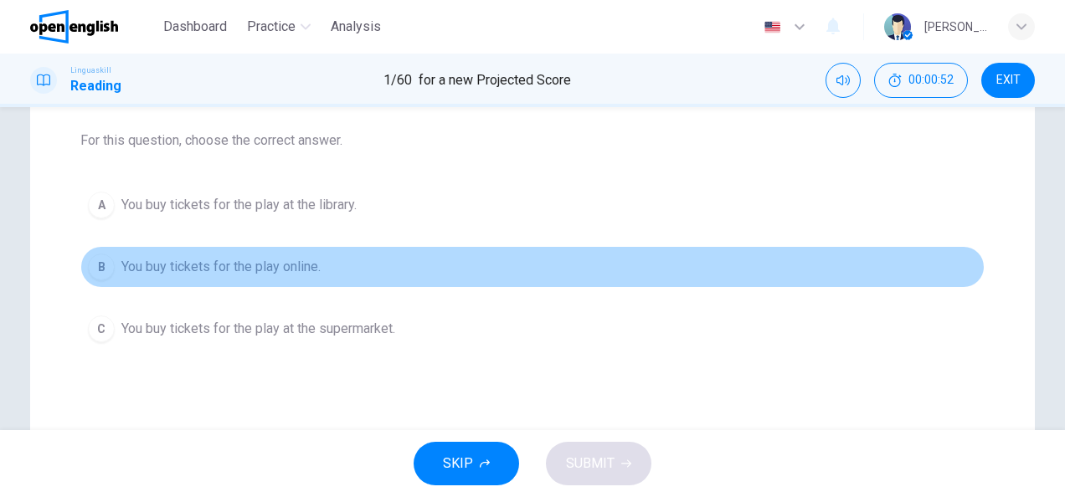
click at [306, 269] on span "You buy tickets for the play online." at bounding box center [220, 267] width 199 height 20
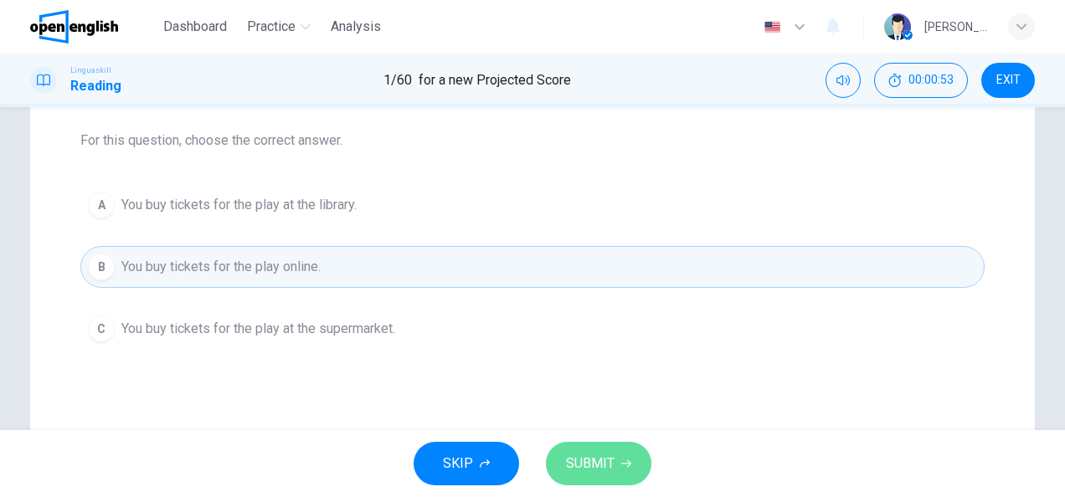
click at [594, 458] on span "SUBMIT" at bounding box center [590, 463] width 49 height 23
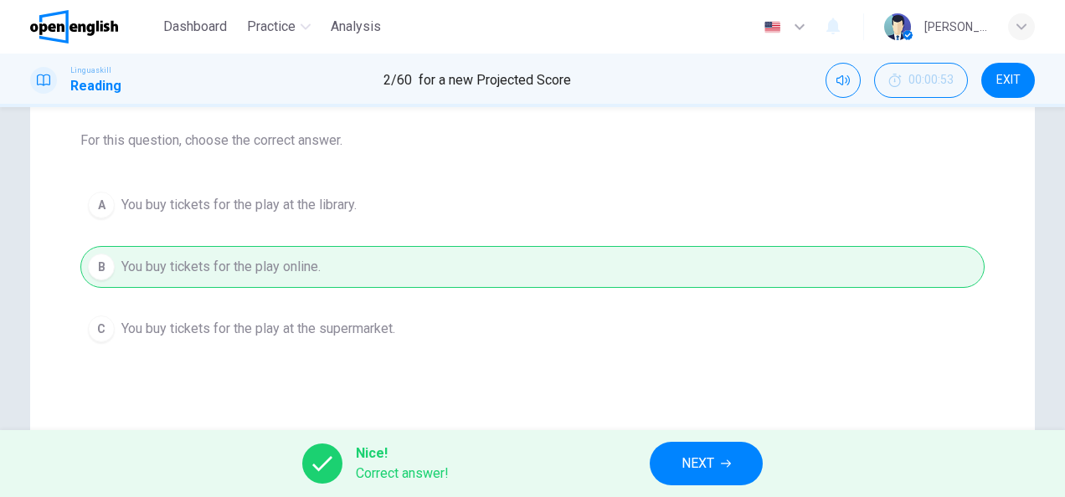
click at [695, 475] on span "NEXT" at bounding box center [698, 463] width 33 height 23
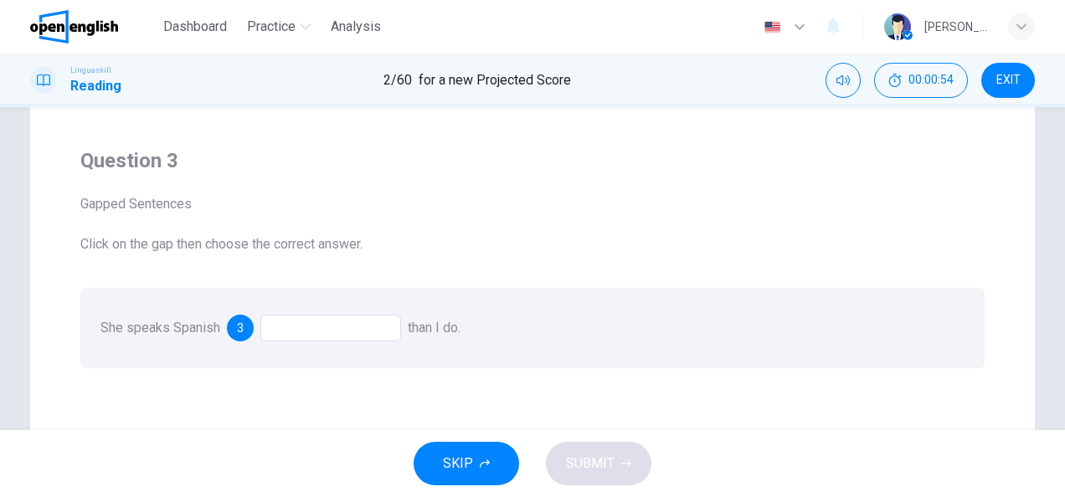
scroll to position [84, 0]
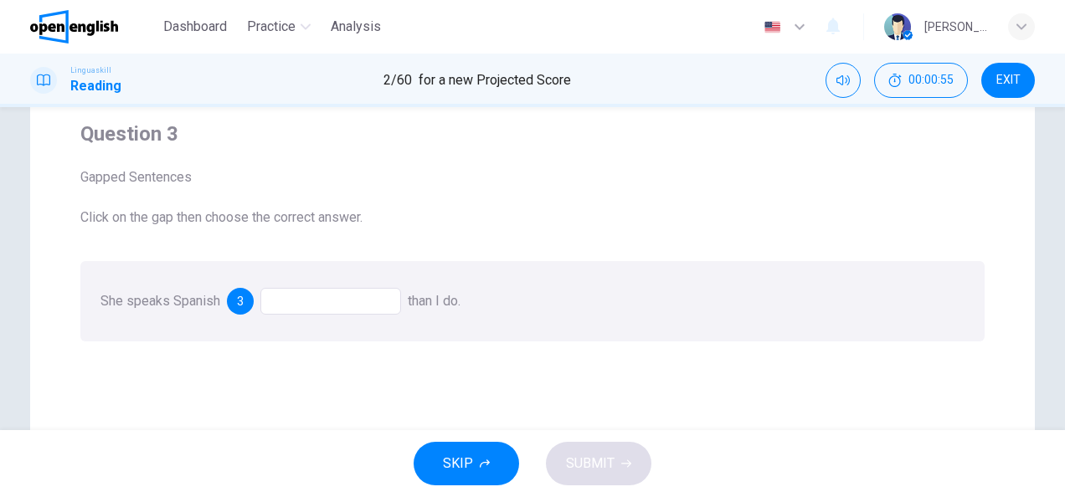
click at [280, 308] on div at bounding box center [330, 301] width 141 height 27
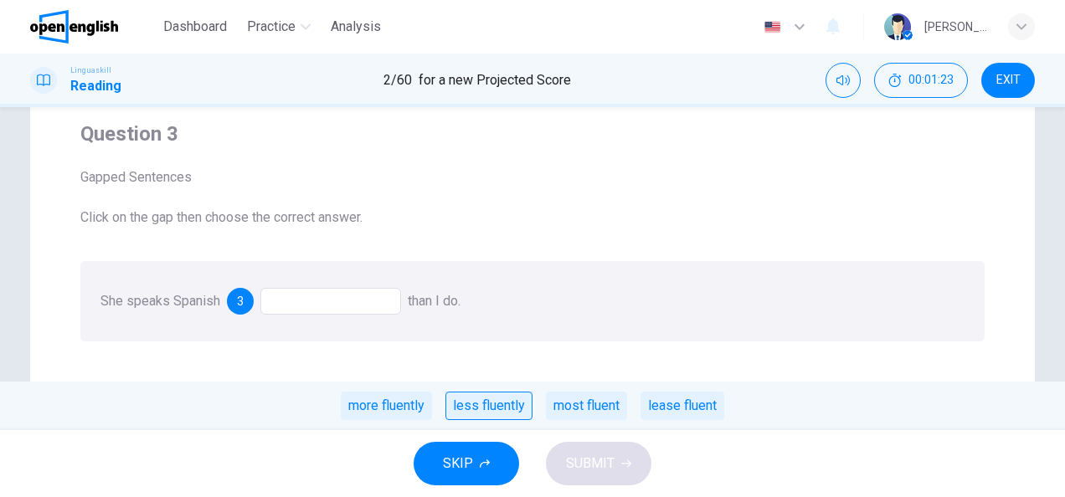
click at [496, 410] on div "less fluently" at bounding box center [488, 406] width 87 height 28
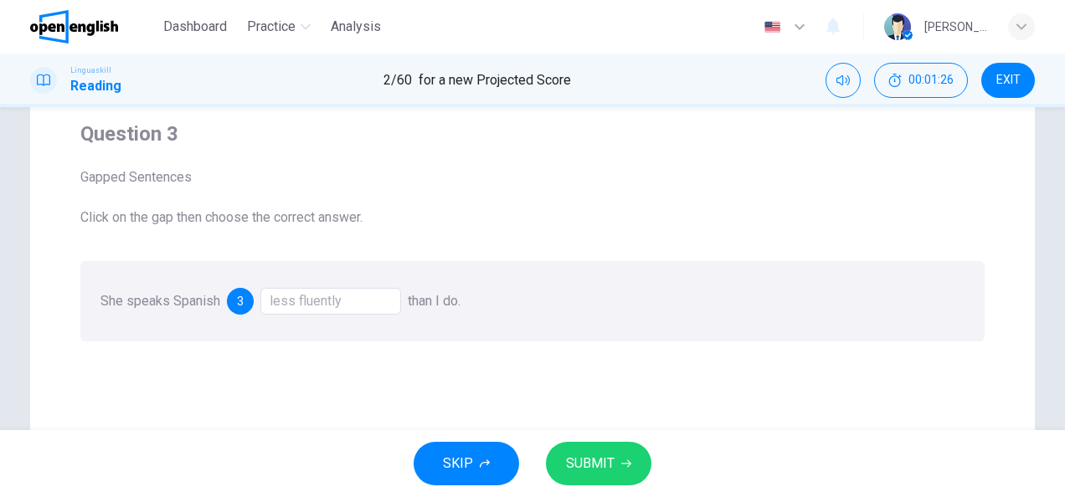
click at [620, 462] on button "SUBMIT" at bounding box center [598, 464] width 105 height 44
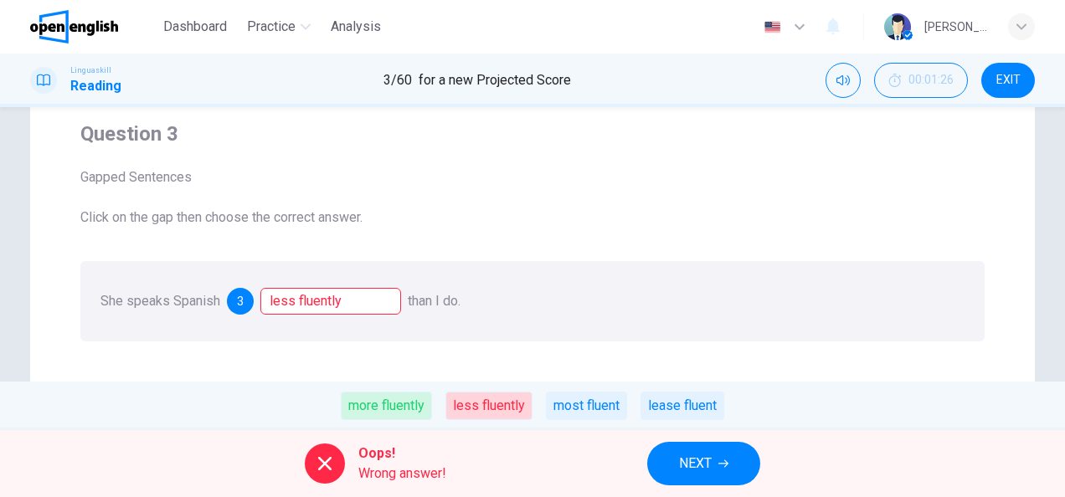
click at [404, 408] on div "more fluently" at bounding box center [386, 406] width 91 height 28
click at [695, 479] on button "NEXT" at bounding box center [703, 464] width 113 height 44
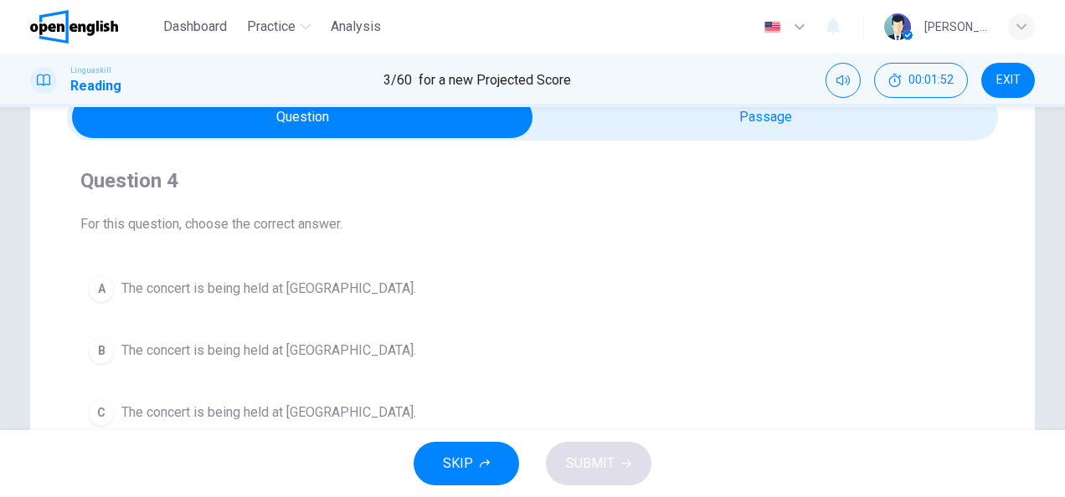
scroll to position [167, 0]
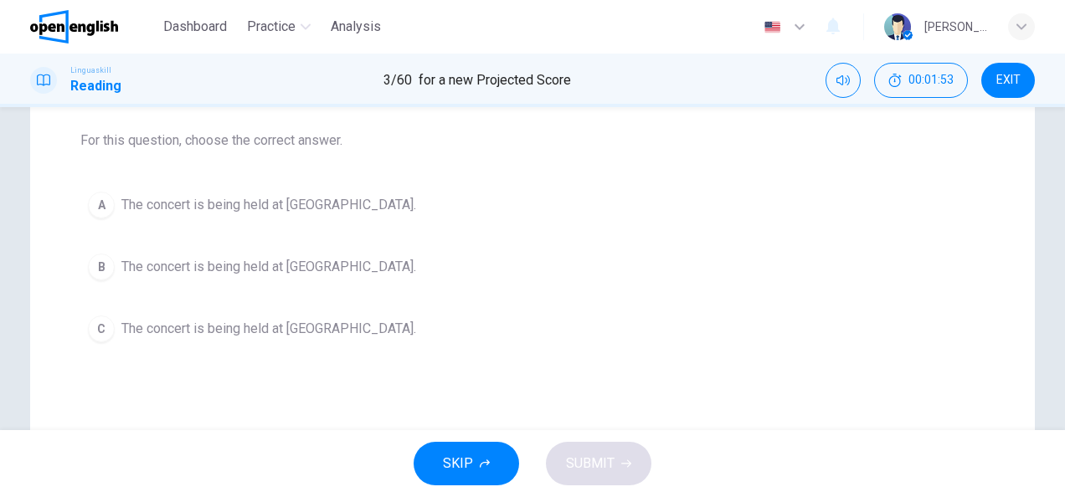
click at [323, 322] on span "The concert is being held at City Park." at bounding box center [268, 329] width 295 height 20
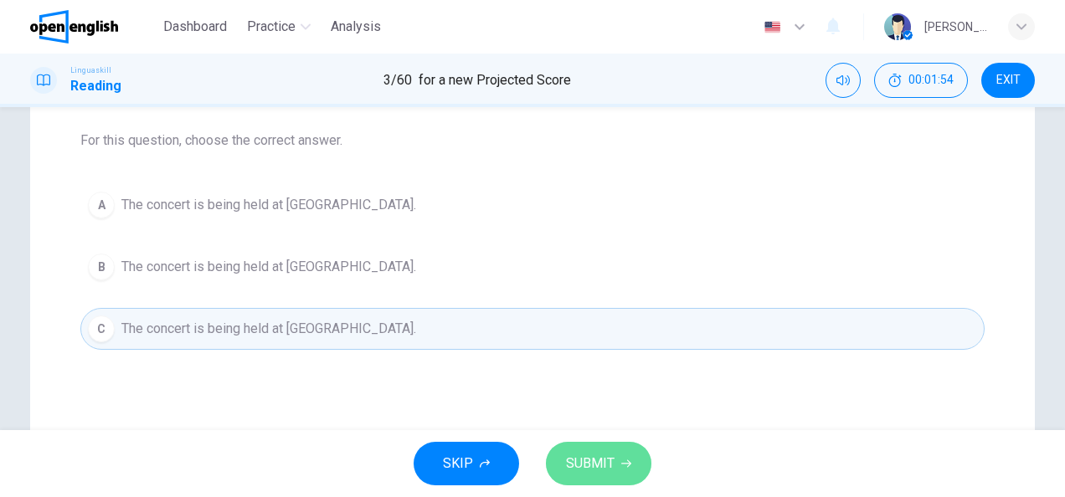
click at [593, 474] on span "SUBMIT" at bounding box center [590, 463] width 49 height 23
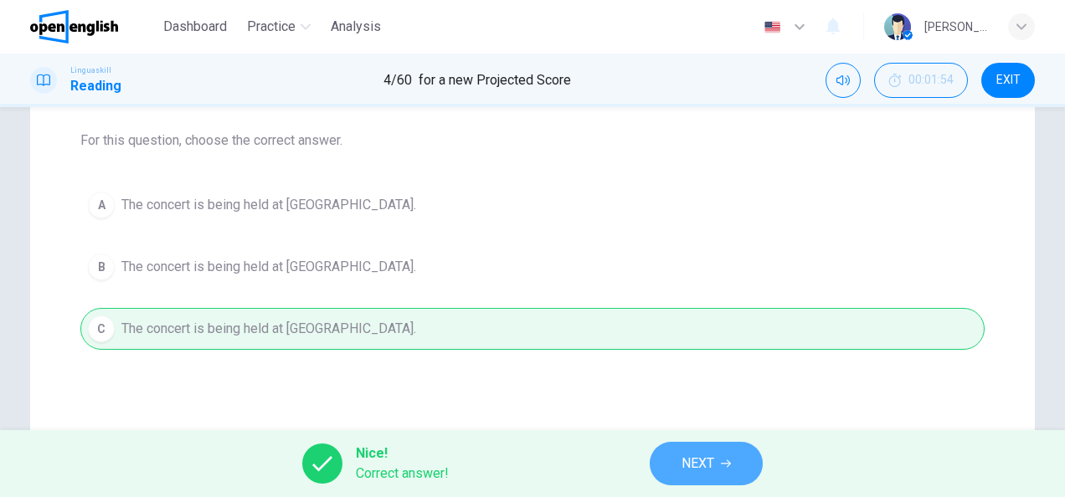
click at [682, 454] on span "NEXT" at bounding box center [698, 463] width 33 height 23
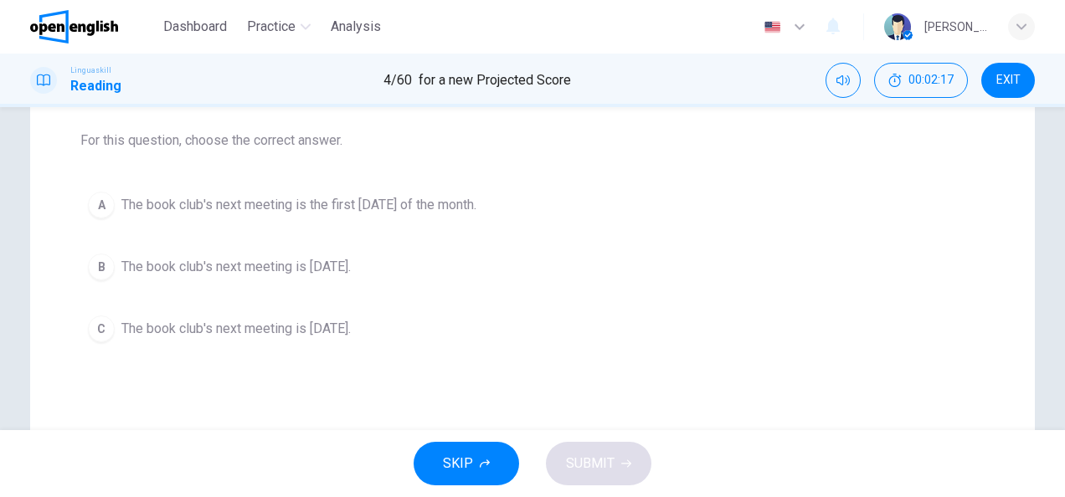
click at [379, 210] on span "The book club's next meeting is the first Monday of the month." at bounding box center [298, 205] width 355 height 20
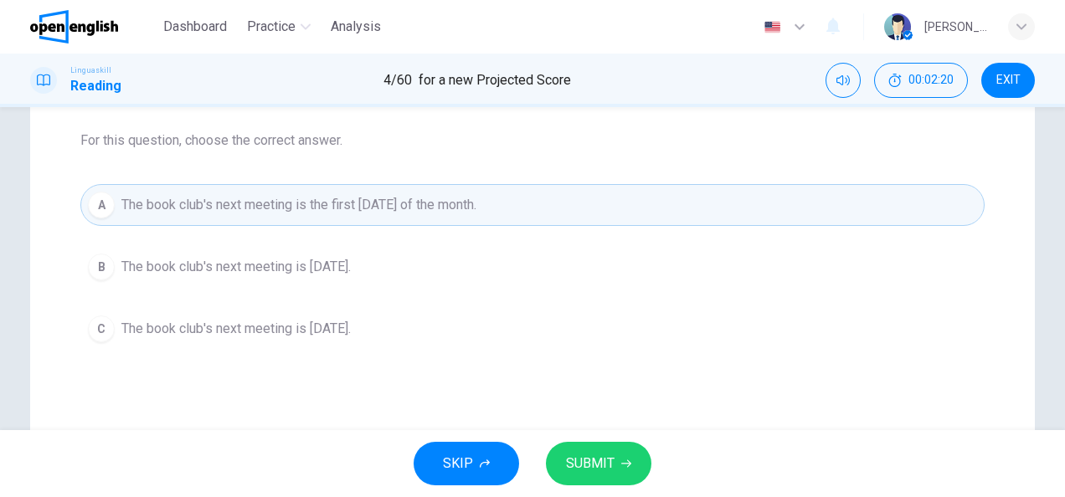
click at [574, 465] on span "SUBMIT" at bounding box center [590, 463] width 49 height 23
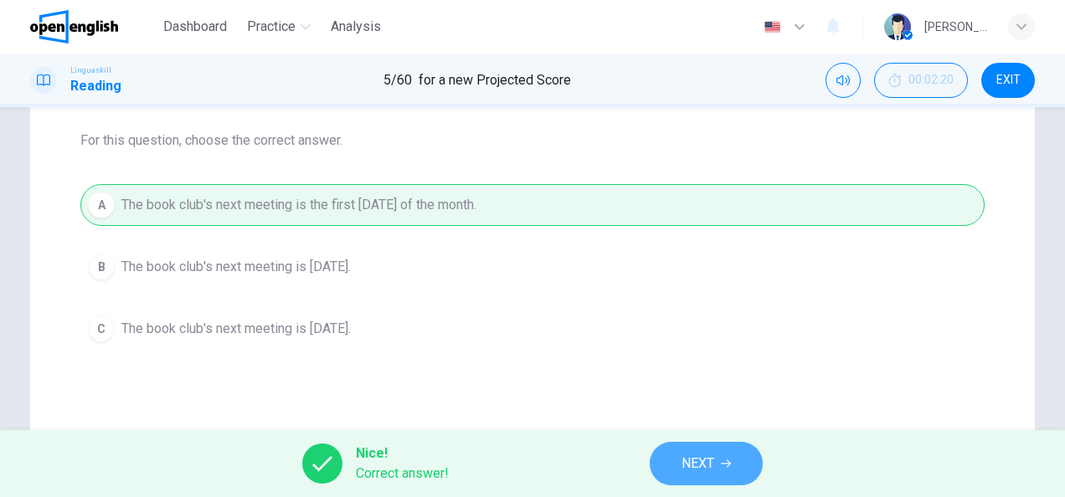
click at [661, 450] on button "NEXT" at bounding box center [706, 464] width 113 height 44
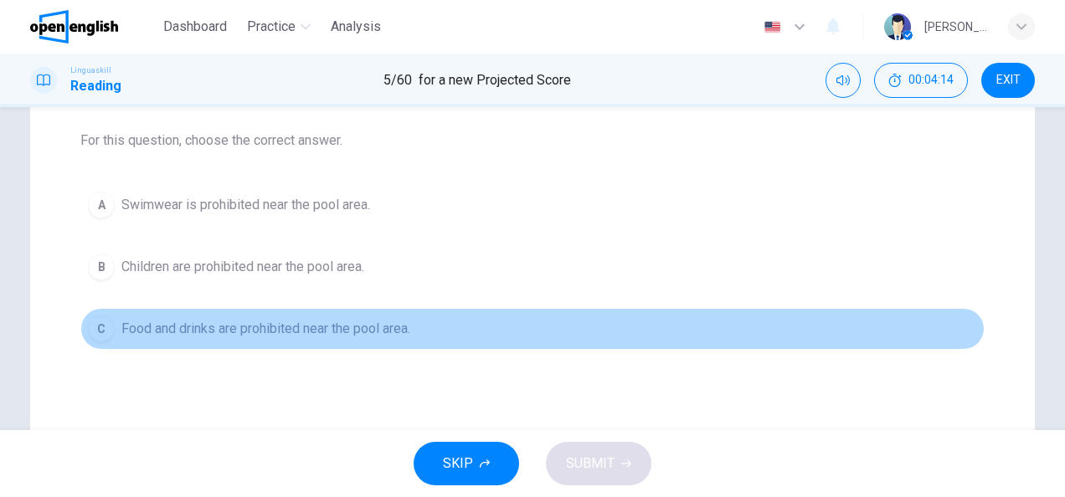
click at [301, 330] on span "Food and drinks are prohibited near the pool area." at bounding box center [265, 329] width 289 height 20
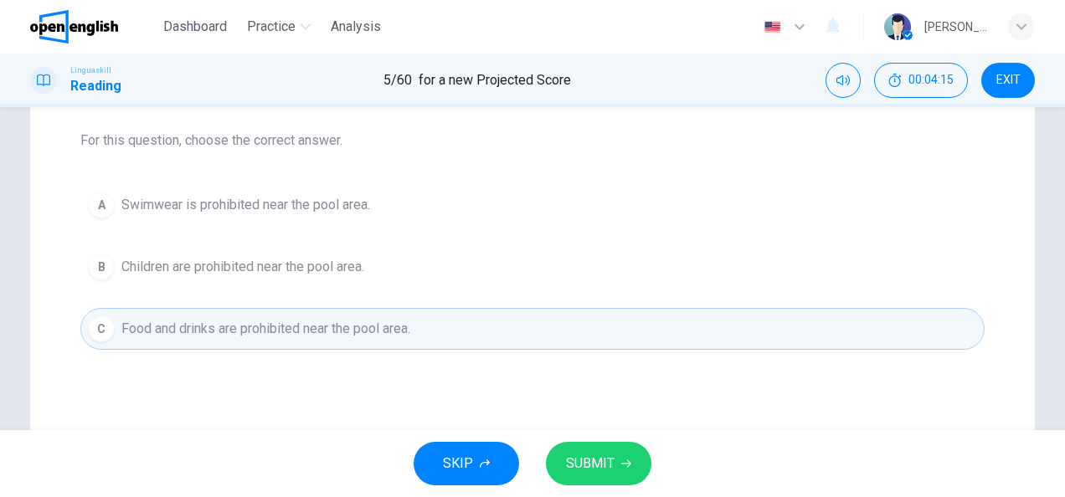
click at [593, 476] on button "SUBMIT" at bounding box center [598, 464] width 105 height 44
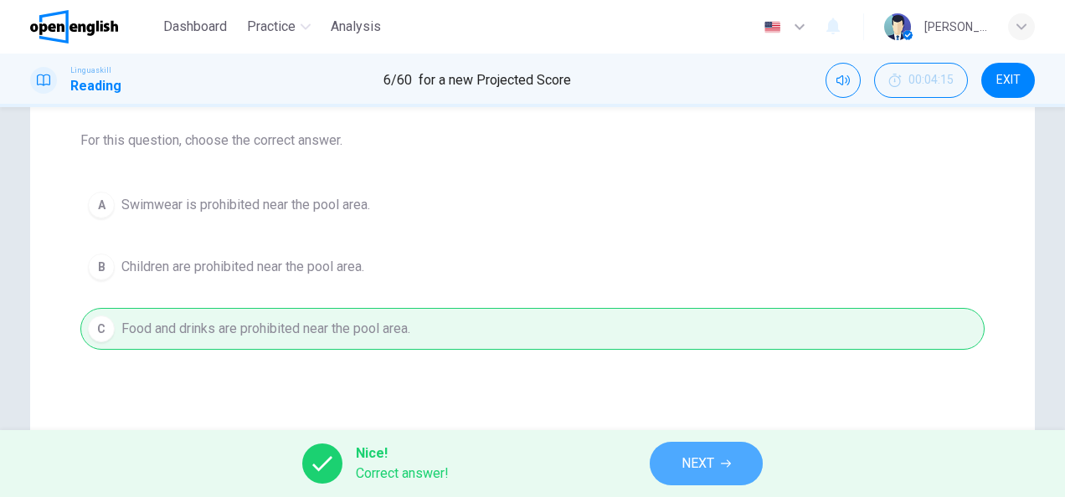
click at [682, 466] on span "NEXT" at bounding box center [698, 463] width 33 height 23
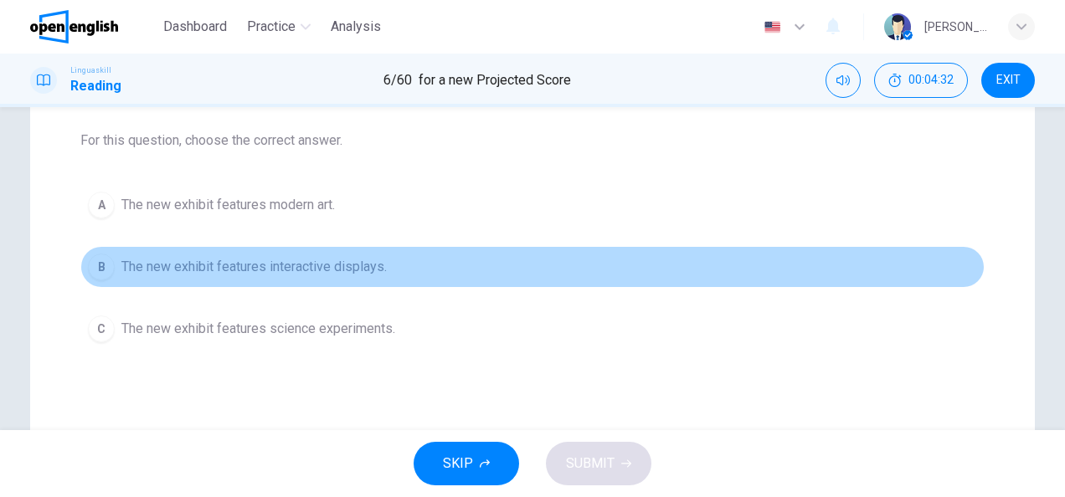
click at [383, 273] on span "The new exhibit features interactive displays." at bounding box center [253, 267] width 265 height 20
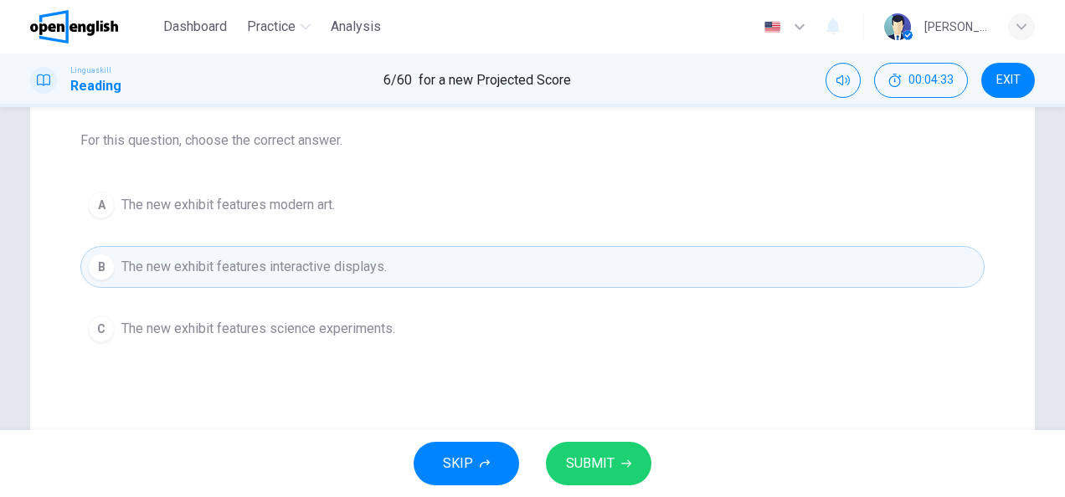
click at [605, 474] on span "SUBMIT" at bounding box center [590, 463] width 49 height 23
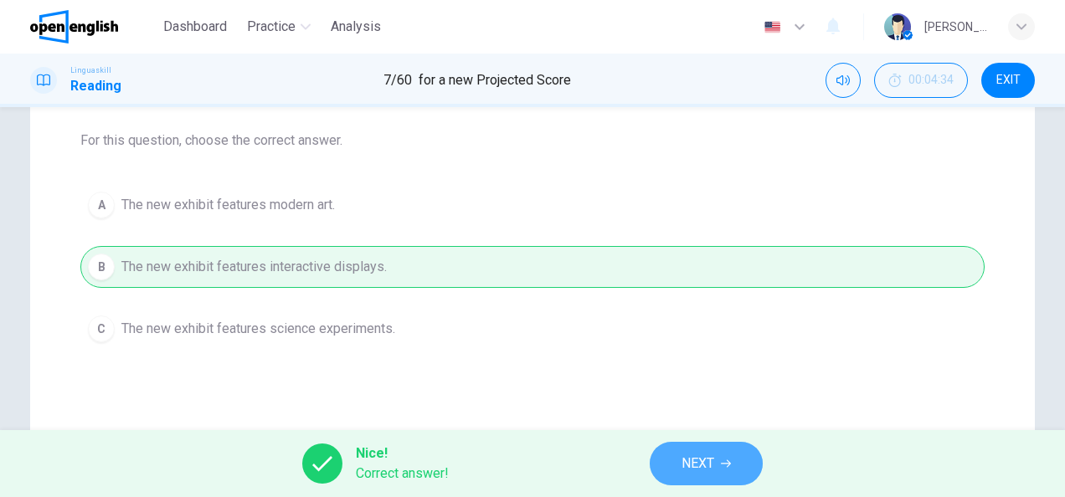
click at [705, 469] on span "NEXT" at bounding box center [698, 463] width 33 height 23
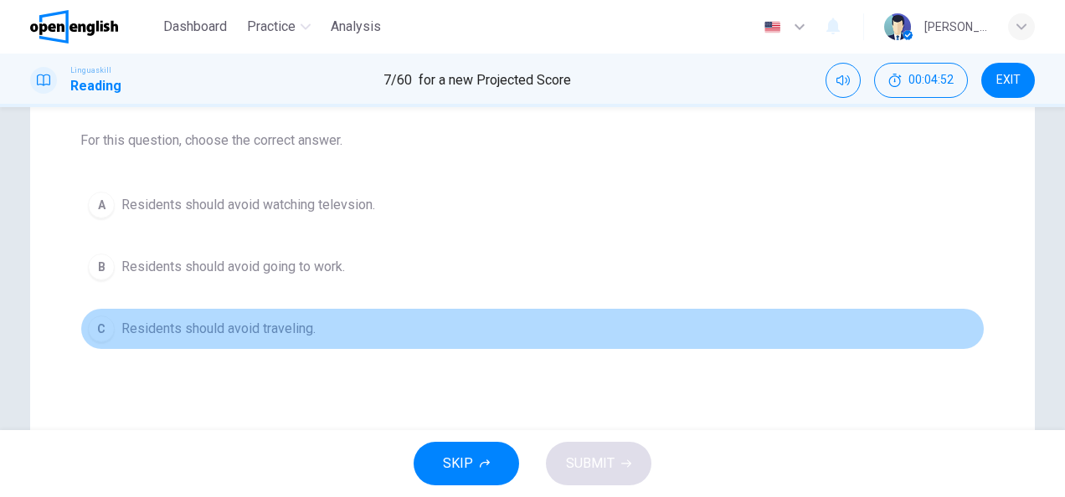
click at [286, 331] on span "Residents should avoid traveling." at bounding box center [218, 329] width 194 height 20
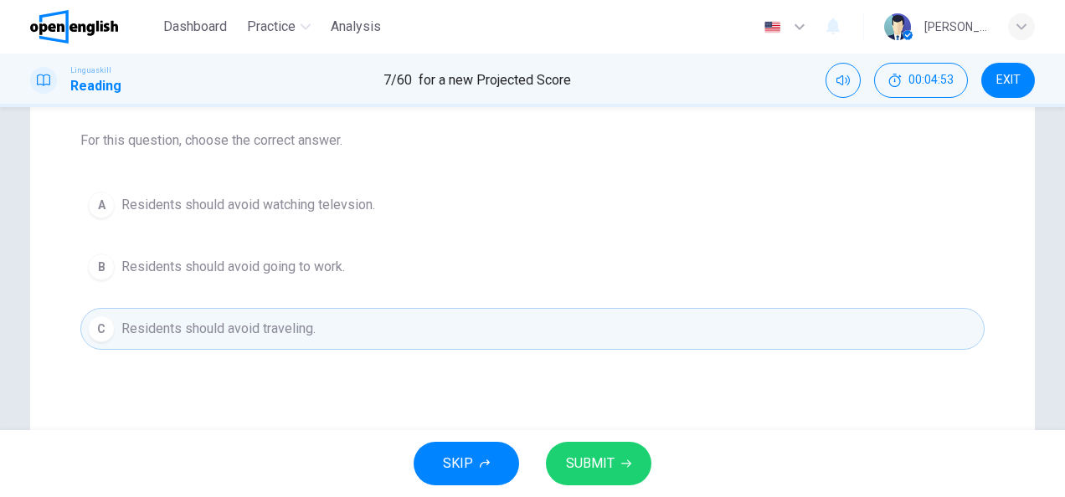
click at [613, 455] on span "SUBMIT" at bounding box center [590, 463] width 49 height 23
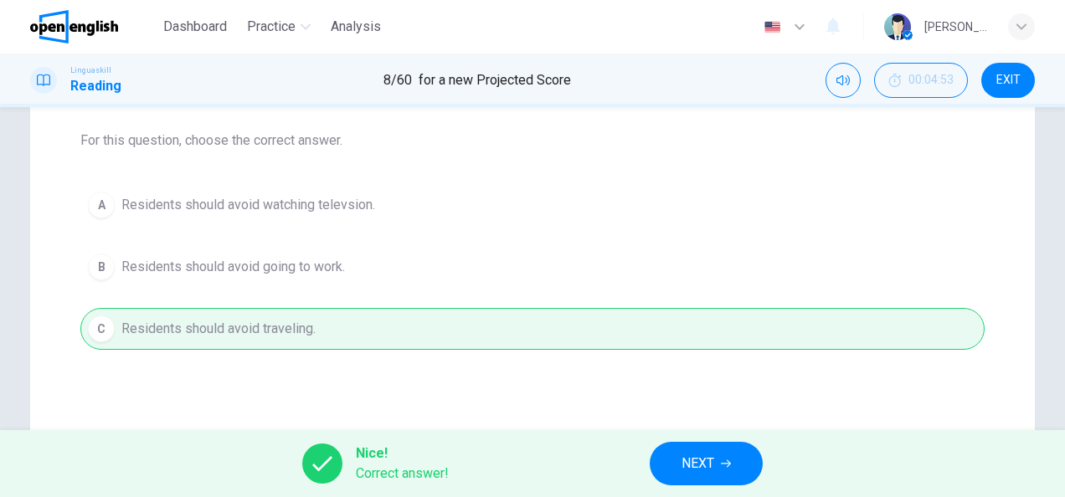
click at [697, 457] on span "NEXT" at bounding box center [698, 463] width 33 height 23
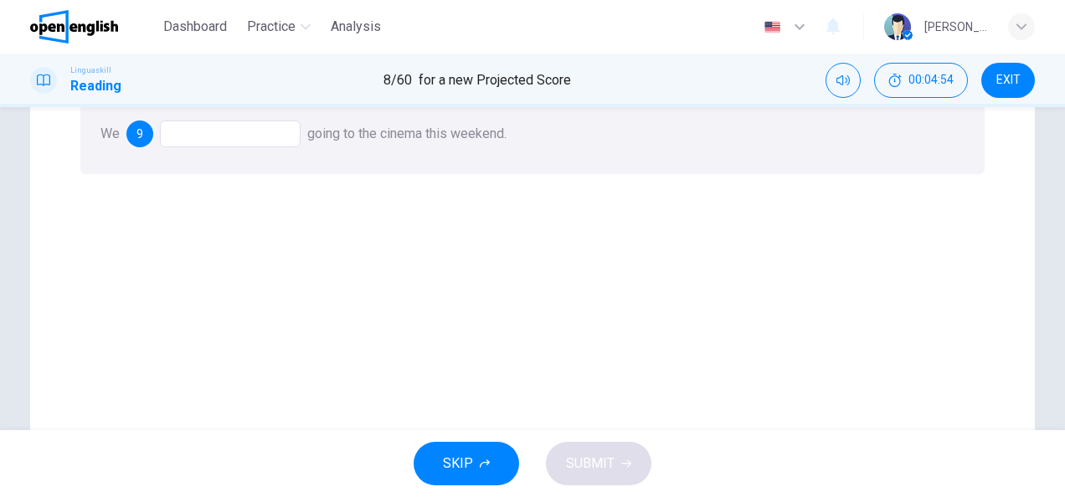
scroll to position [84, 0]
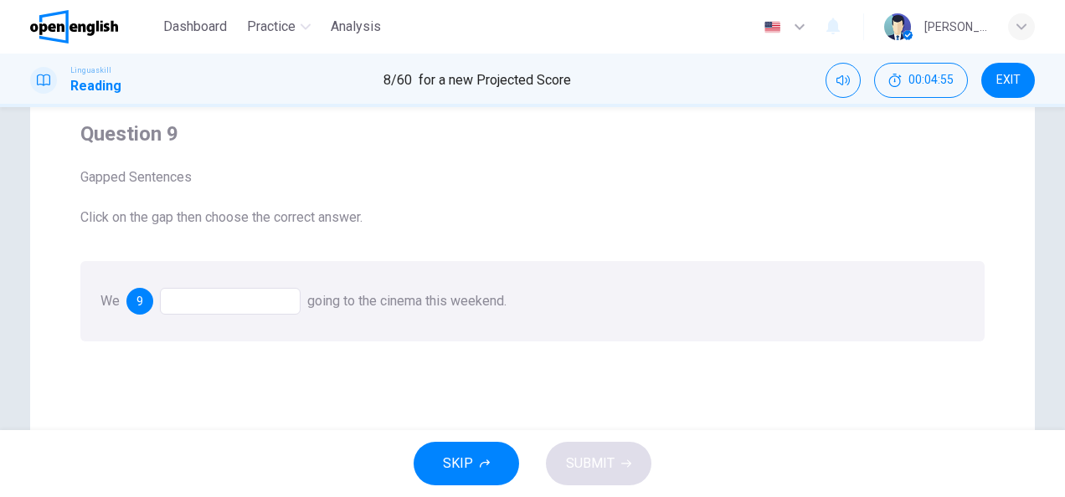
click at [229, 298] on div at bounding box center [230, 301] width 141 height 27
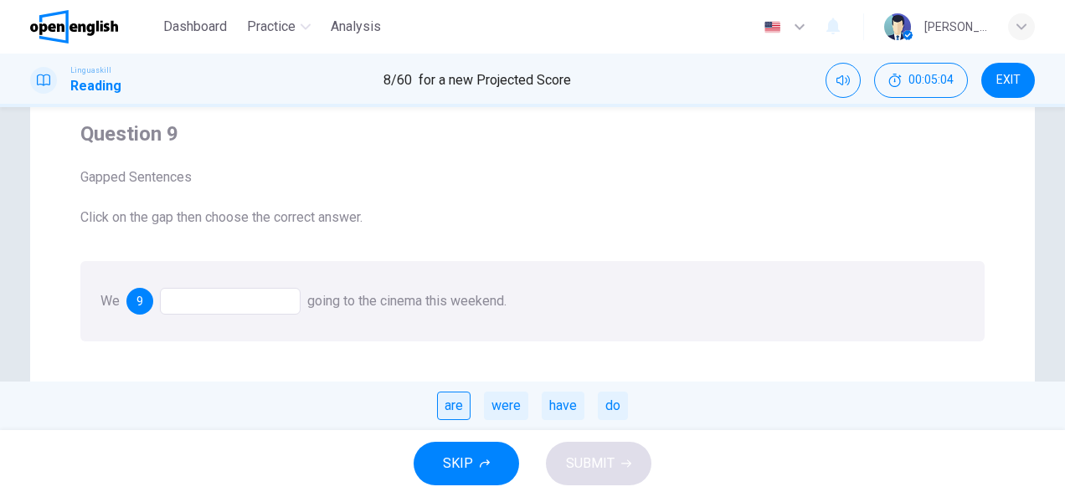
click at [450, 404] on div "are" at bounding box center [453, 406] width 33 height 28
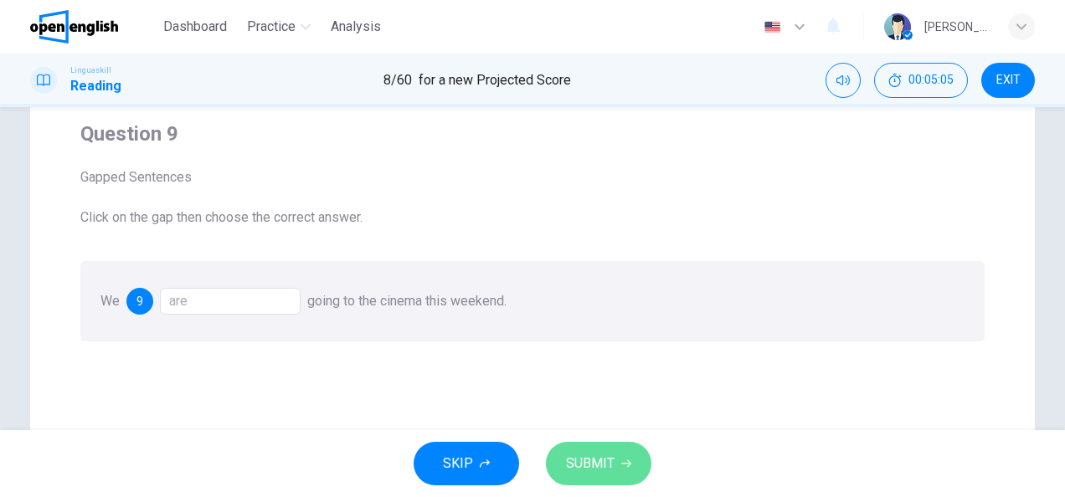
click at [618, 471] on button "SUBMIT" at bounding box center [598, 464] width 105 height 44
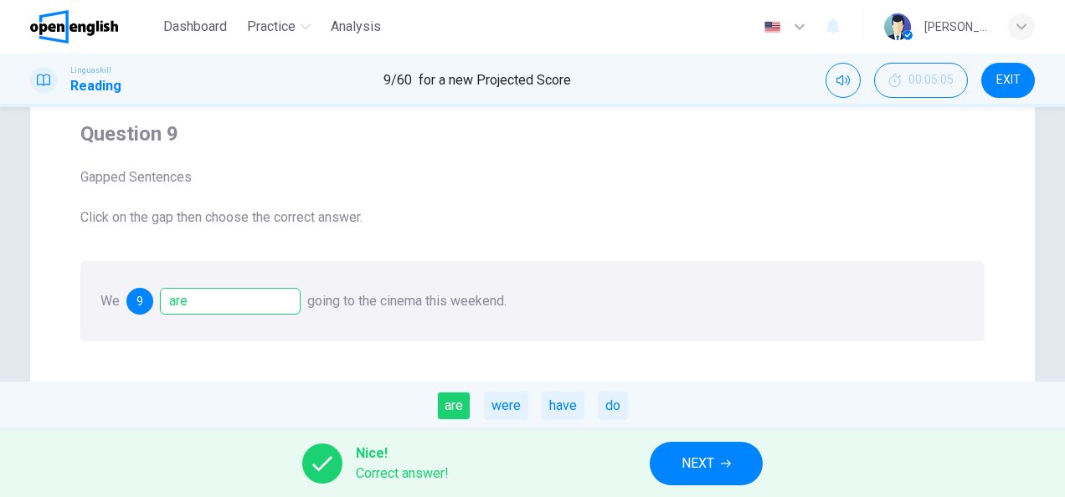
click at [695, 459] on span "NEXT" at bounding box center [698, 463] width 33 height 23
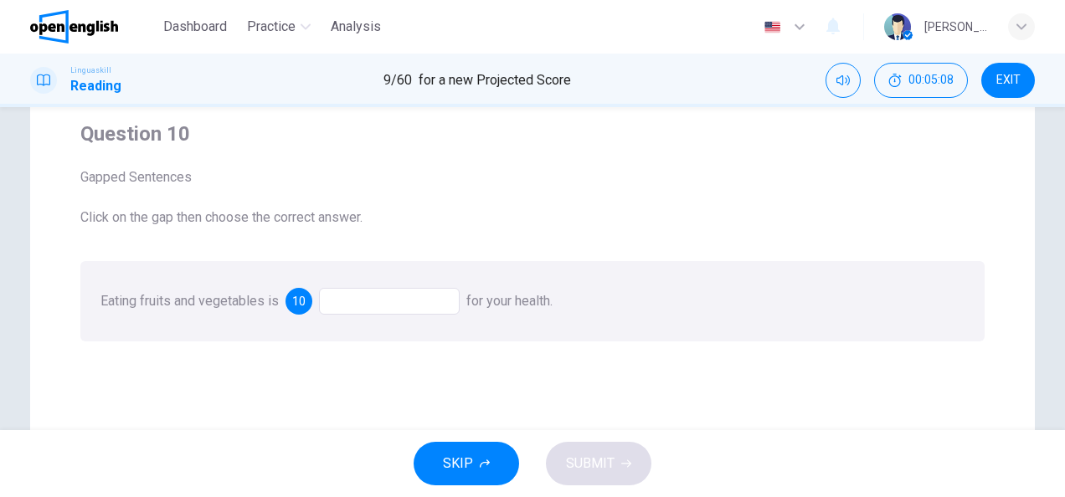
click at [397, 297] on div at bounding box center [389, 301] width 141 height 27
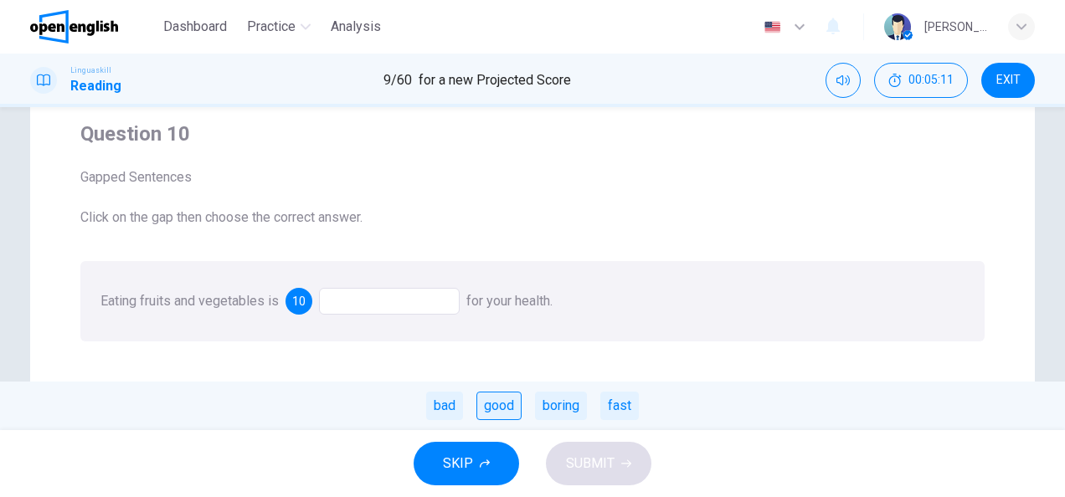
click at [495, 408] on div "good" at bounding box center [498, 406] width 45 height 28
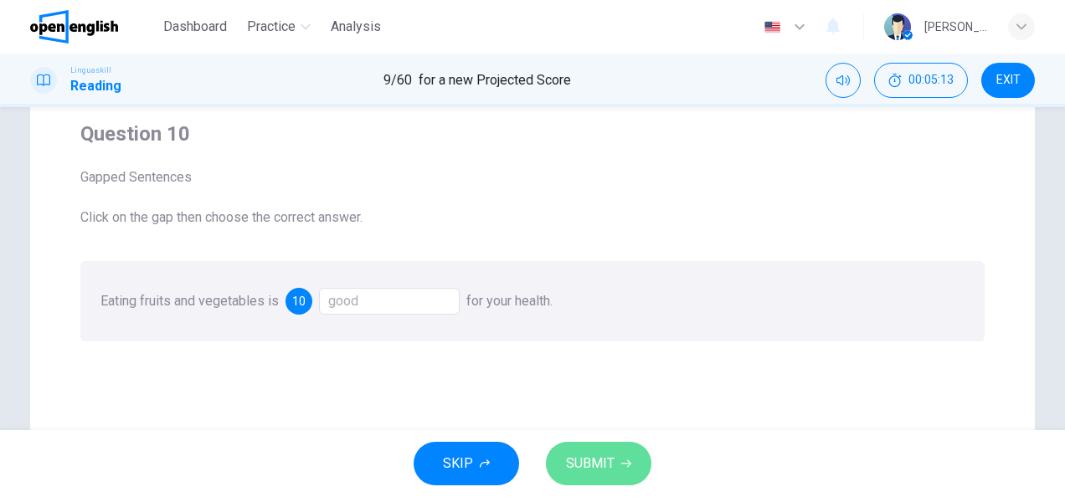
click at [610, 465] on span "SUBMIT" at bounding box center [590, 463] width 49 height 23
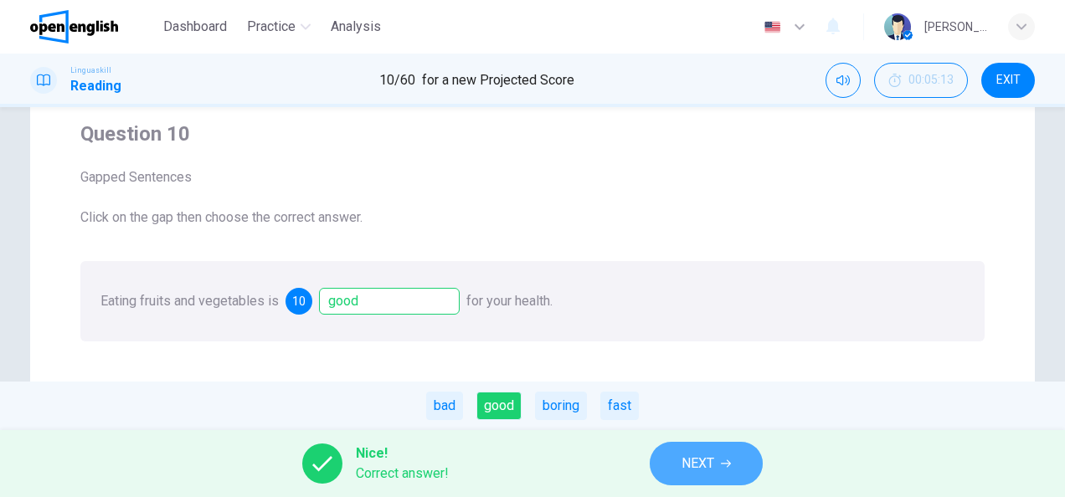
click at [706, 465] on span "NEXT" at bounding box center [698, 463] width 33 height 23
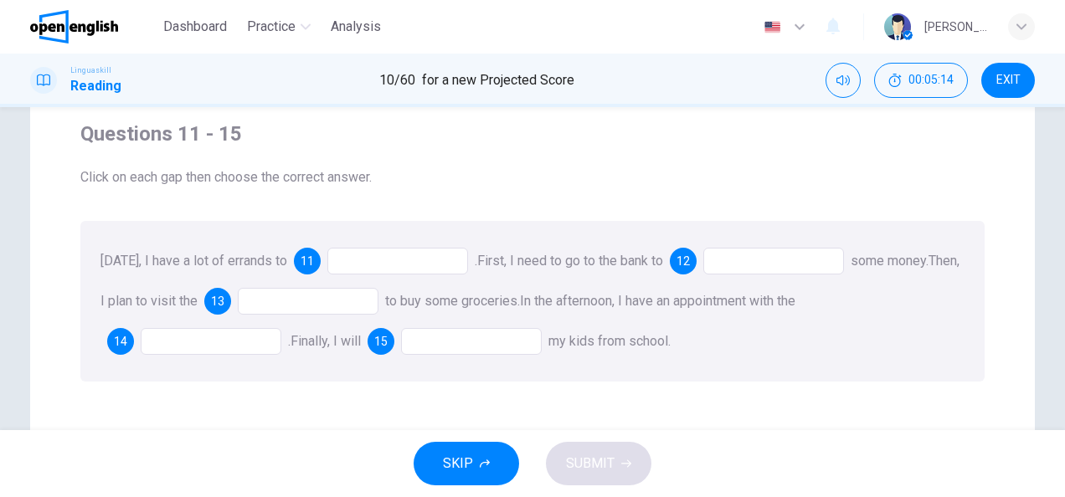
click at [374, 265] on div at bounding box center [397, 261] width 141 height 27
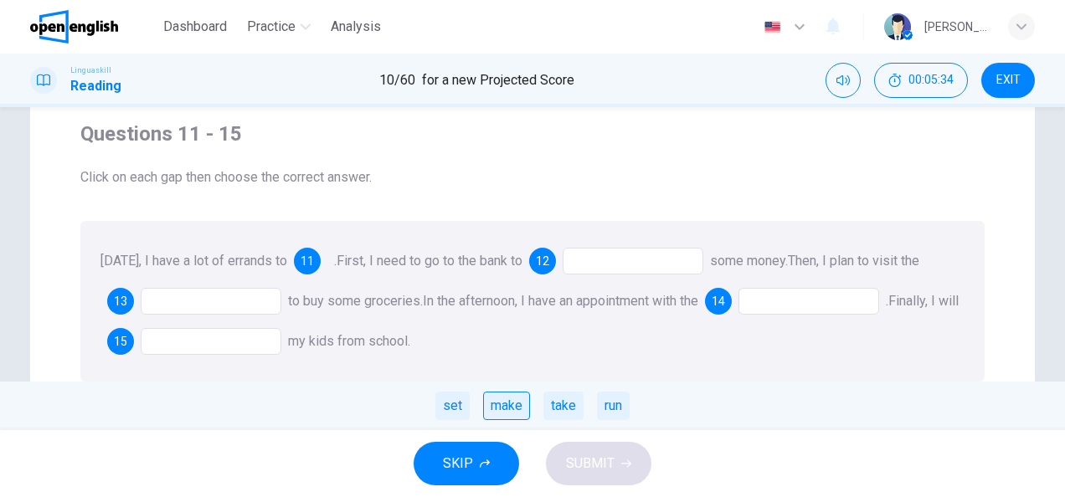
click at [522, 409] on div "make" at bounding box center [506, 406] width 47 height 28
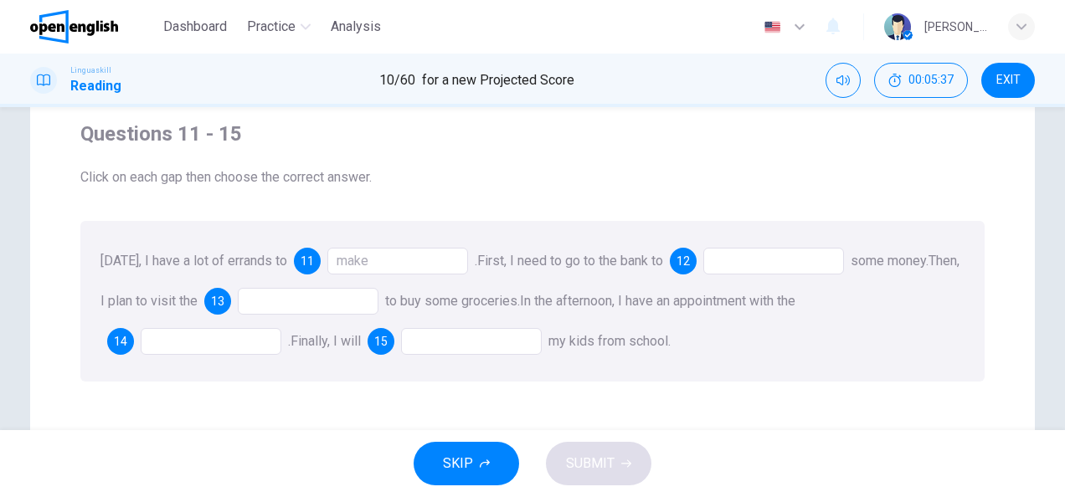
click at [741, 268] on div at bounding box center [773, 261] width 141 height 27
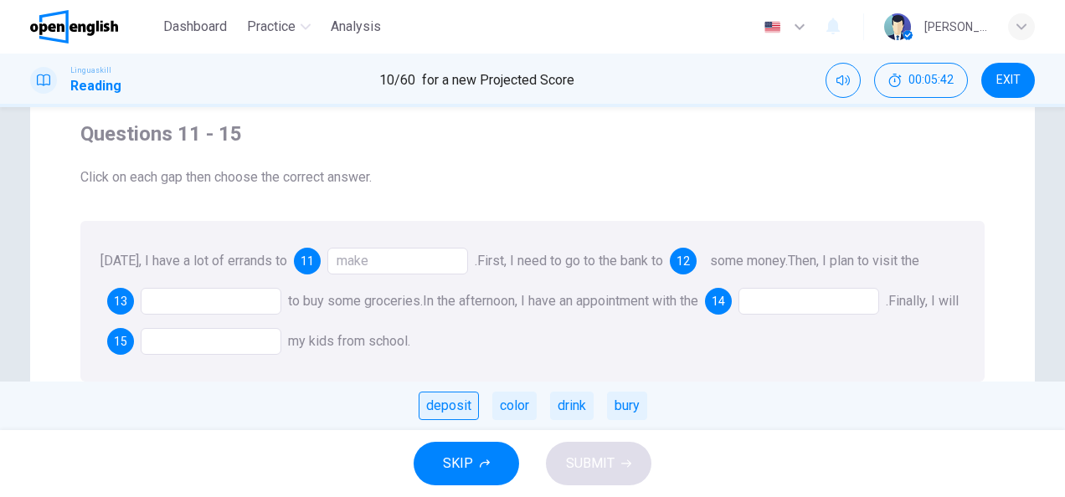
click at [460, 414] on div "deposit" at bounding box center [449, 406] width 60 height 28
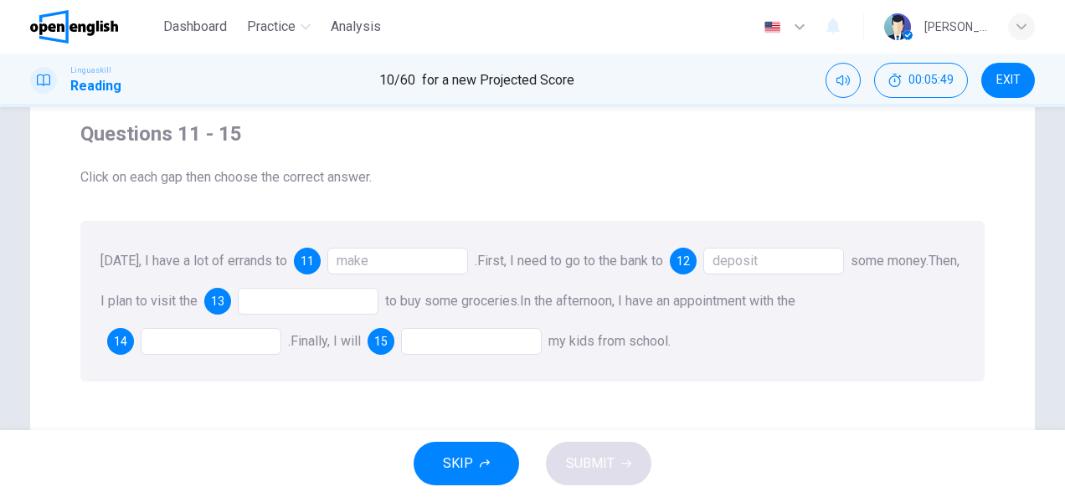
click at [368, 308] on div at bounding box center [308, 301] width 141 height 27
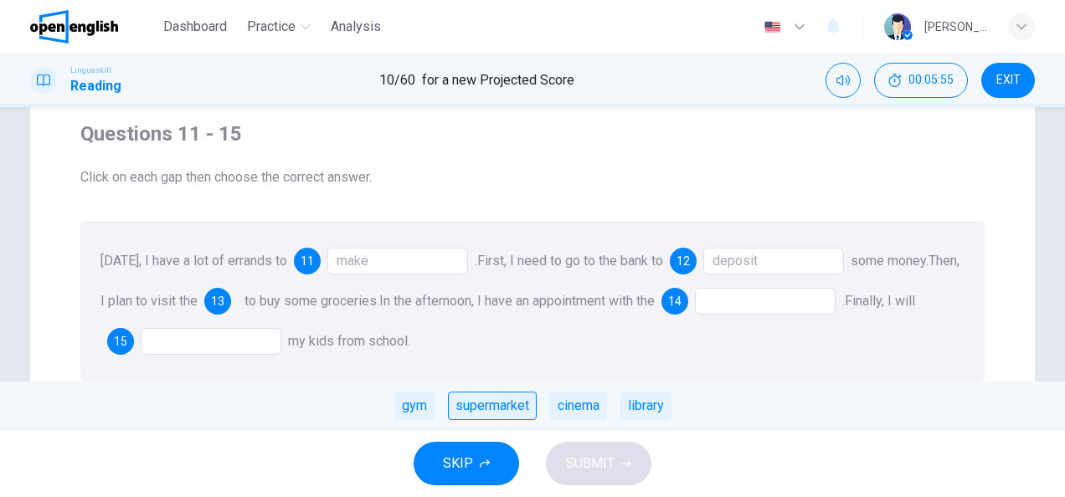
click at [511, 405] on div "supermarket" at bounding box center [492, 406] width 89 height 28
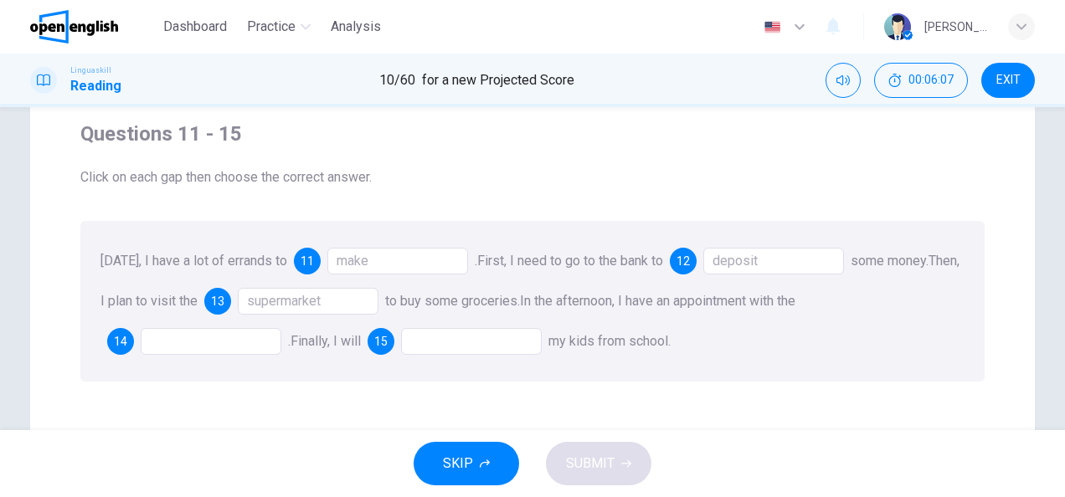
click at [252, 347] on div at bounding box center [211, 341] width 141 height 27
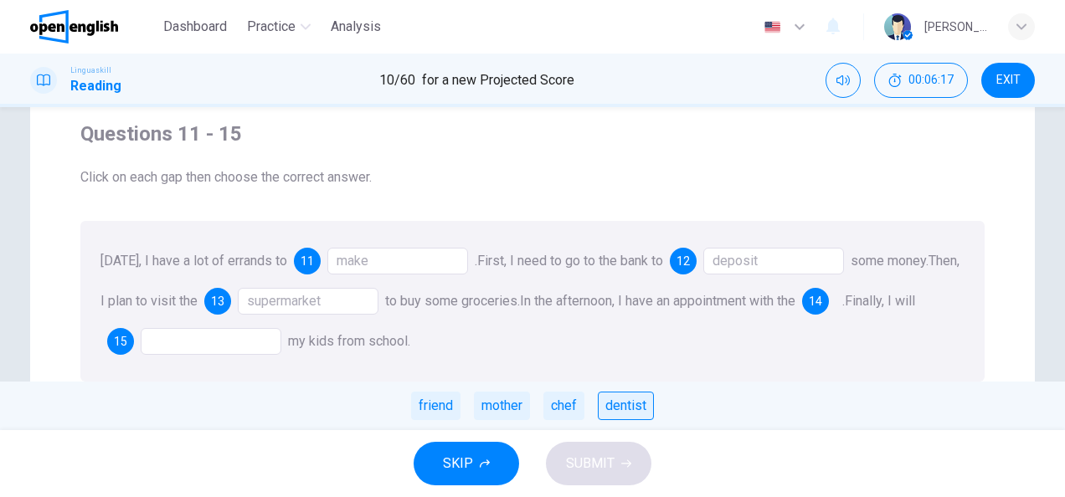
click at [620, 412] on div "dentist" at bounding box center [626, 406] width 56 height 28
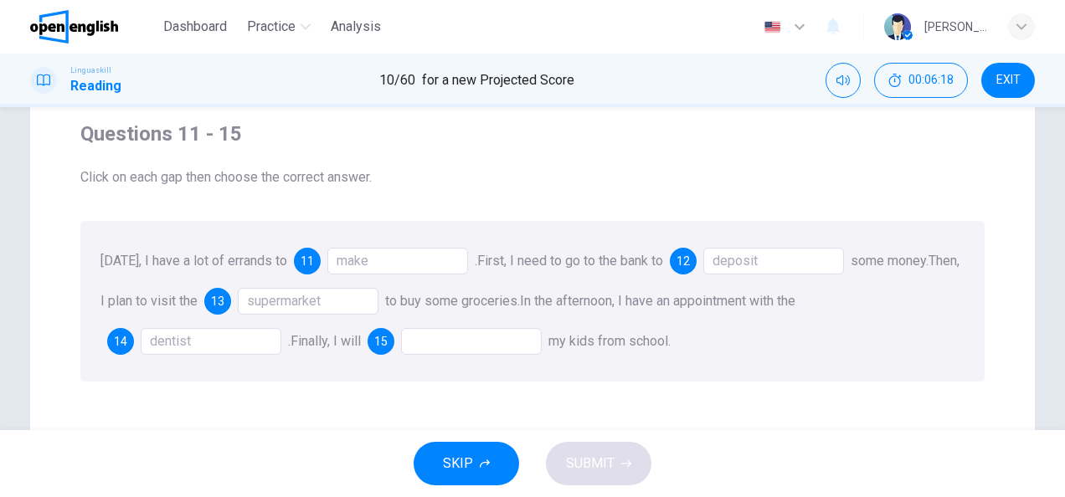
click at [476, 348] on div at bounding box center [471, 341] width 141 height 27
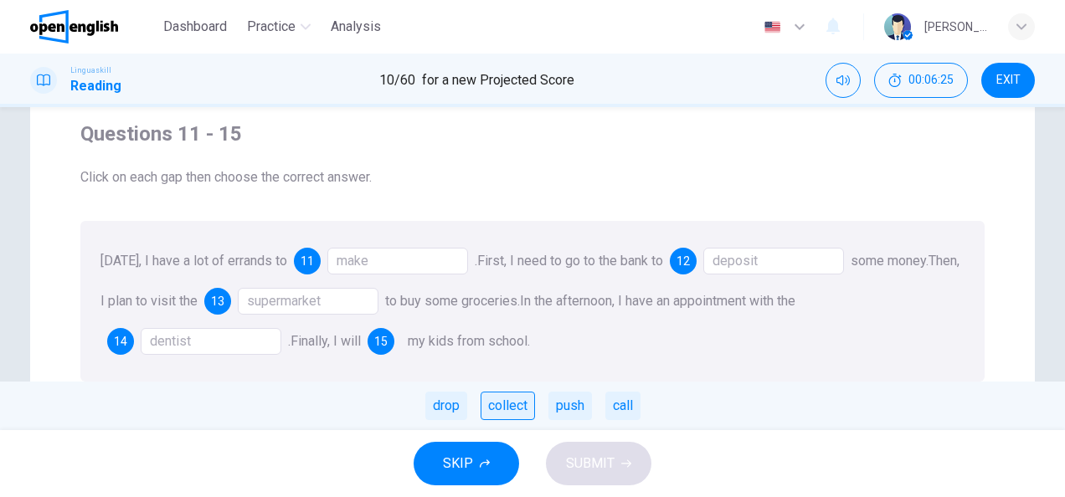
click at [507, 408] on div "collect" at bounding box center [508, 406] width 54 height 28
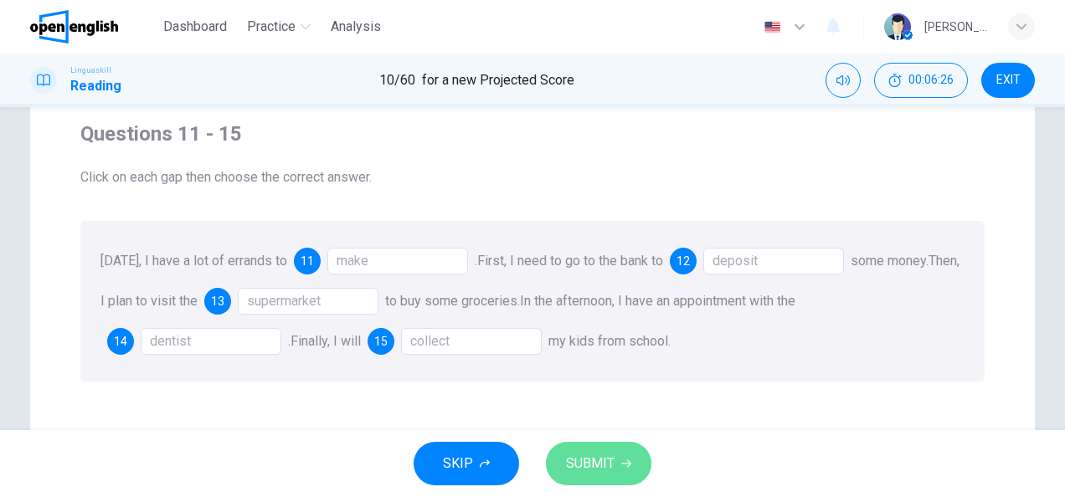
click at [621, 467] on icon "button" at bounding box center [626, 464] width 10 height 10
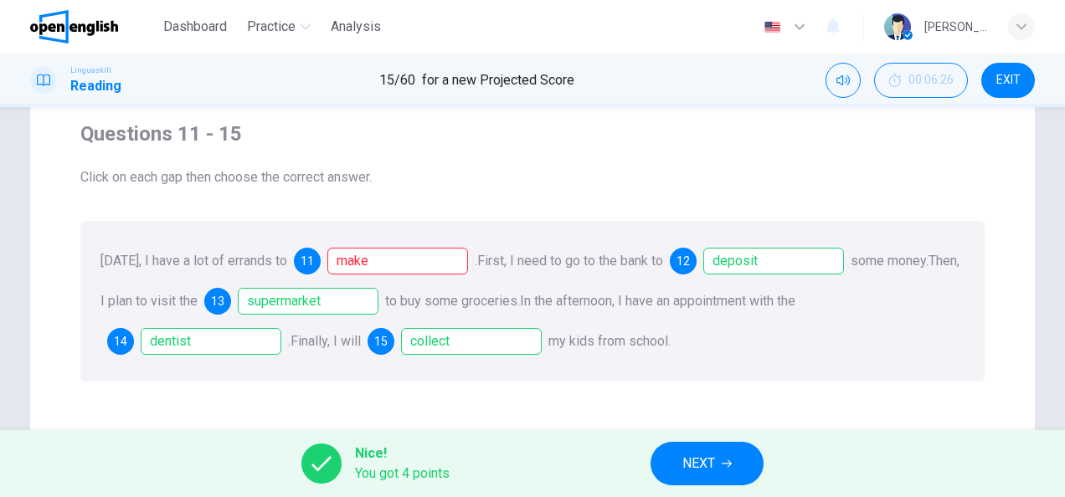
click at [710, 471] on span "NEXT" at bounding box center [698, 463] width 33 height 23
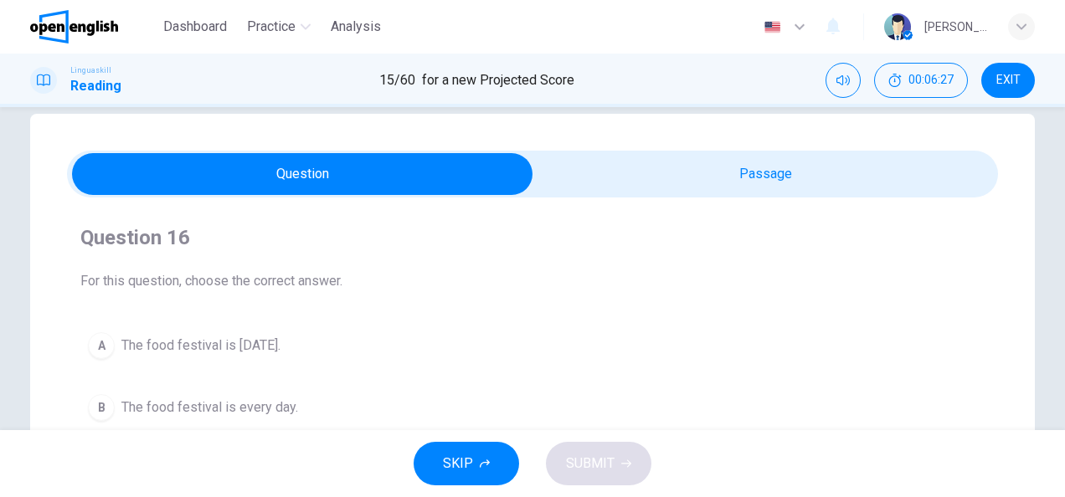
scroll to position [0, 0]
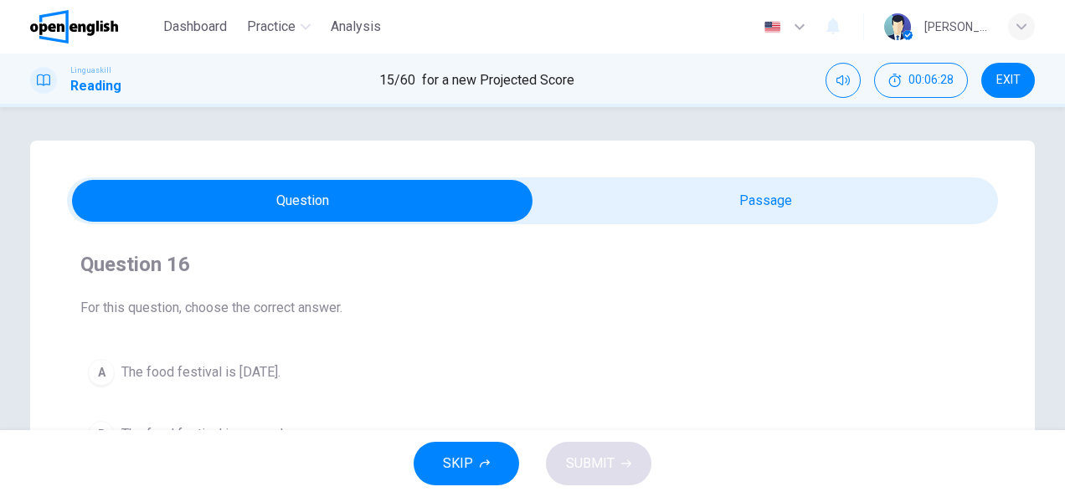
click at [774, 222] on span at bounding box center [532, 200] width 931 height 47
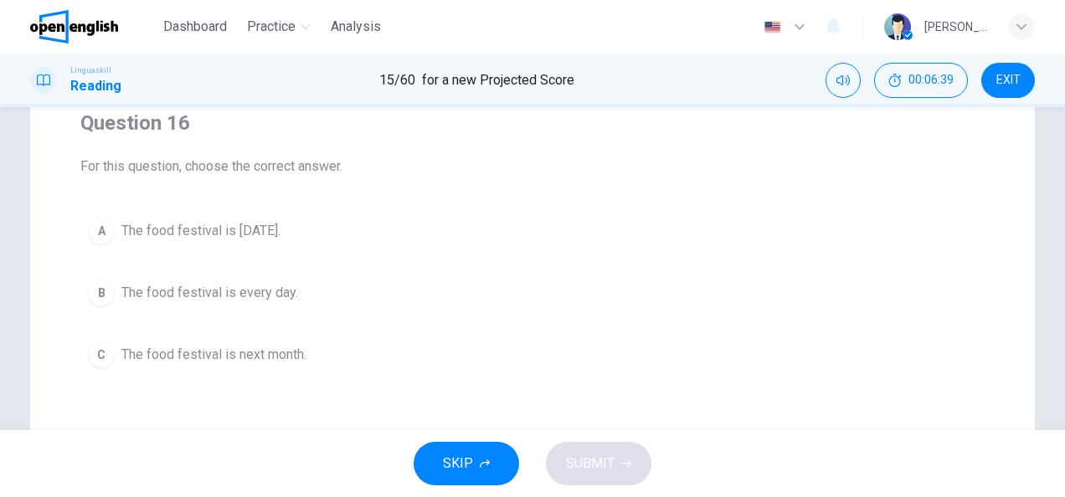
scroll to position [167, 0]
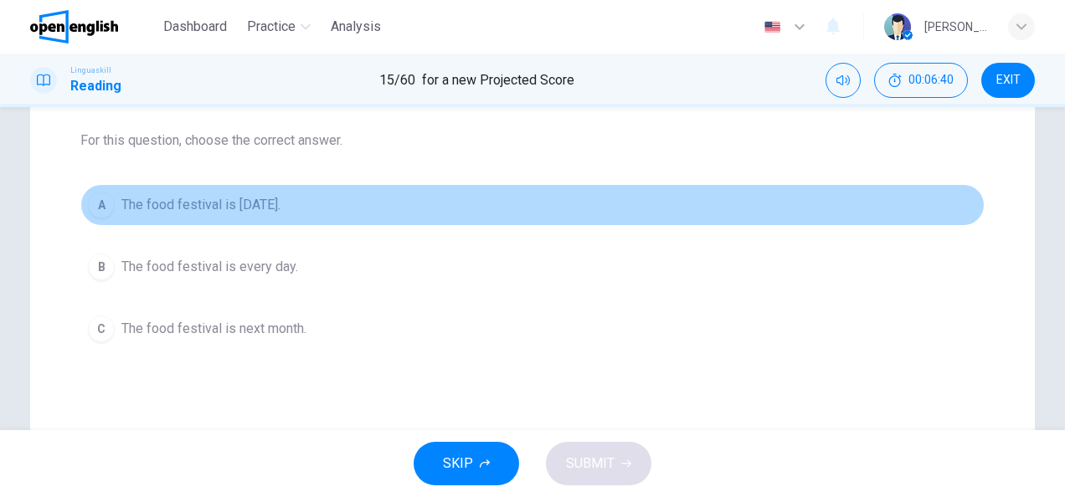
click at [322, 202] on button "A The food festival is next Saturday." at bounding box center [532, 205] width 904 height 42
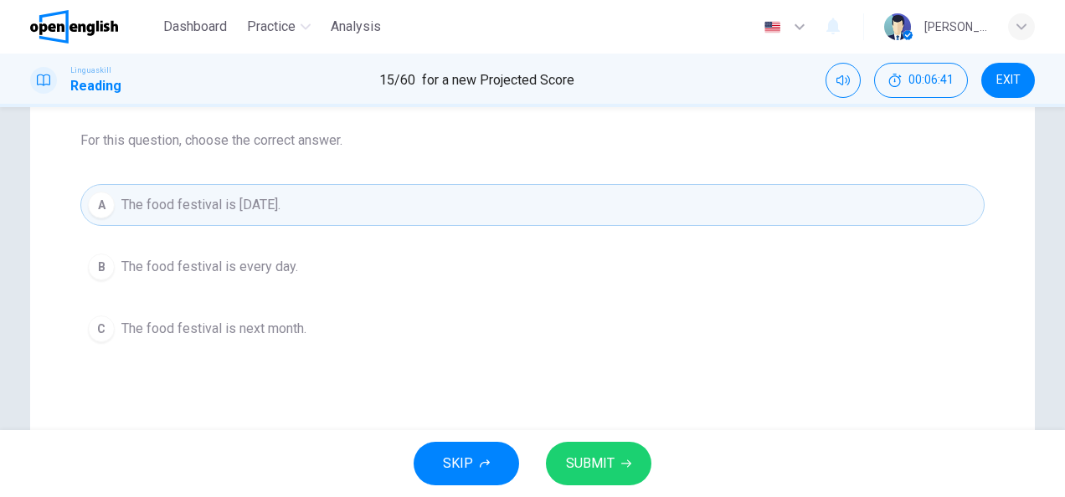
click at [604, 460] on span "SUBMIT" at bounding box center [590, 463] width 49 height 23
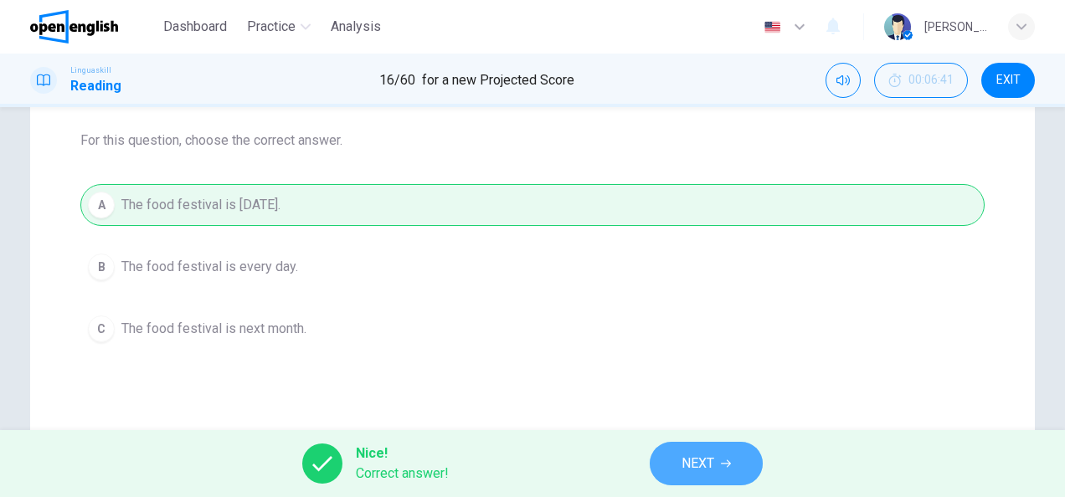
click at [735, 467] on button "NEXT" at bounding box center [706, 464] width 113 height 44
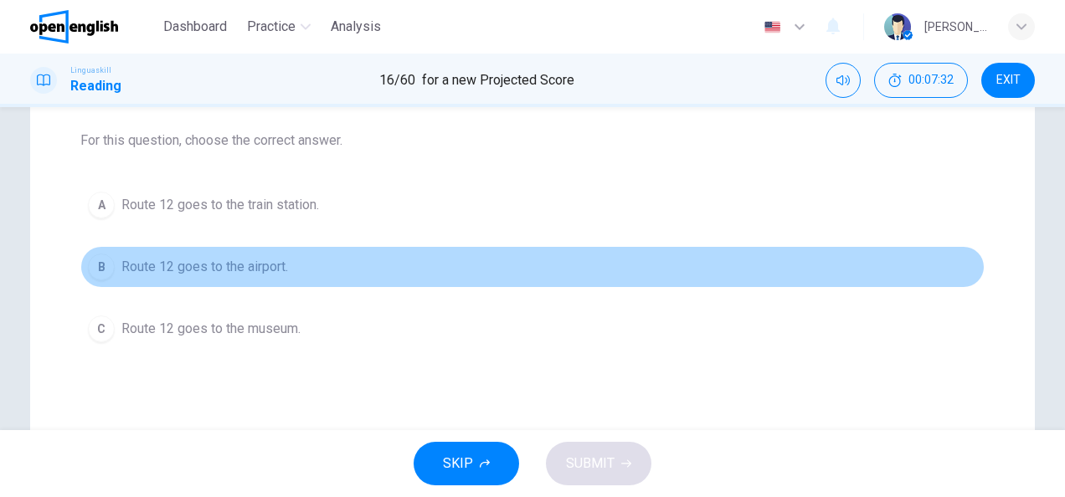
click at [282, 275] on span "Route 12 goes to the airport." at bounding box center [204, 267] width 167 height 20
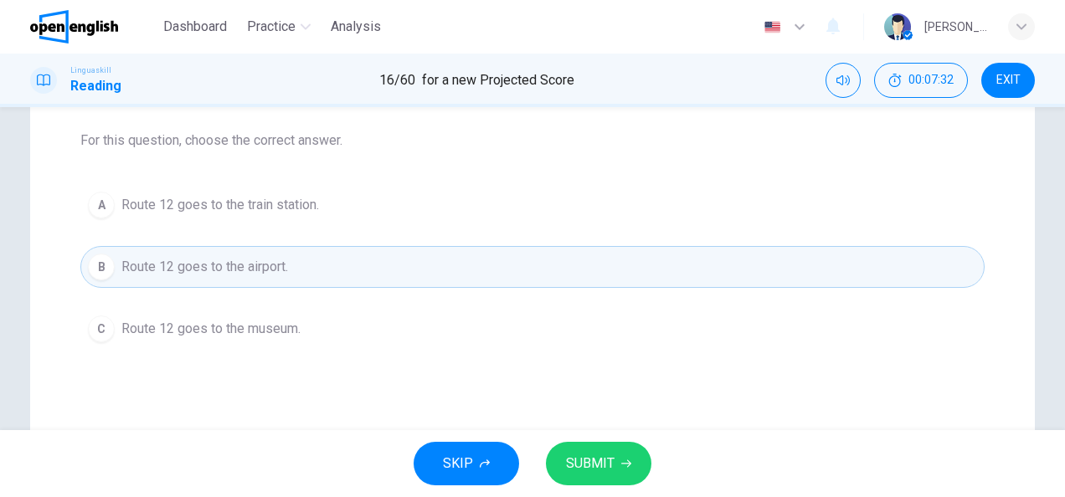
click at [606, 469] on span "SUBMIT" at bounding box center [590, 463] width 49 height 23
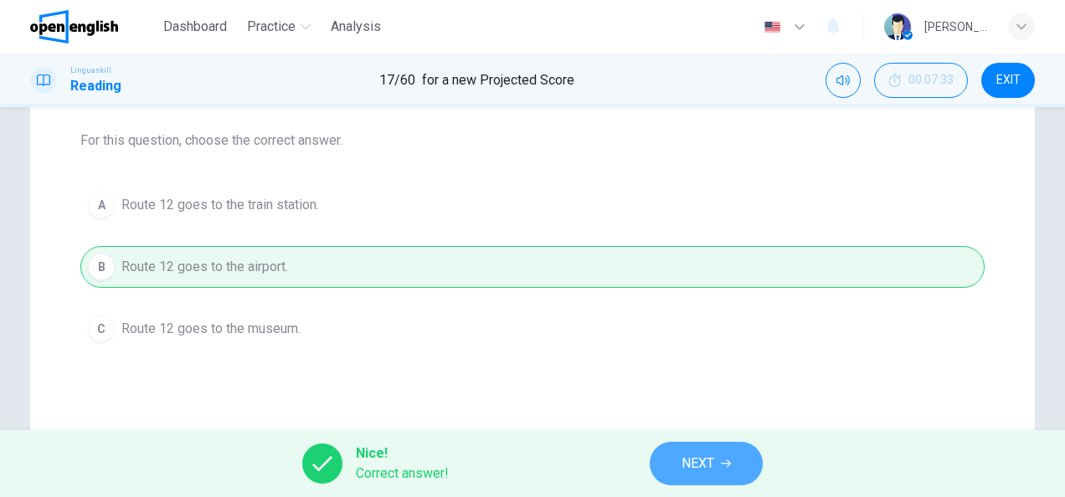
click at [752, 463] on button "NEXT" at bounding box center [706, 464] width 113 height 44
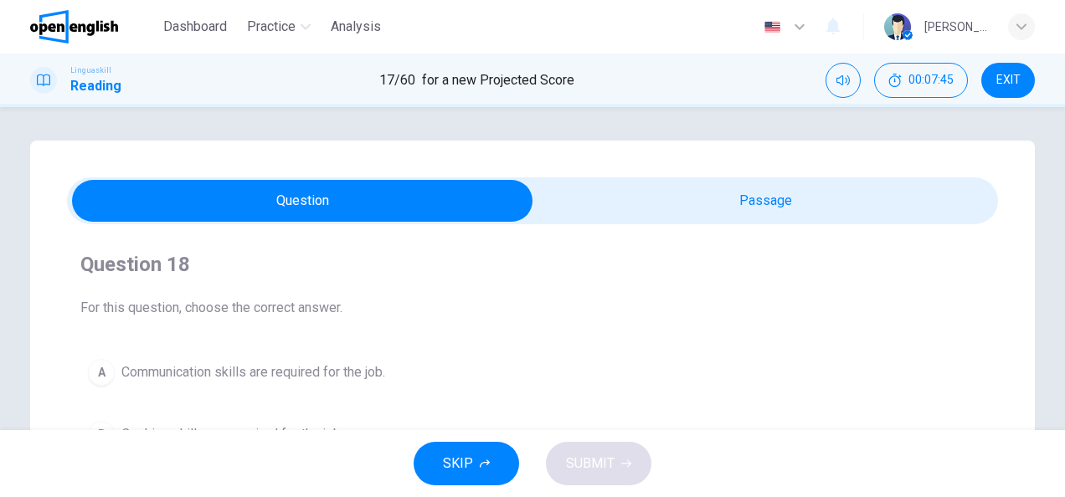
scroll to position [84, 0]
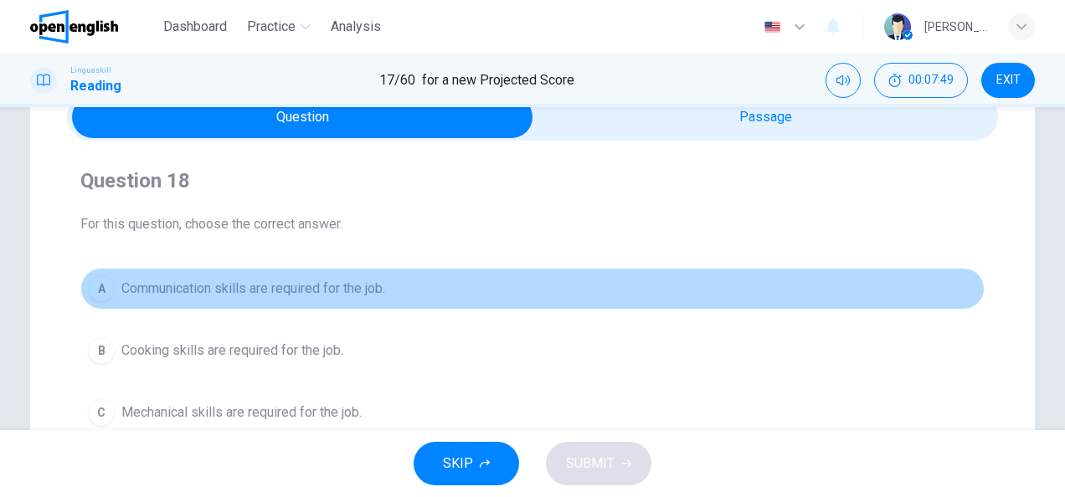
click at [375, 294] on span "Communication skills are required for the job." at bounding box center [253, 289] width 264 height 20
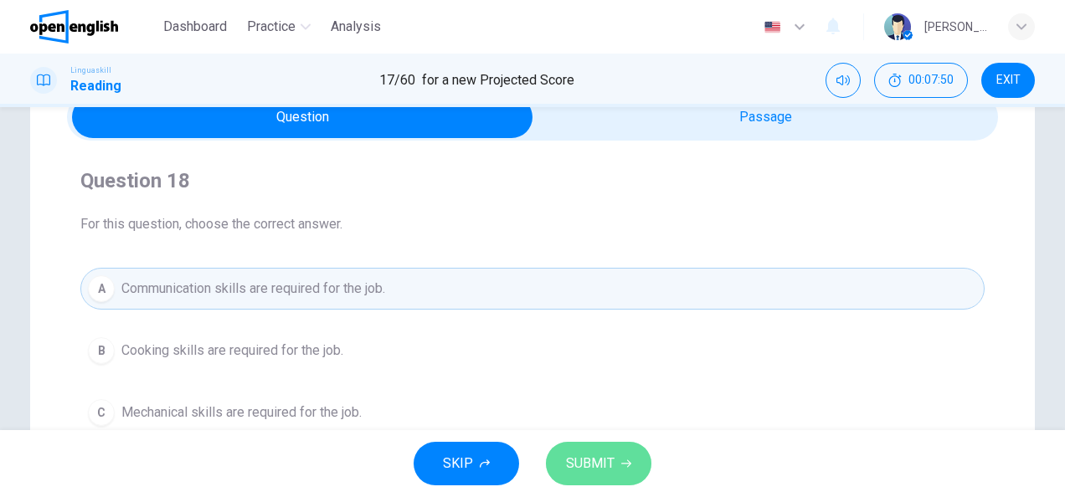
click at [626, 460] on icon "button" at bounding box center [626, 464] width 10 height 10
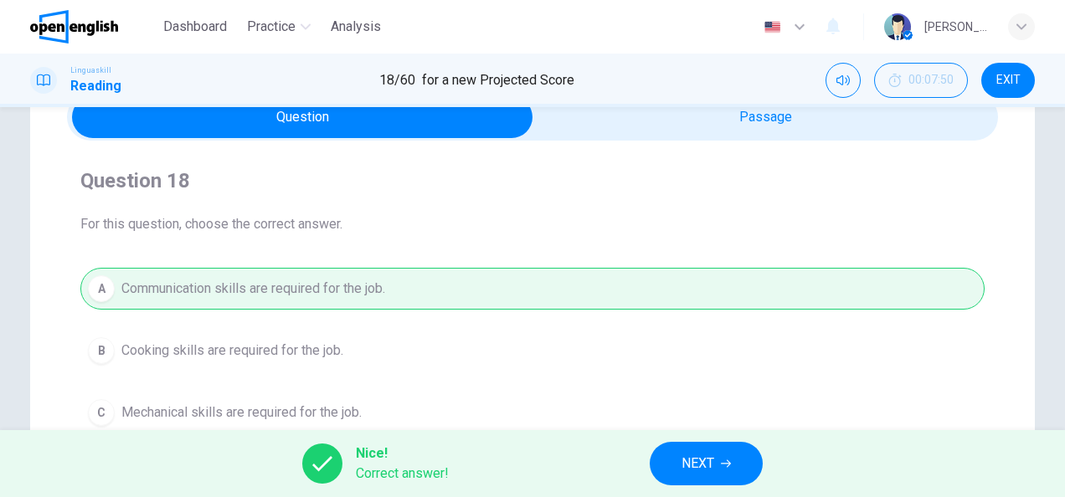
click at [717, 454] on button "NEXT" at bounding box center [706, 464] width 113 height 44
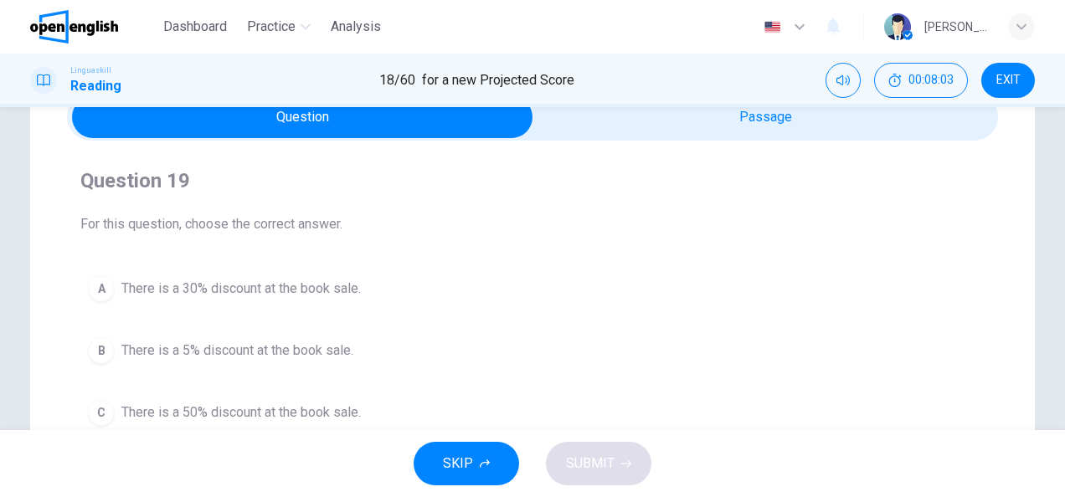
click at [345, 404] on span "There is a 50% discount at the book sale." at bounding box center [240, 413] width 239 height 20
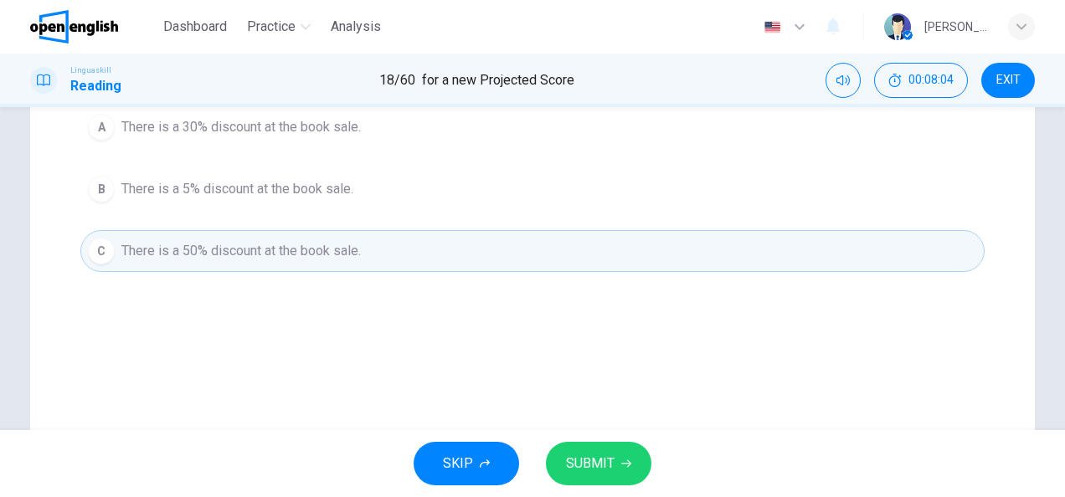
scroll to position [251, 0]
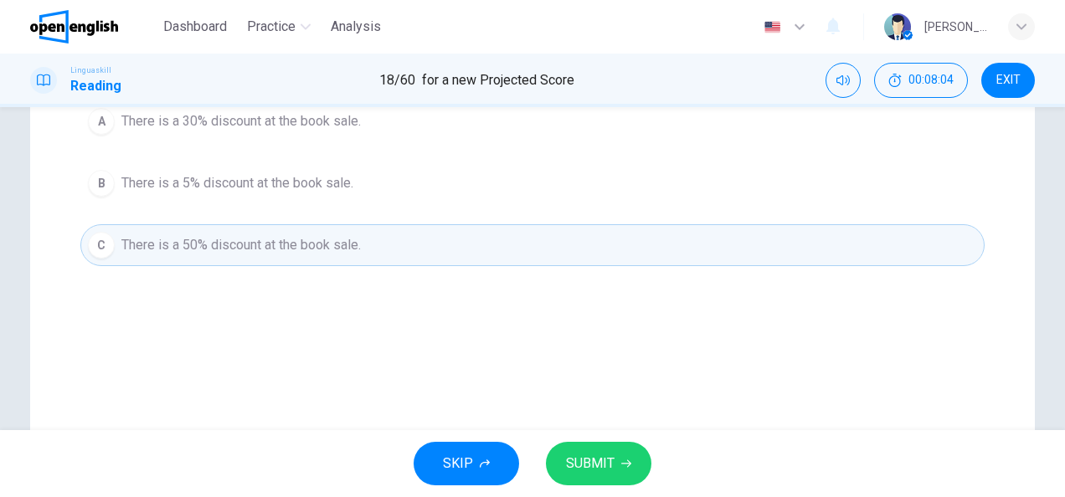
click at [589, 472] on span "SUBMIT" at bounding box center [590, 463] width 49 height 23
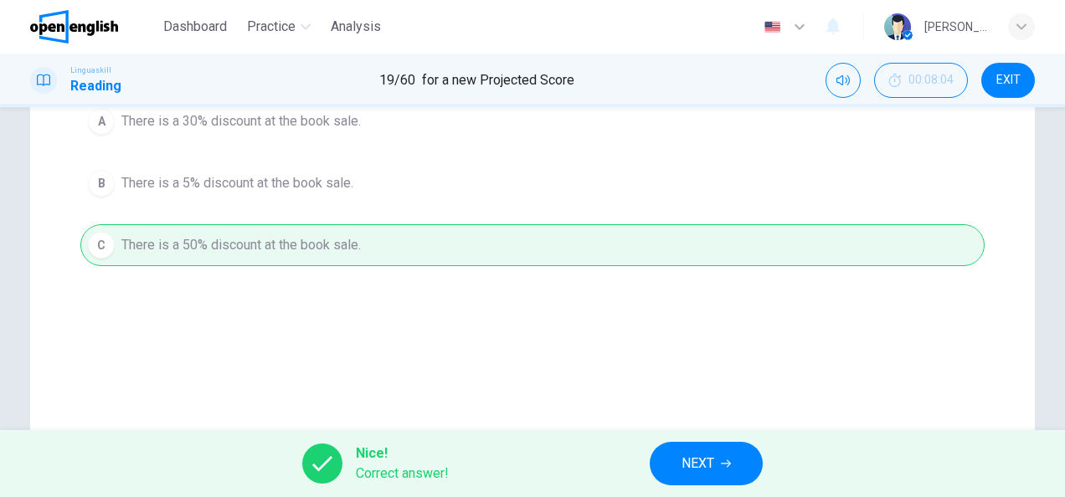
click at [708, 454] on span "NEXT" at bounding box center [698, 463] width 33 height 23
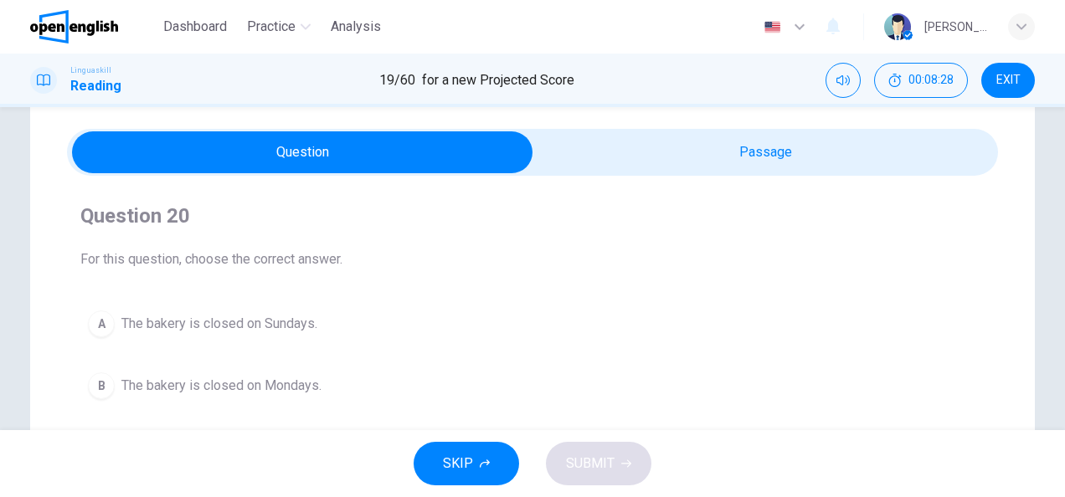
scroll to position [84, 0]
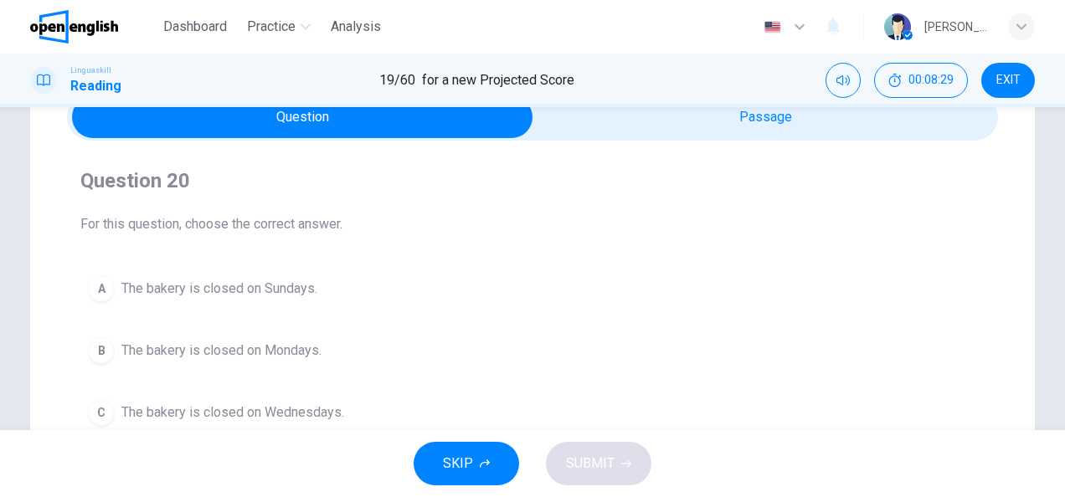
click at [310, 291] on span "The bakery is closed on Sundays." at bounding box center [219, 289] width 196 height 20
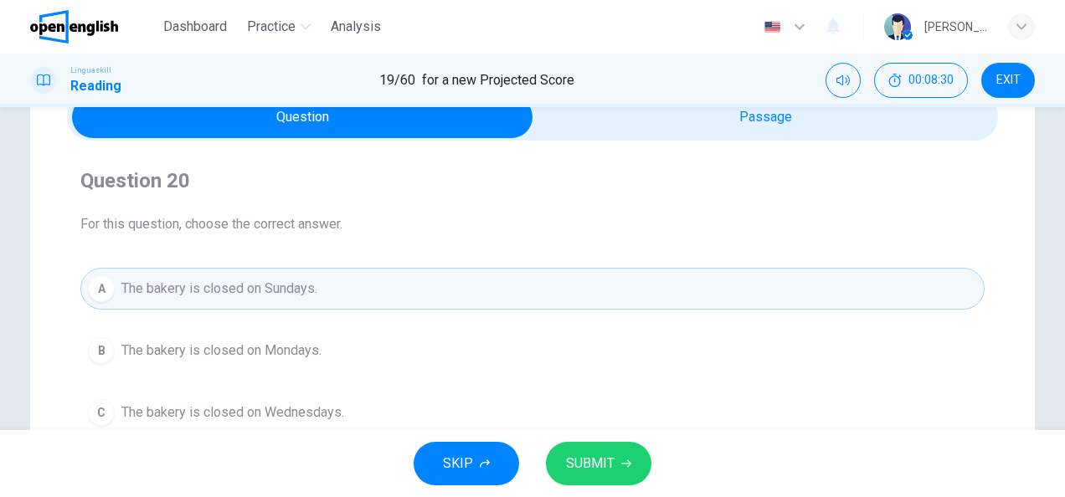
click at [573, 462] on span "SUBMIT" at bounding box center [590, 463] width 49 height 23
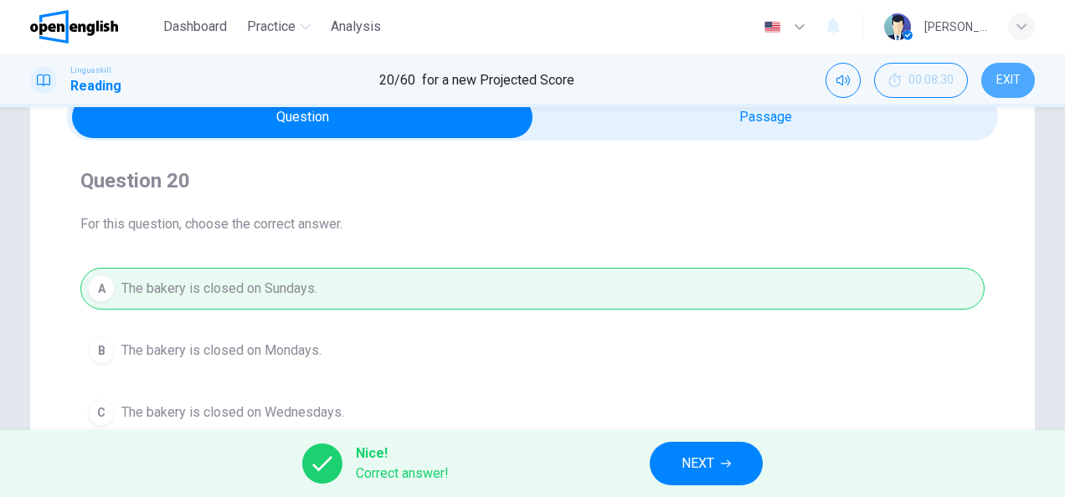
click at [1007, 80] on span "EXIT" at bounding box center [1008, 80] width 24 height 13
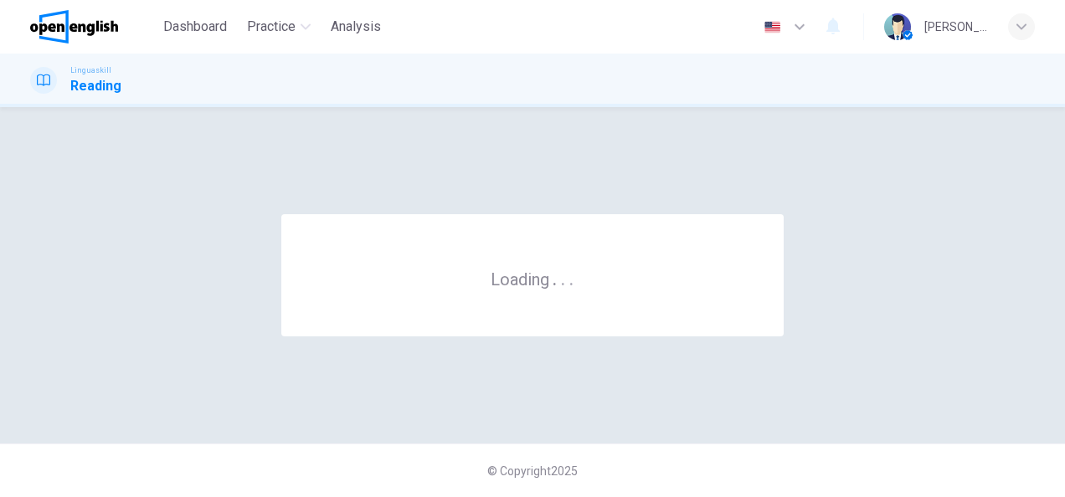
scroll to position [0, 0]
